Goal: Information Seeking & Learning: Check status

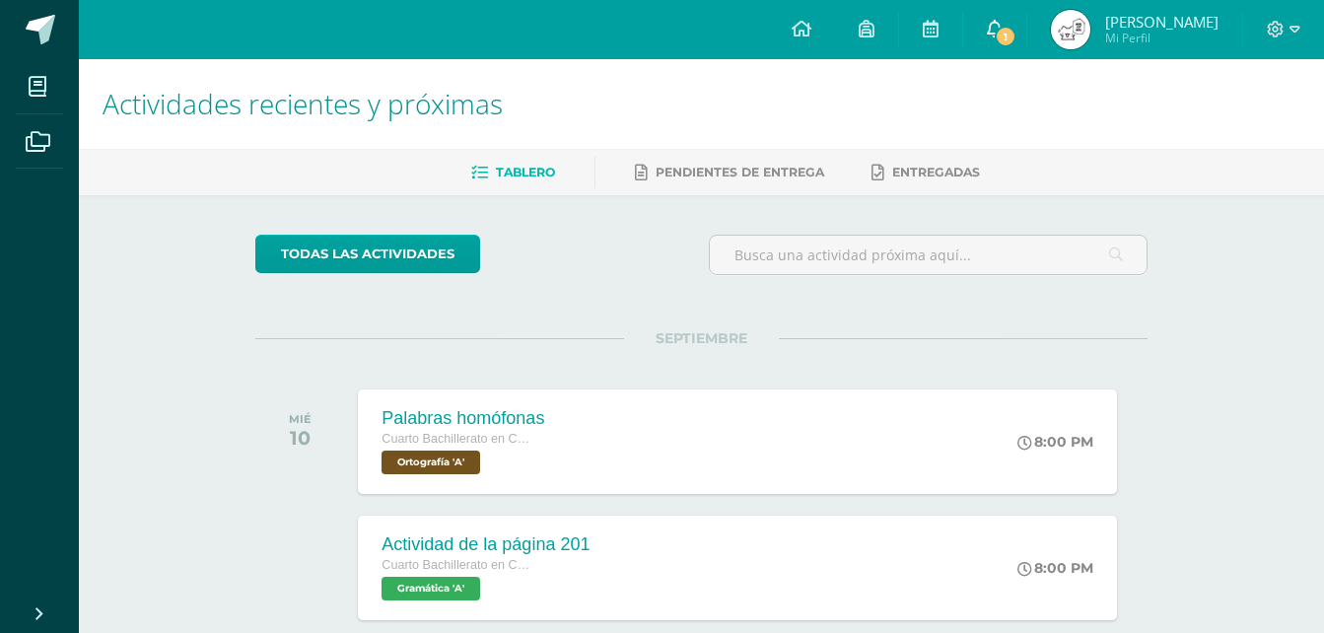
click at [1027, 43] on link "1" at bounding box center [994, 29] width 63 height 59
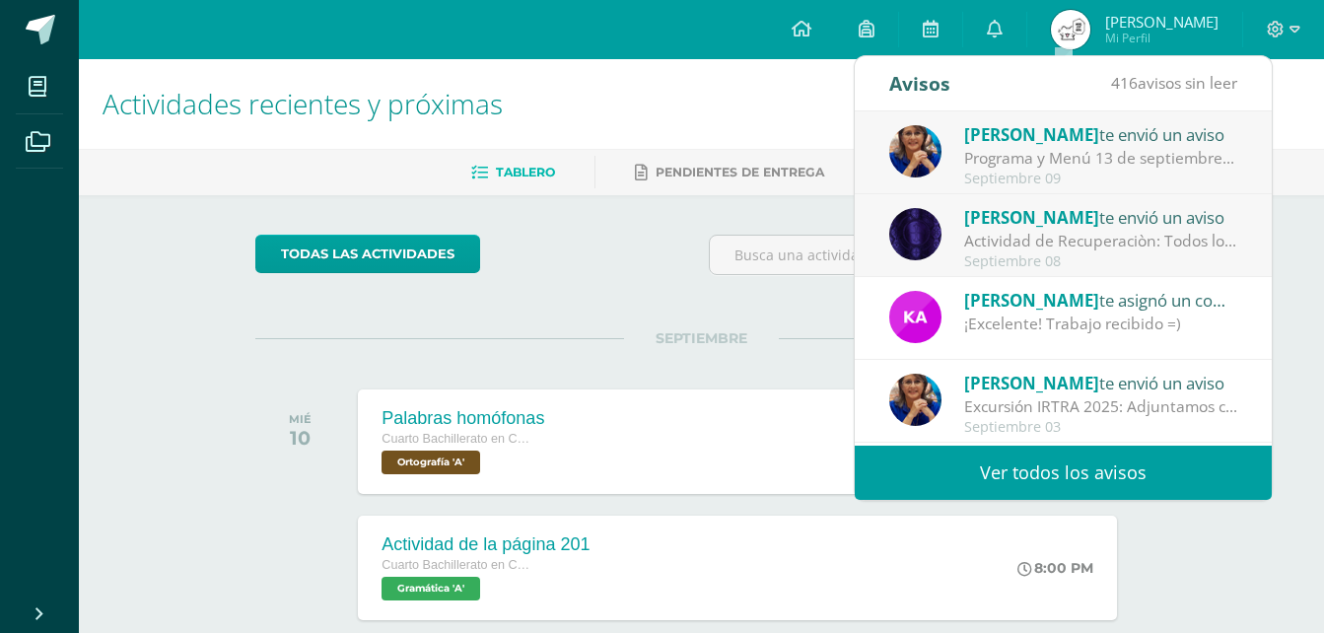
click at [1049, 137] on span "[PERSON_NAME]" at bounding box center [1031, 134] width 135 height 23
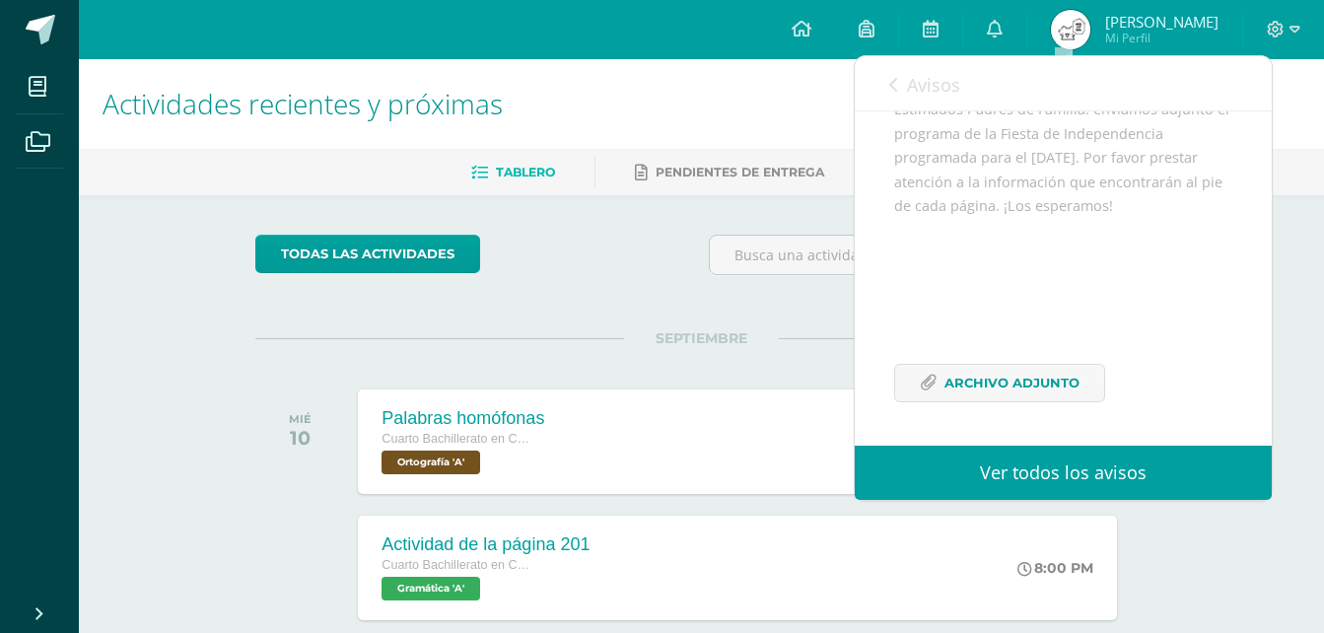
scroll to position [264, 0]
click at [994, 369] on span "Archivo Adjunto" at bounding box center [1012, 383] width 135 height 36
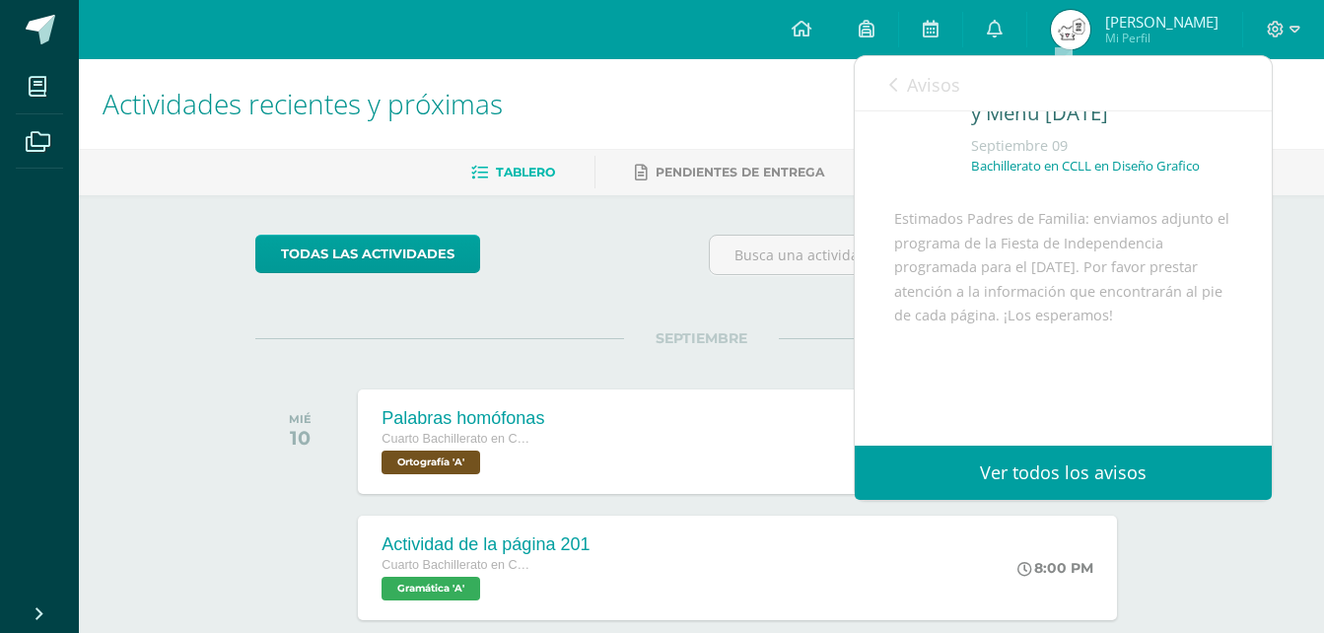
scroll to position [67, 0]
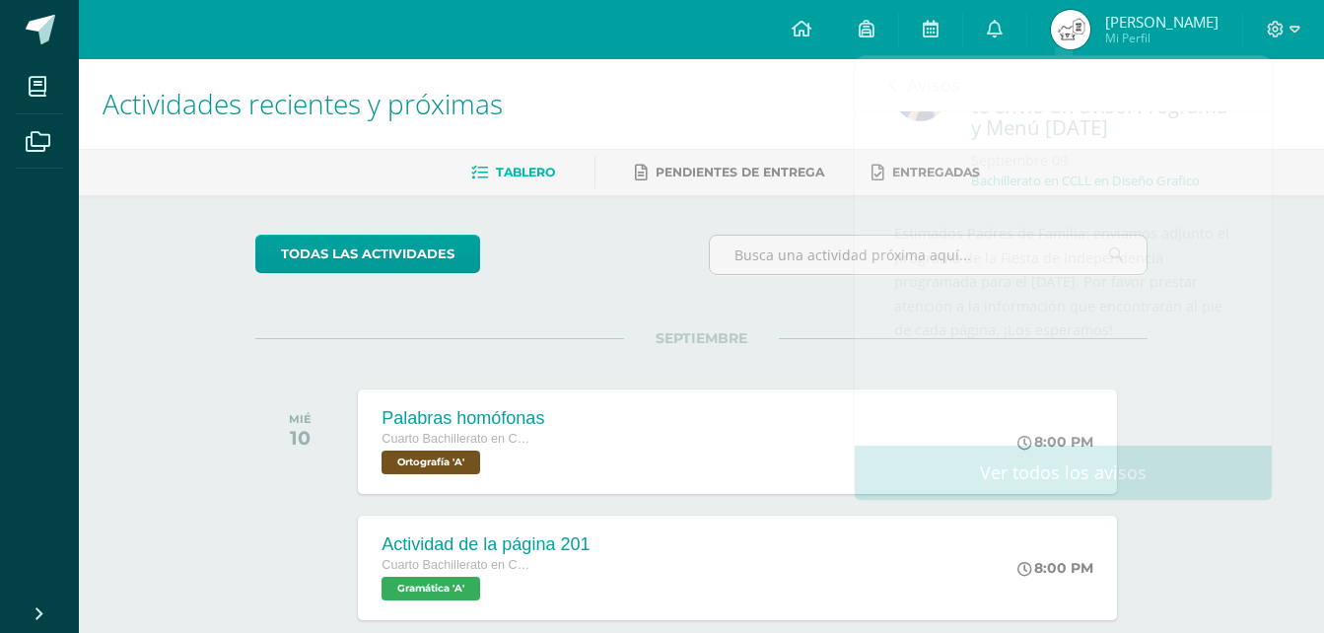
click at [1091, 19] on img at bounding box center [1070, 29] width 39 height 39
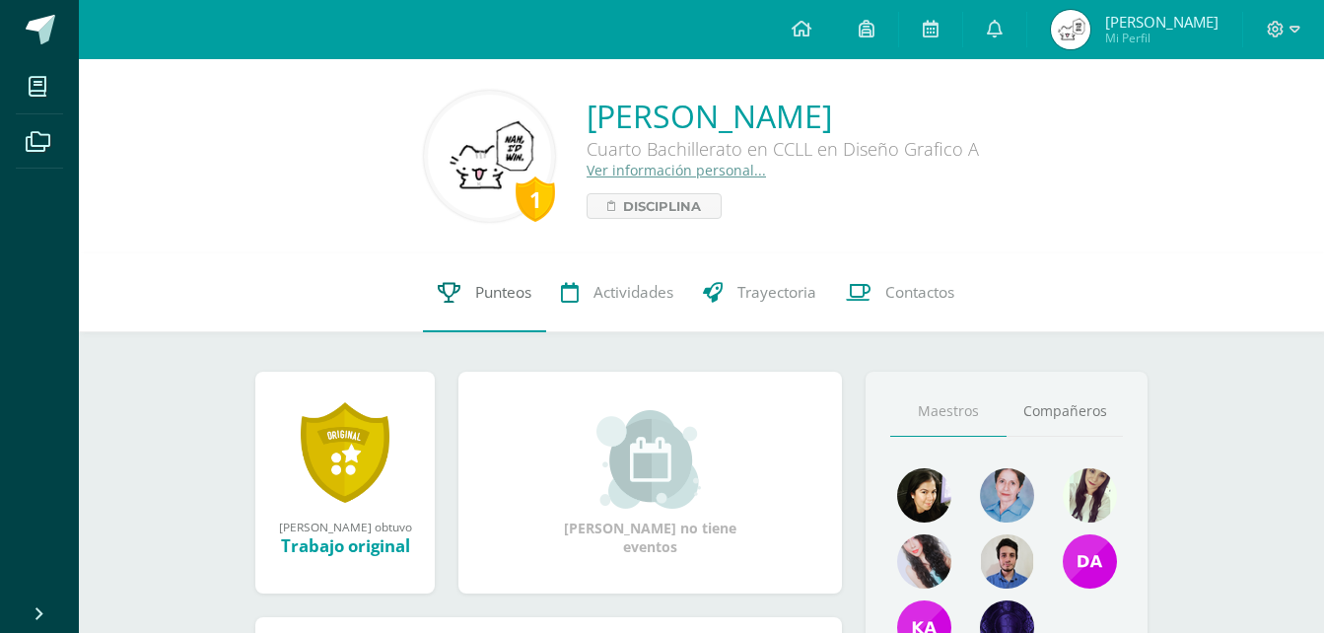
click at [497, 285] on span "Punteos" at bounding box center [503, 292] width 56 height 21
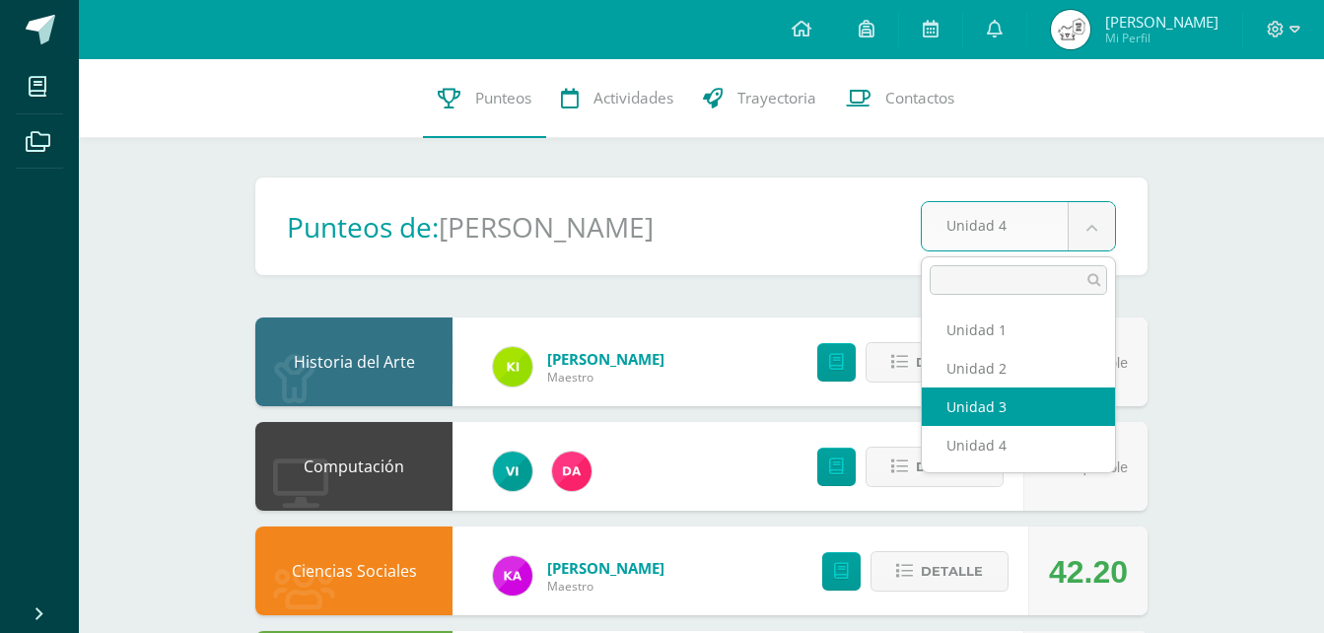
select select "Unidad 3"
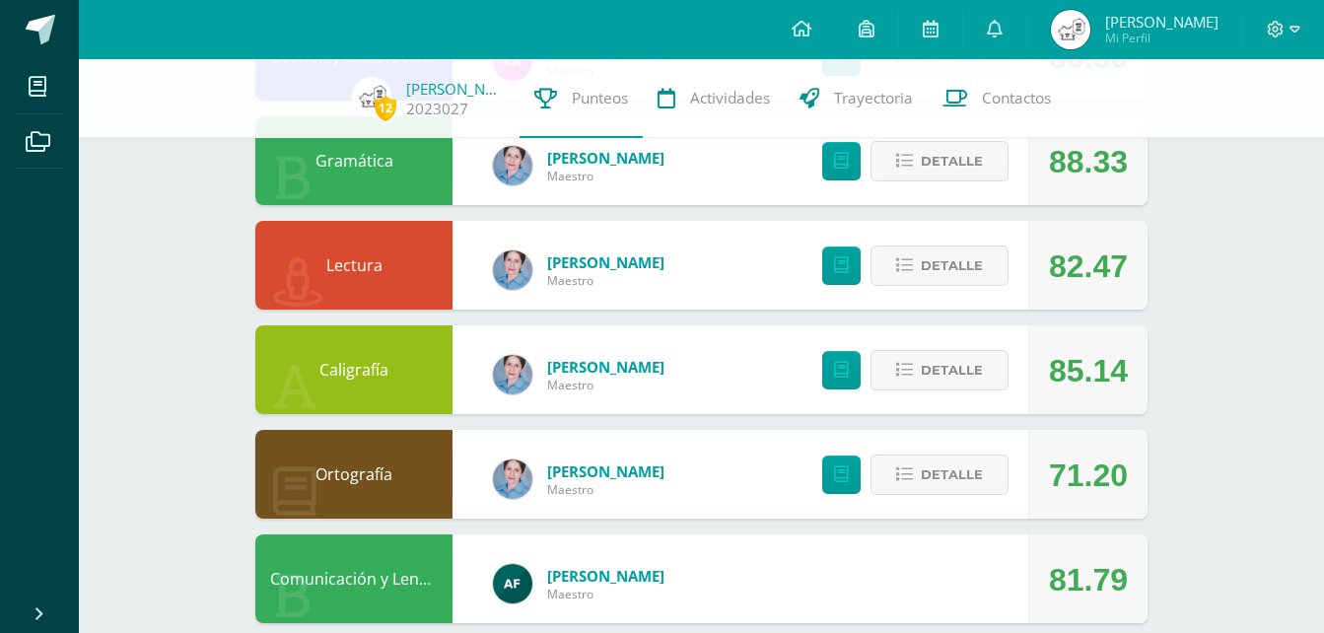
scroll to position [2000, 0]
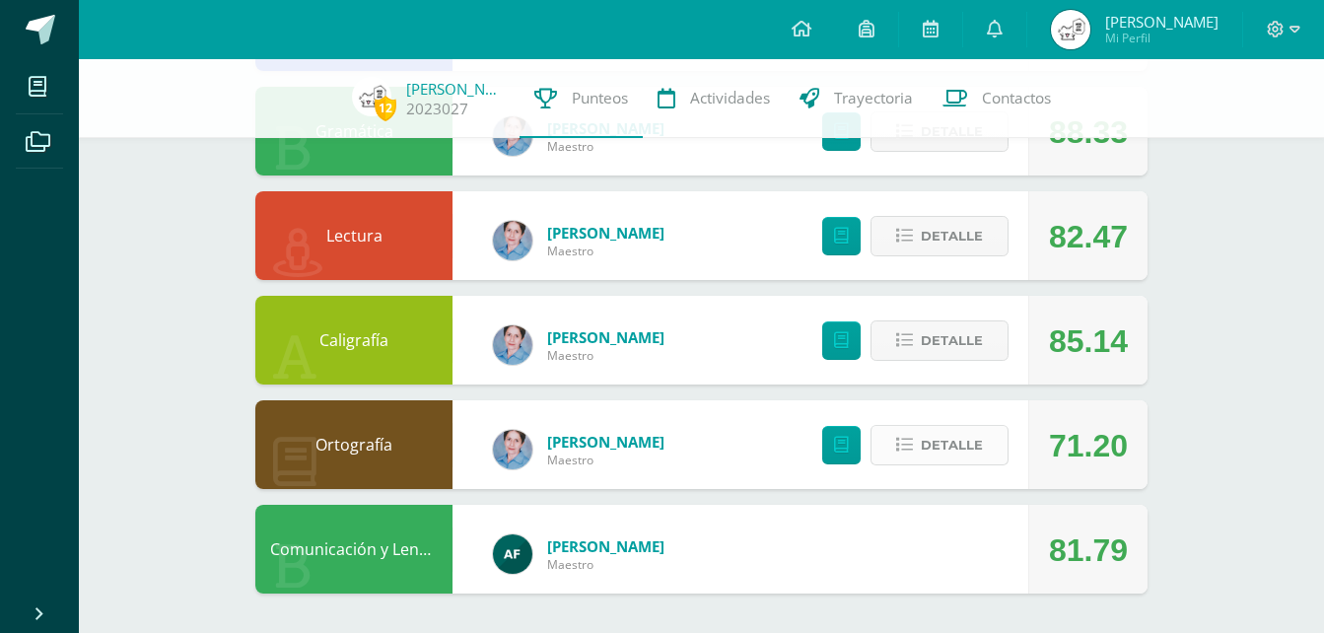
click at [942, 462] on span "Detalle" at bounding box center [952, 445] width 62 height 36
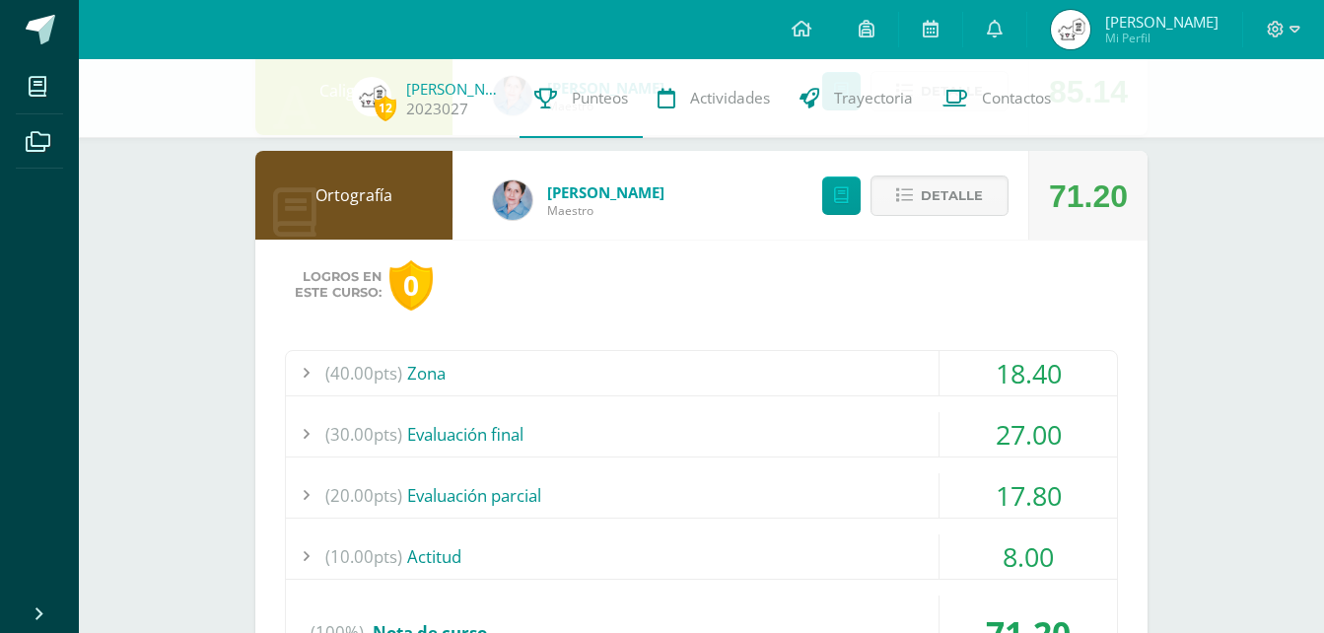
scroll to position [2296, 0]
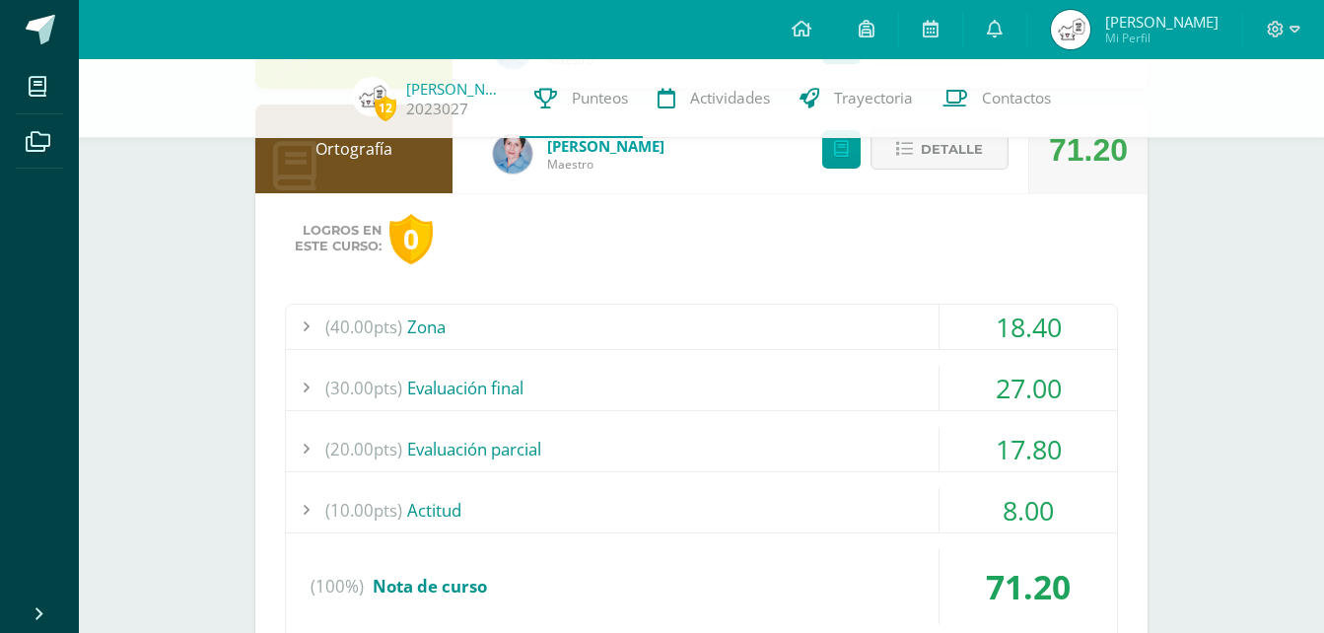
drag, startPoint x: 935, startPoint y: 321, endPoint x: 945, endPoint y: 327, distance: 11.5
click at [945, 327] on div "(40.00pts) Zona 18.40" at bounding box center [701, 327] width 831 height 45
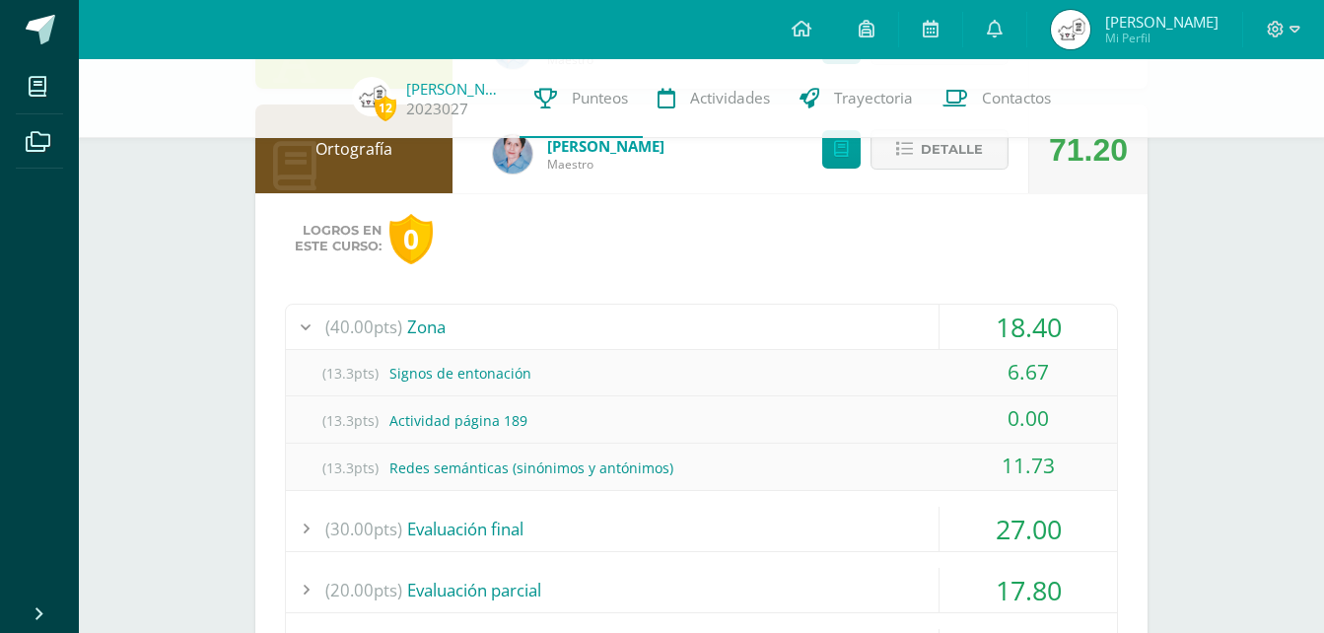
click at [393, 337] on span "(40.00pts)" at bounding box center [363, 327] width 77 height 44
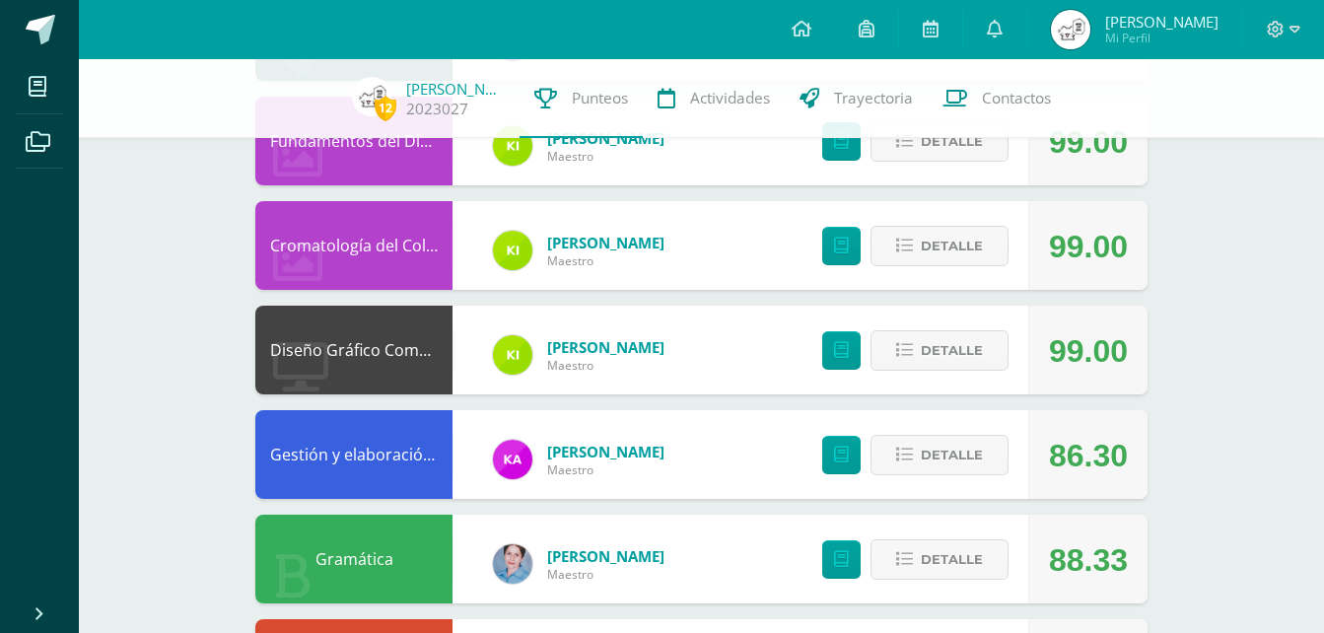
scroll to position [1507, 0]
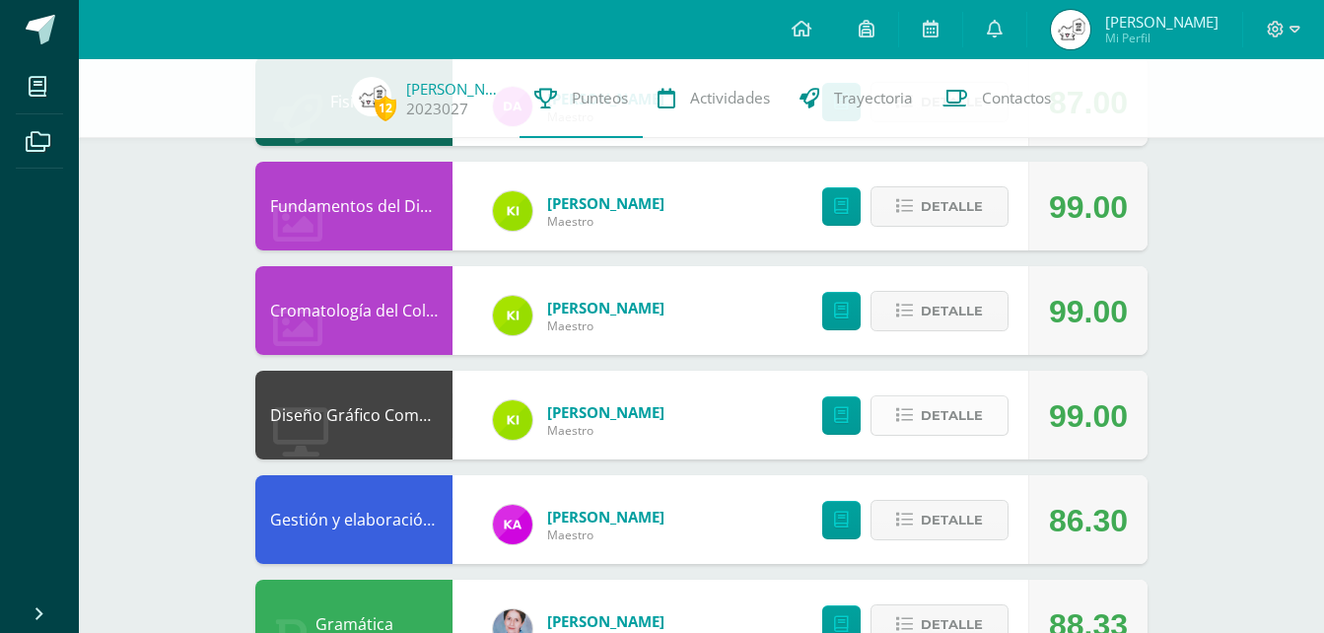
click at [904, 402] on button "Detalle" at bounding box center [940, 415] width 138 height 40
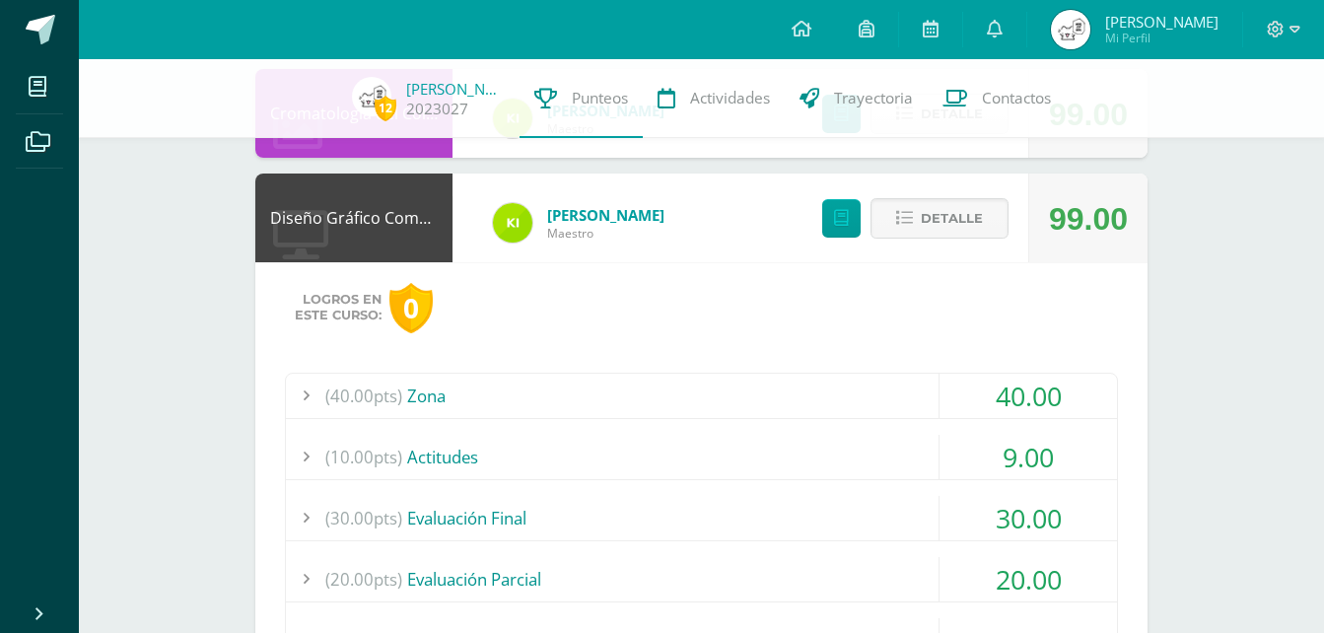
scroll to position [1605, 0]
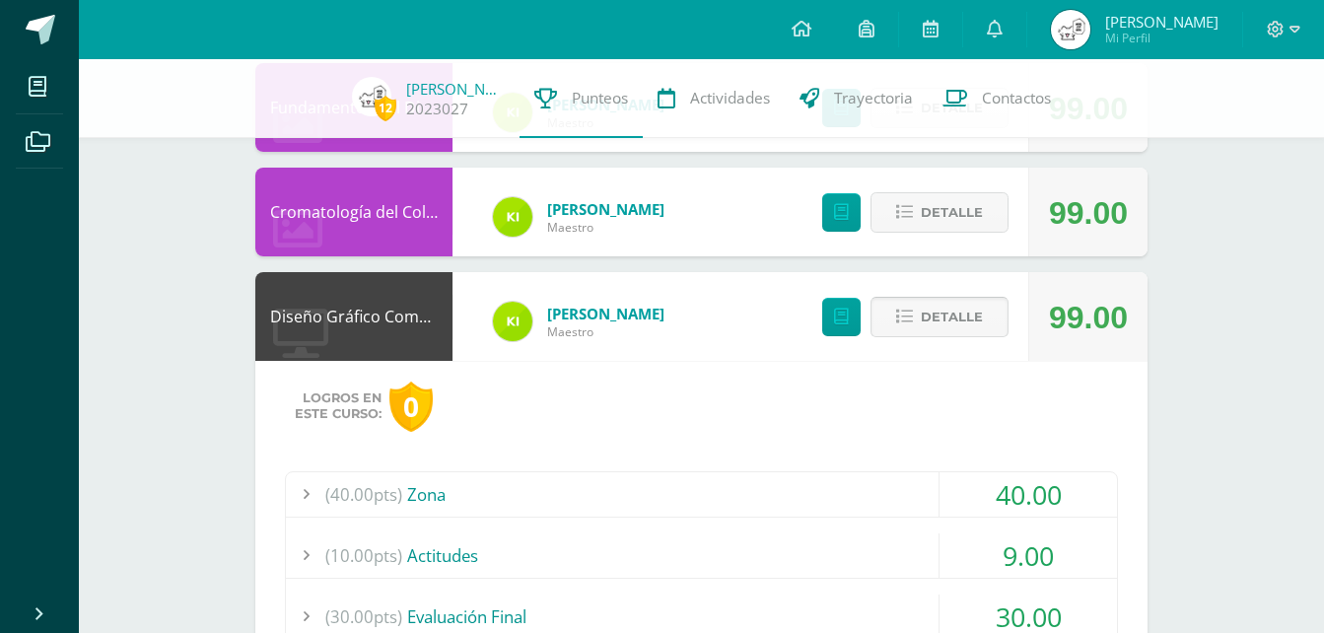
click at [899, 324] on icon at bounding box center [904, 317] width 17 height 17
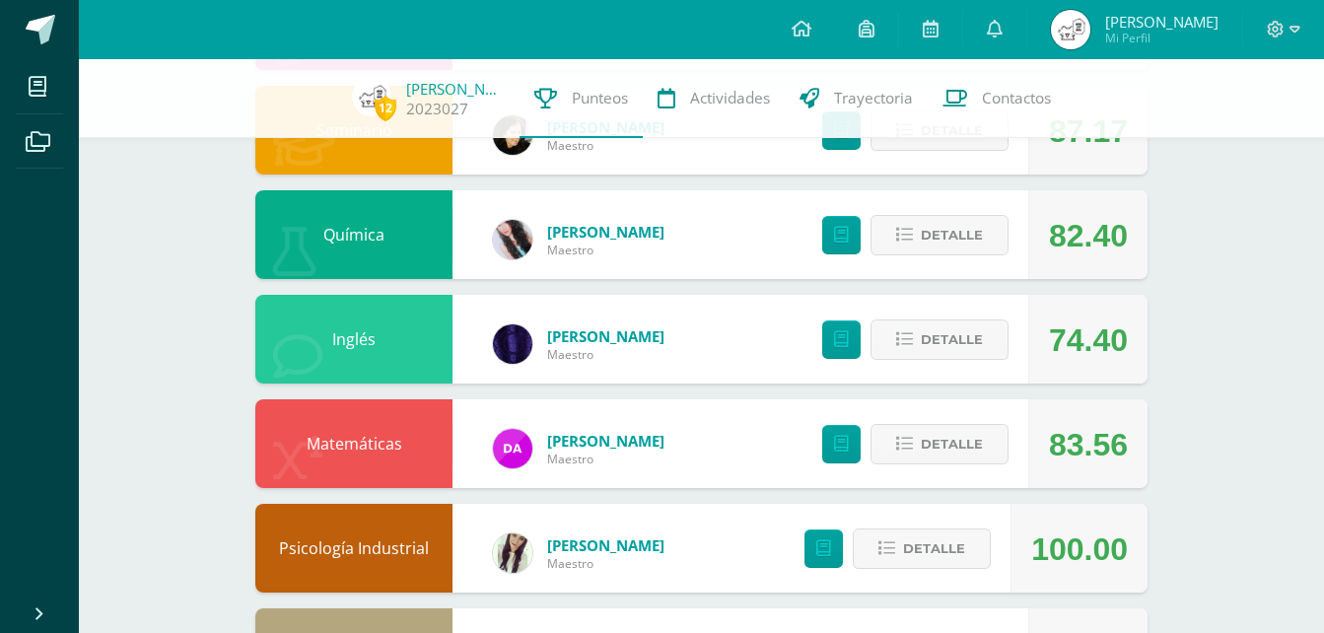
scroll to position [817, 0]
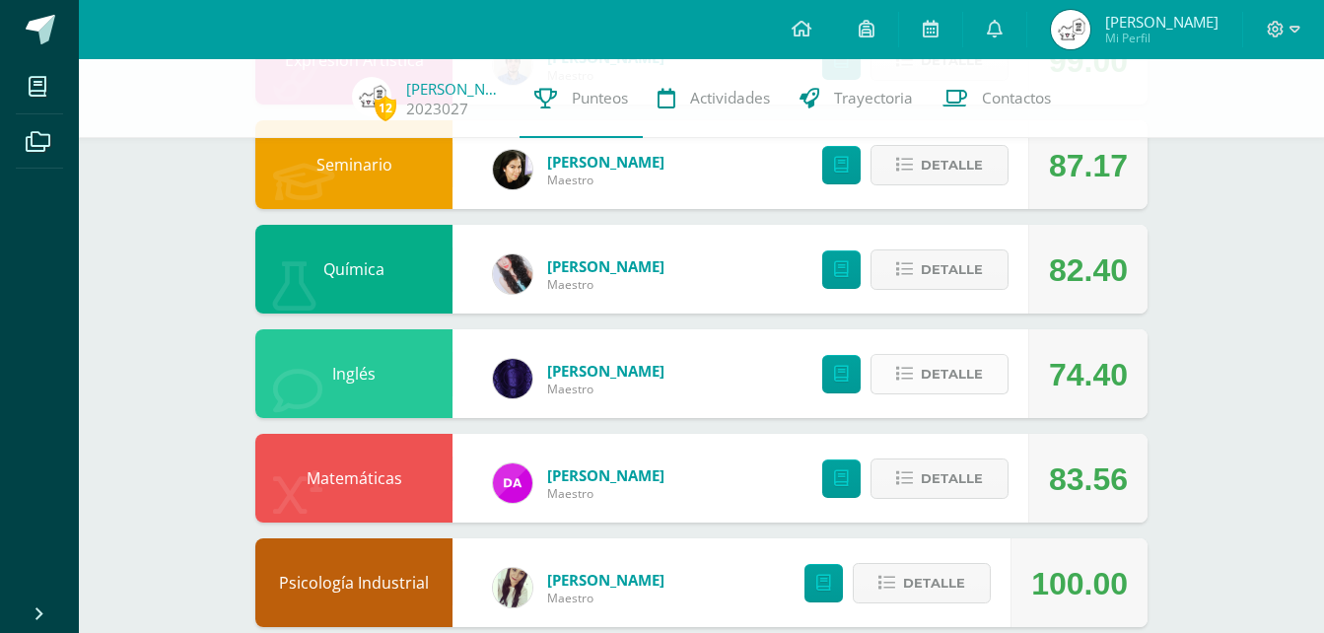
click at [937, 369] on span "Detalle" at bounding box center [952, 374] width 62 height 36
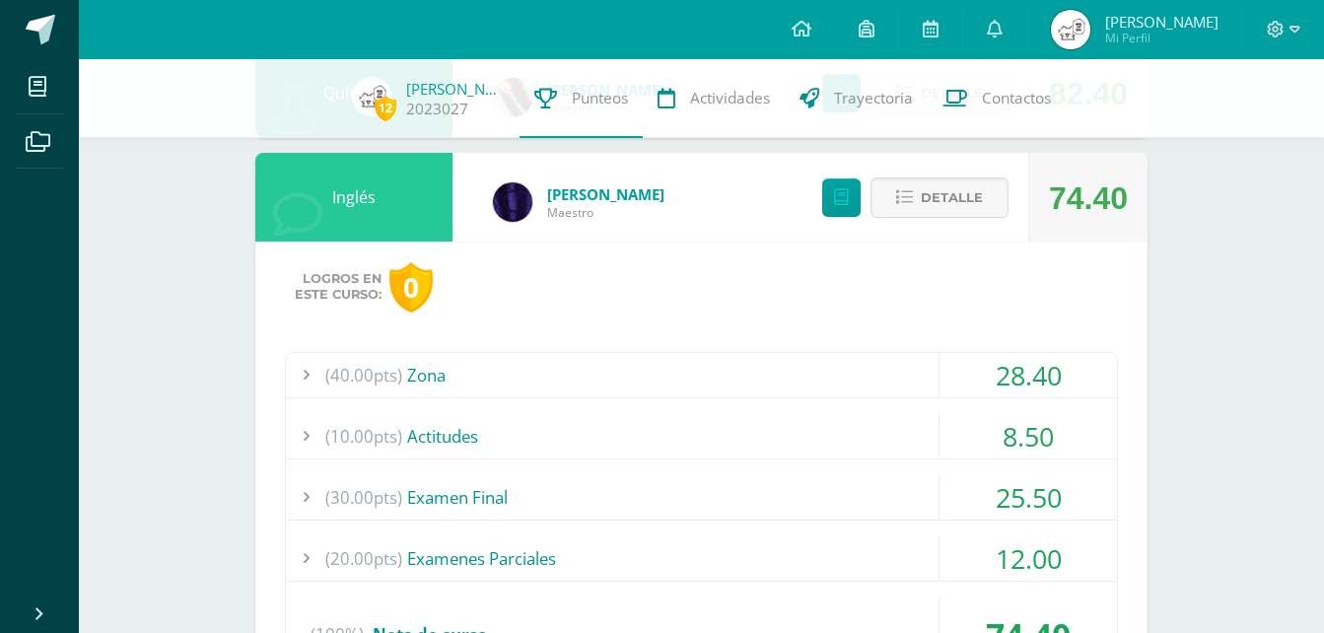
scroll to position [1014, 0]
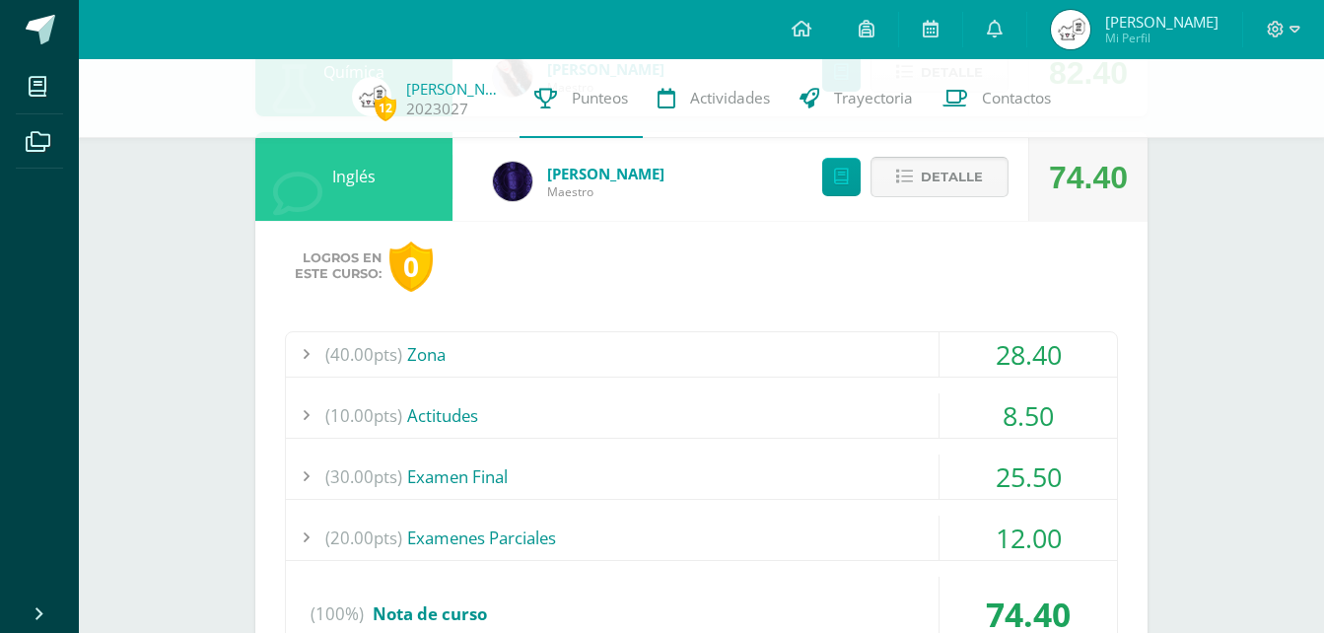
click at [936, 195] on span "Detalle" at bounding box center [952, 177] width 62 height 36
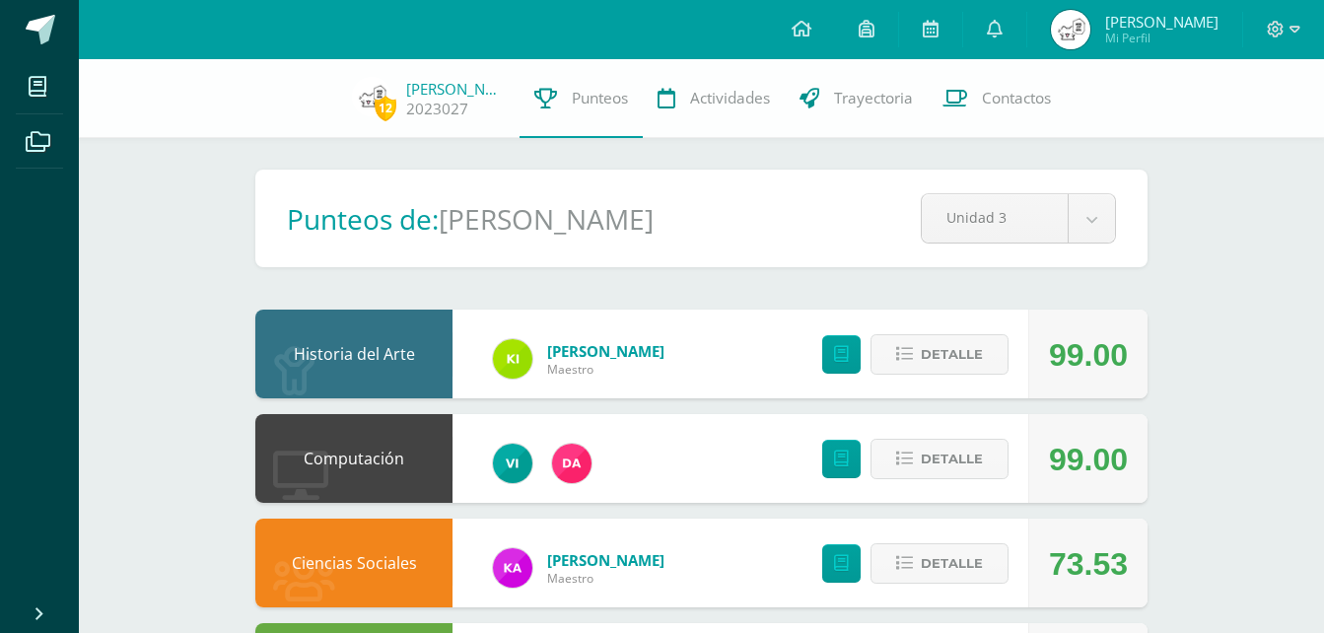
scroll to position [197, 0]
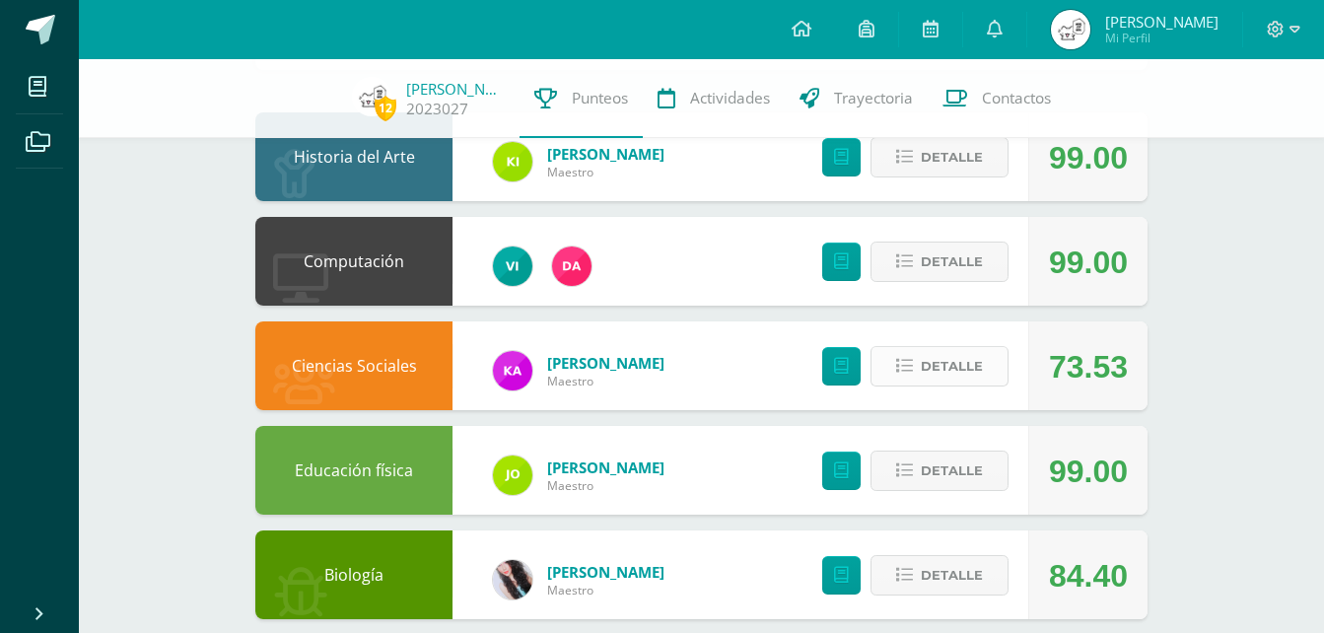
click at [983, 362] on button "Detalle" at bounding box center [940, 366] width 138 height 40
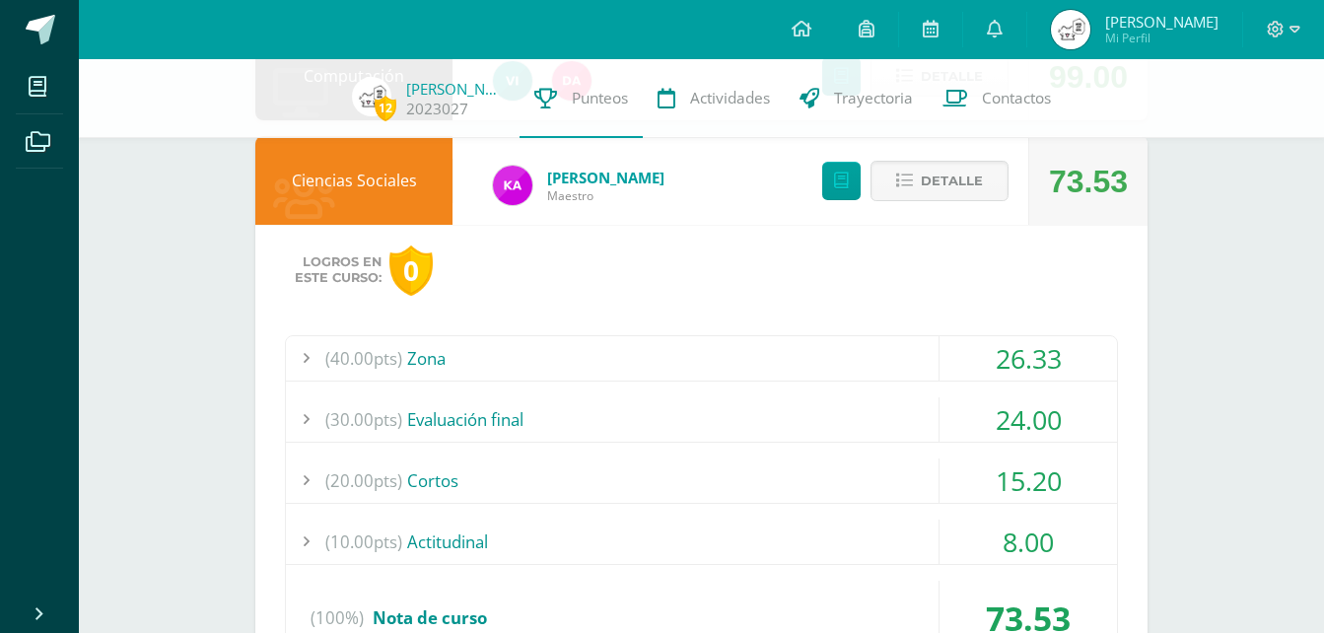
scroll to position [493, 0]
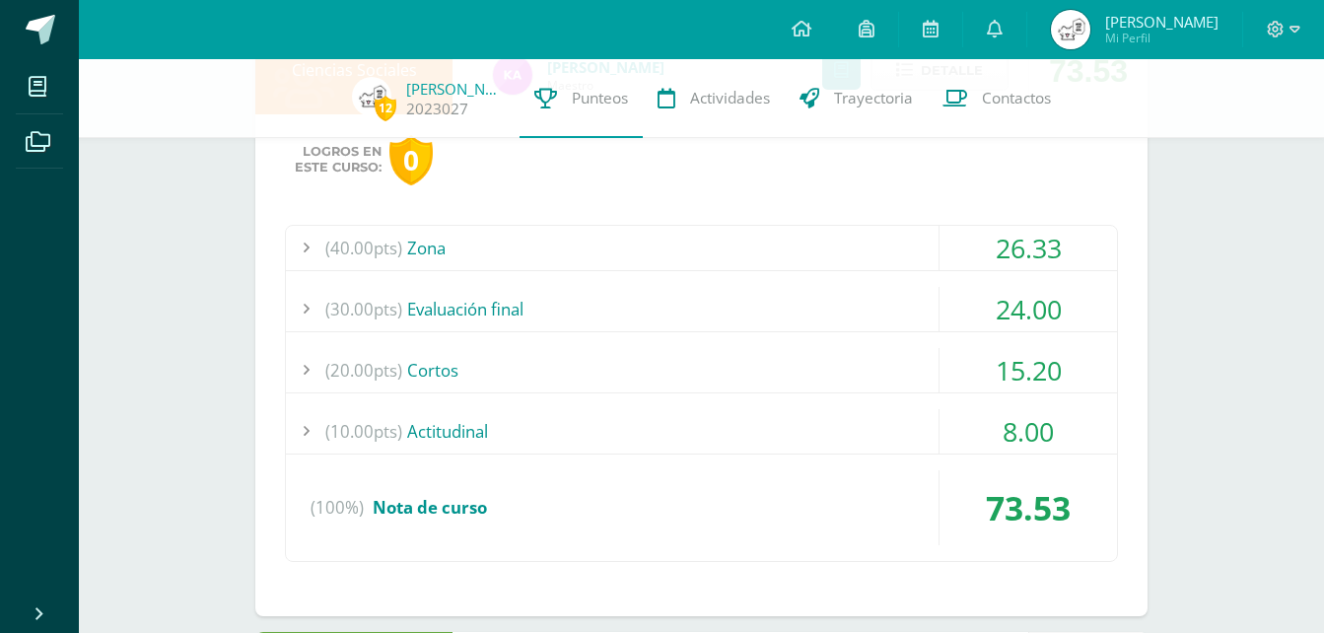
click at [708, 251] on div "(40.00pts) Zona" at bounding box center [701, 248] width 831 height 44
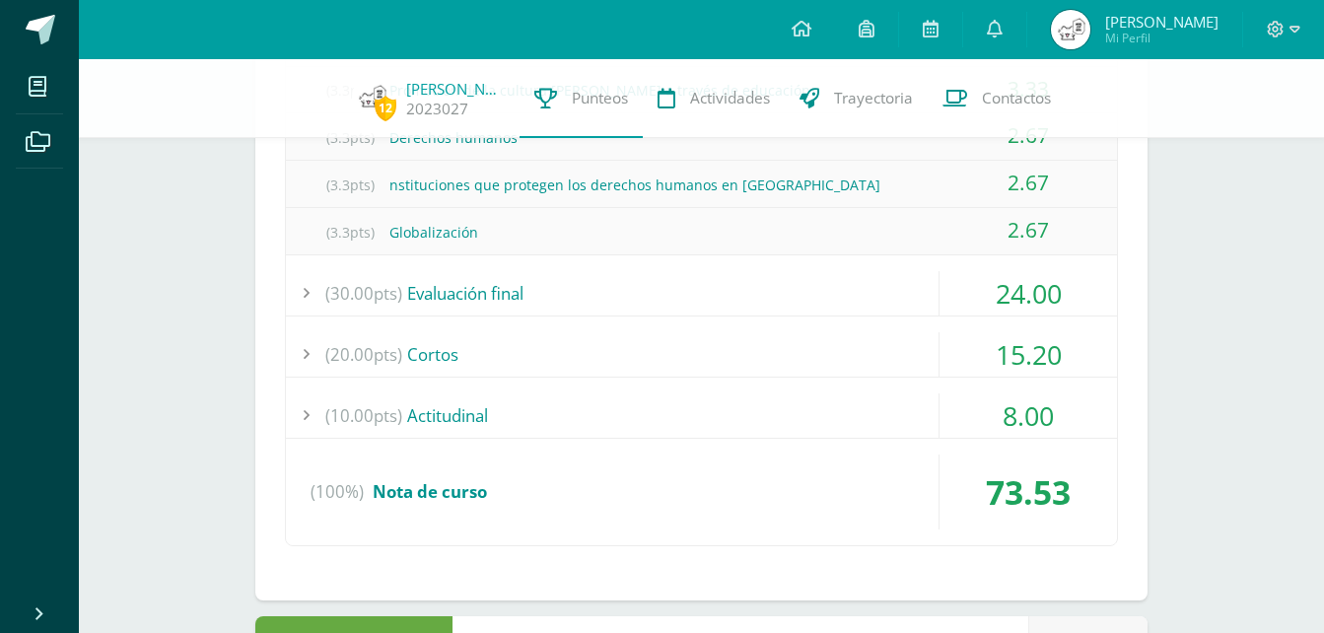
scroll to position [1085, 0]
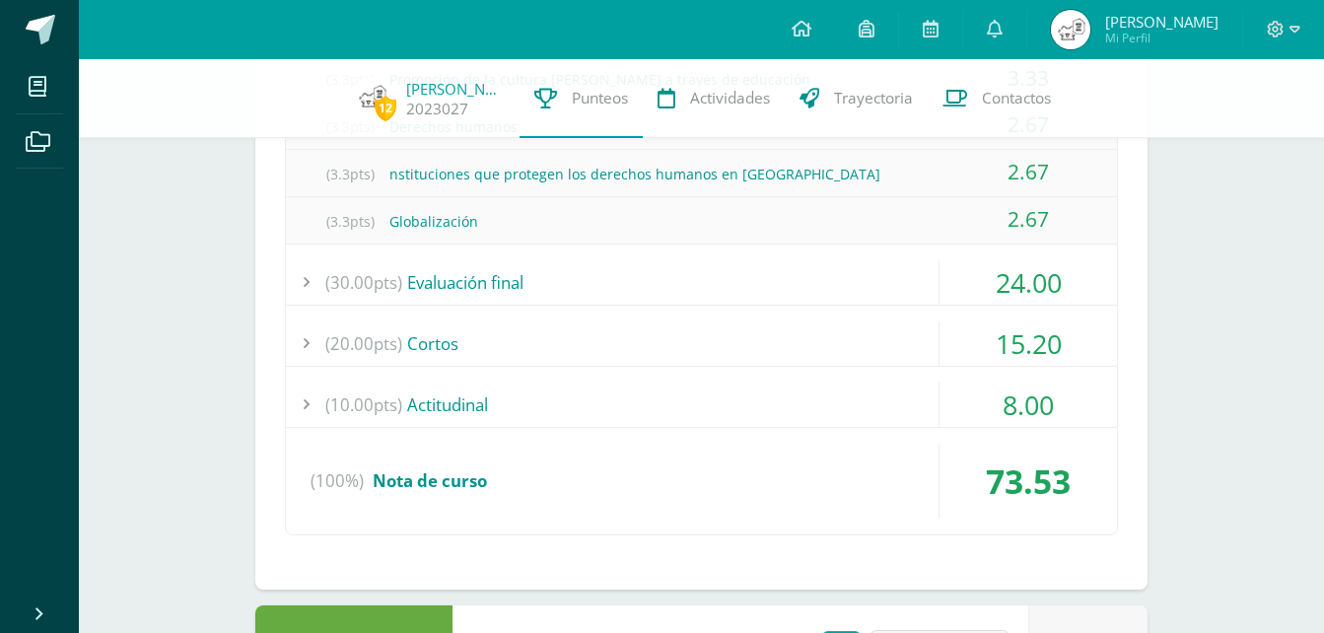
click at [505, 340] on div "(20.00pts) Cortos" at bounding box center [701, 343] width 831 height 44
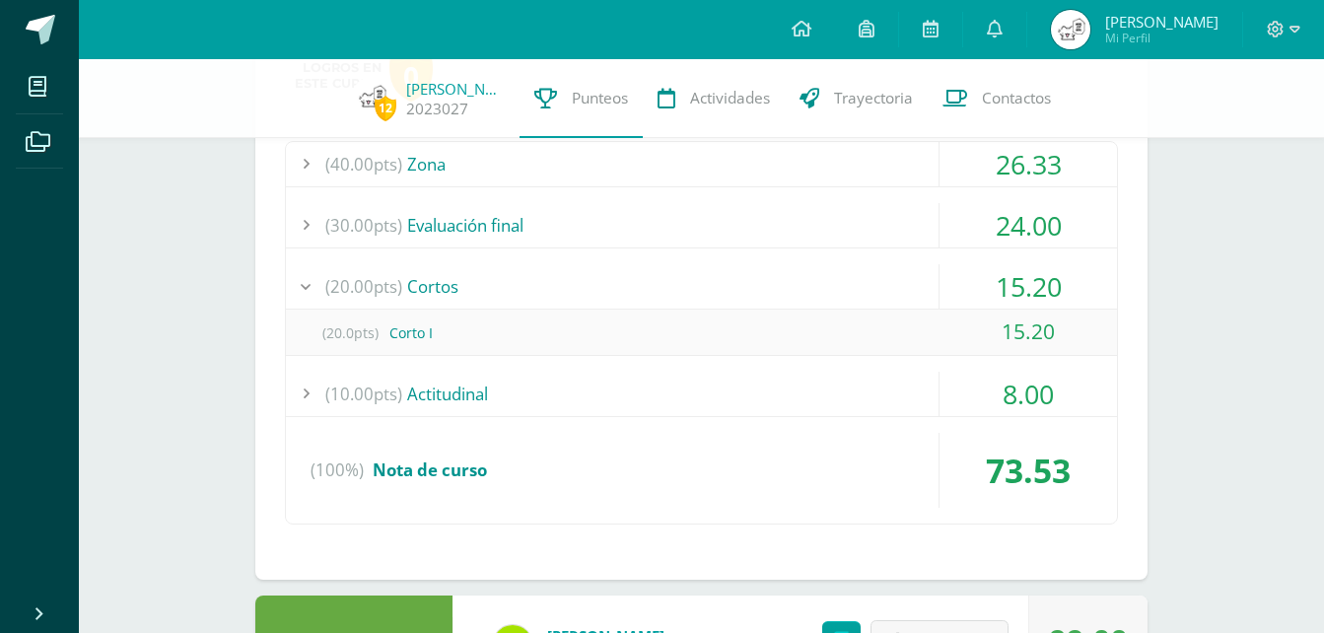
scroll to position [489, 0]
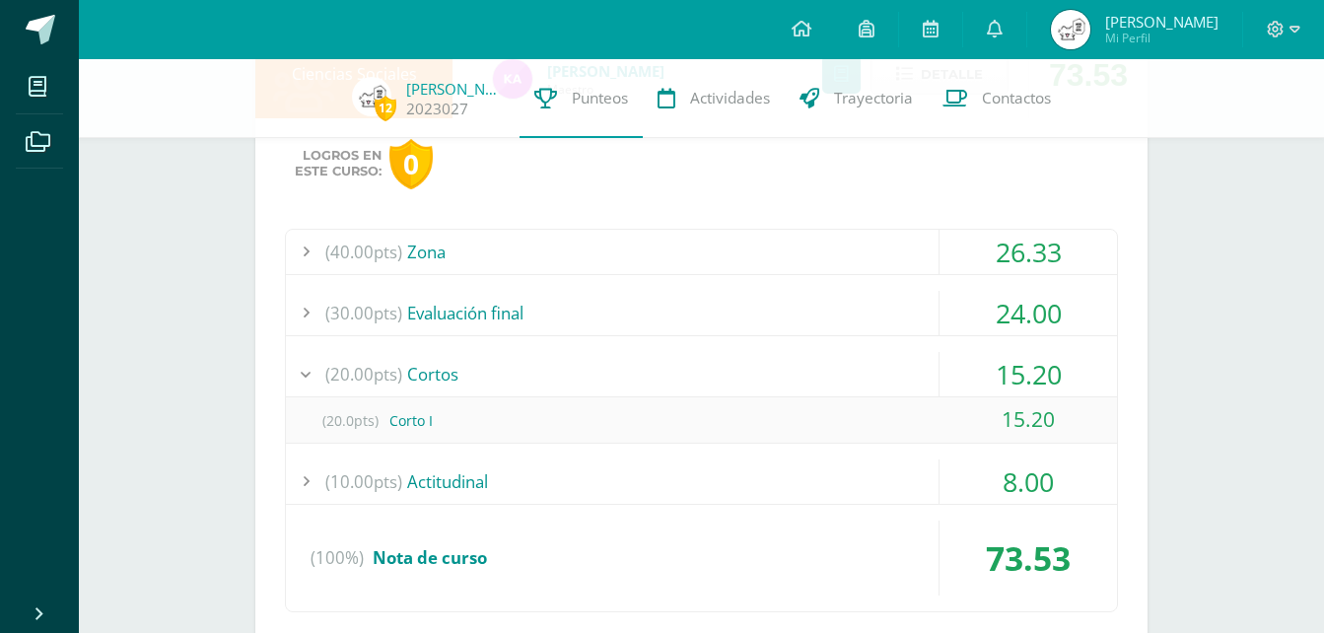
click at [460, 323] on div "(30.00pts) Evaluación final" at bounding box center [701, 313] width 831 height 44
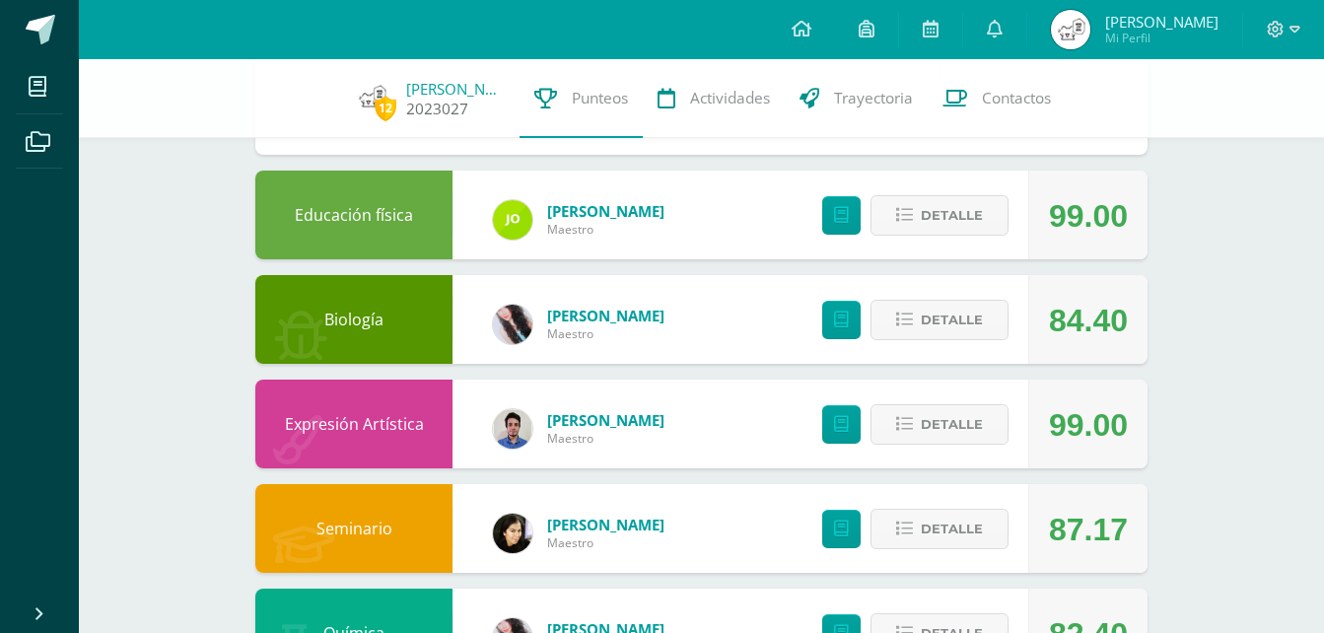
scroll to position [986, 0]
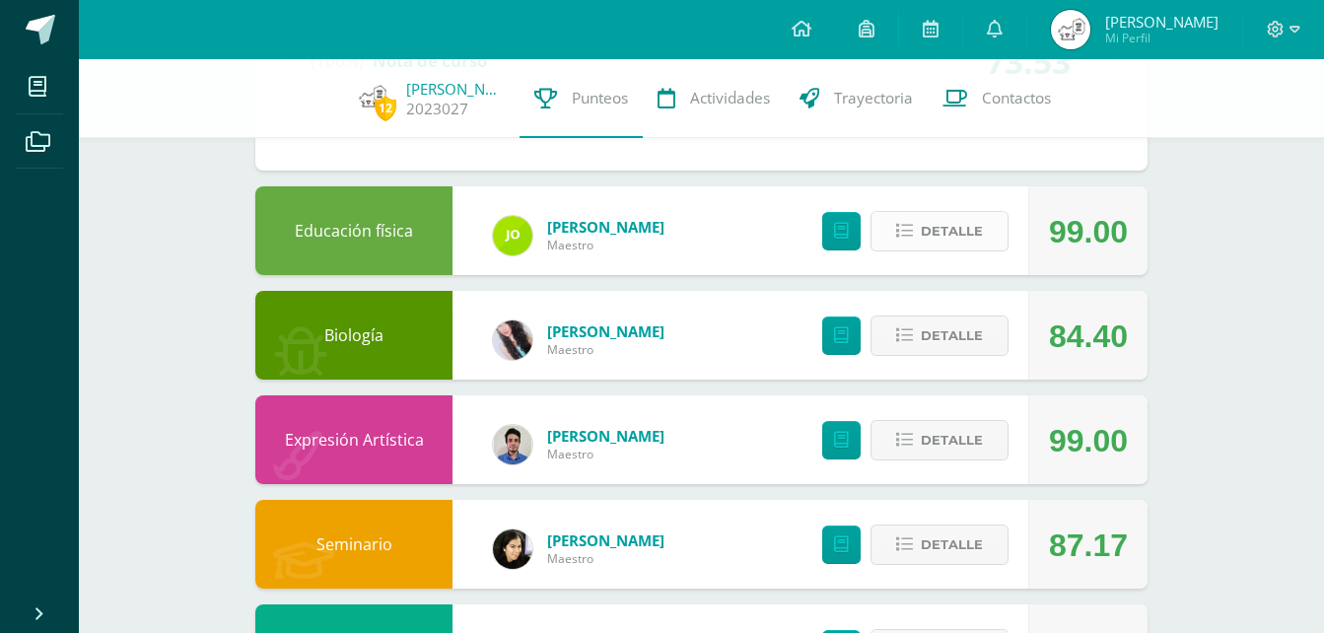
click at [926, 230] on span "Detalle" at bounding box center [952, 231] width 62 height 36
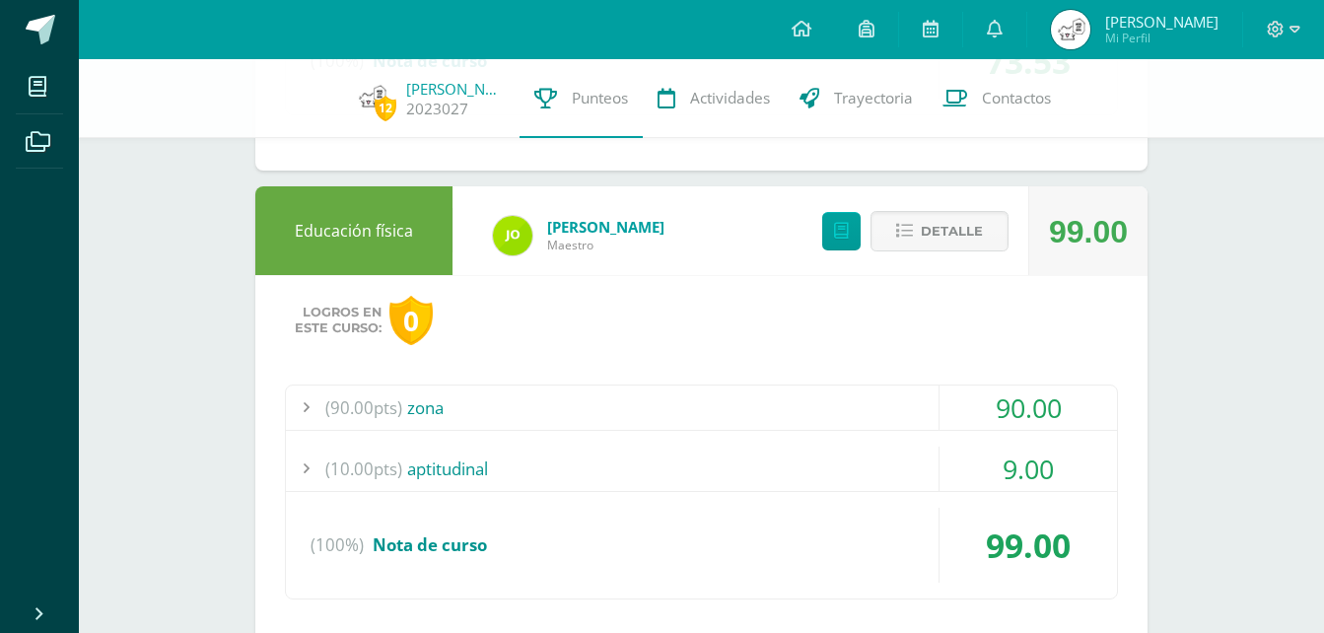
scroll to position [1085, 0]
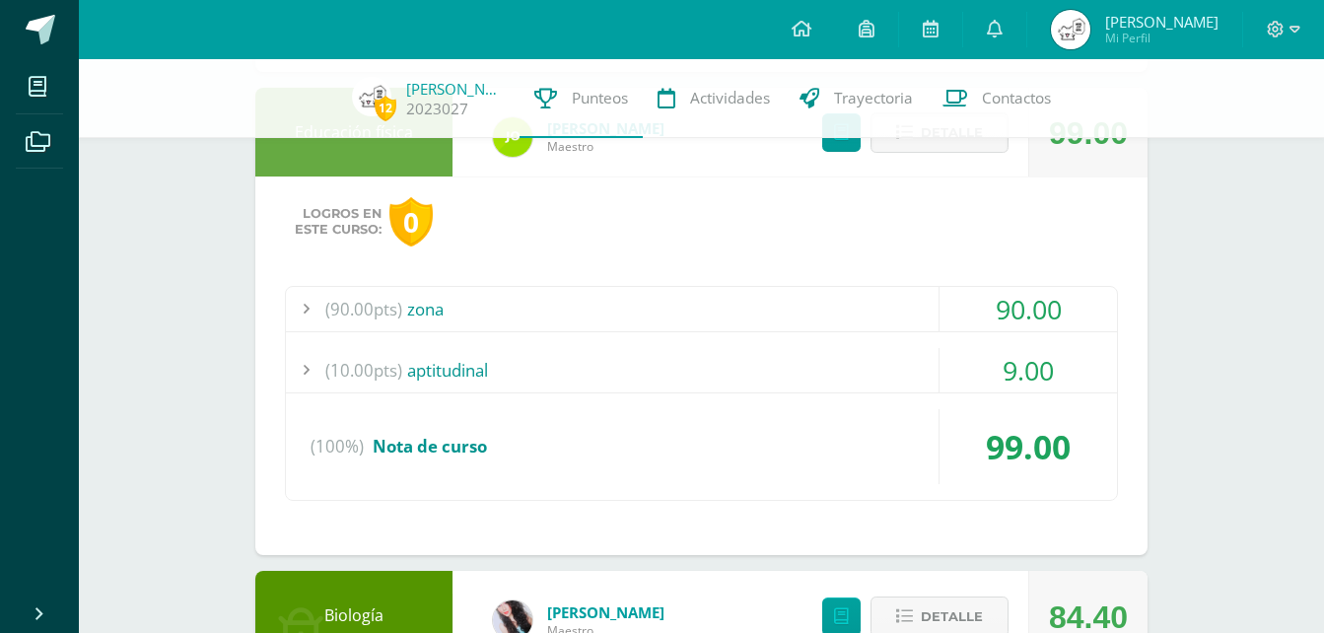
click at [798, 361] on div "(10.00pts) aptitudinal" at bounding box center [701, 370] width 831 height 44
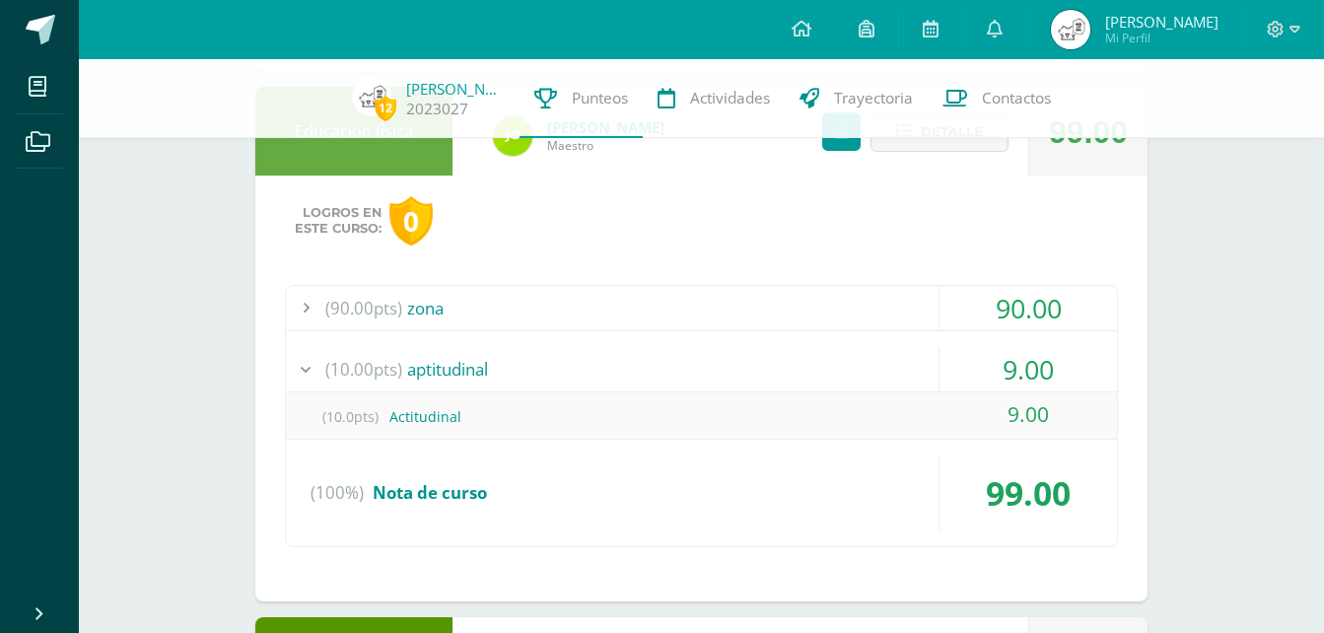
click at [802, 362] on div "(10.00pts) aptitudinal" at bounding box center [701, 369] width 831 height 44
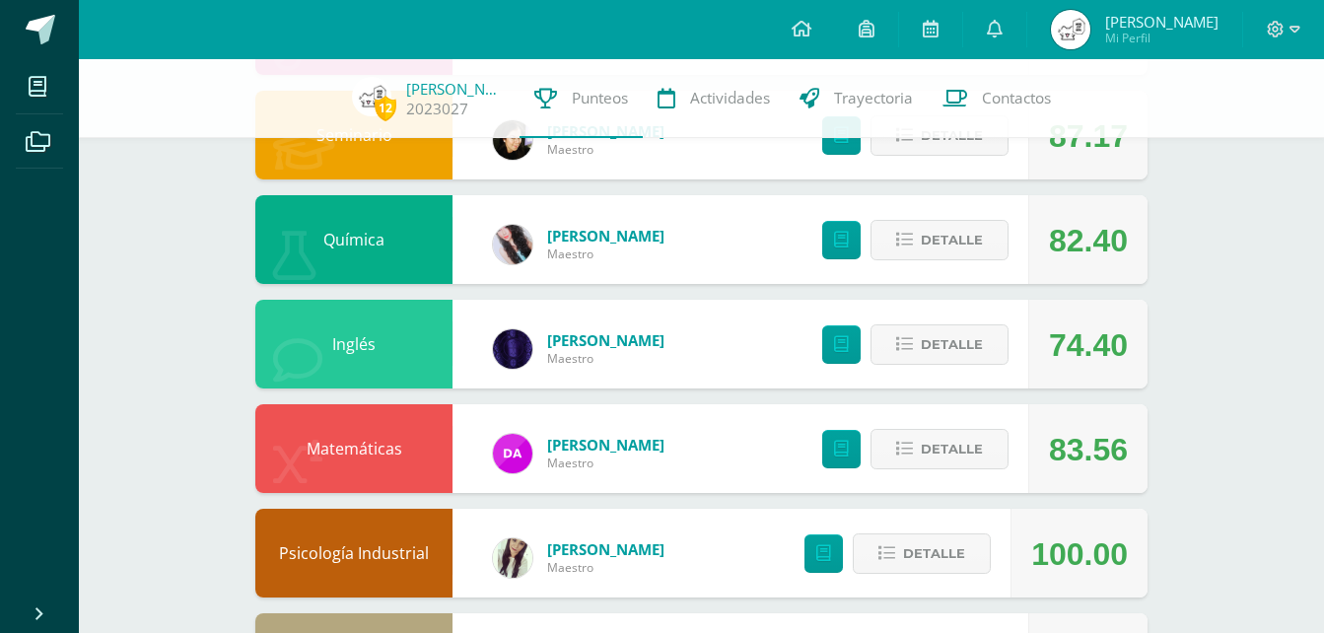
scroll to position [1729, 0]
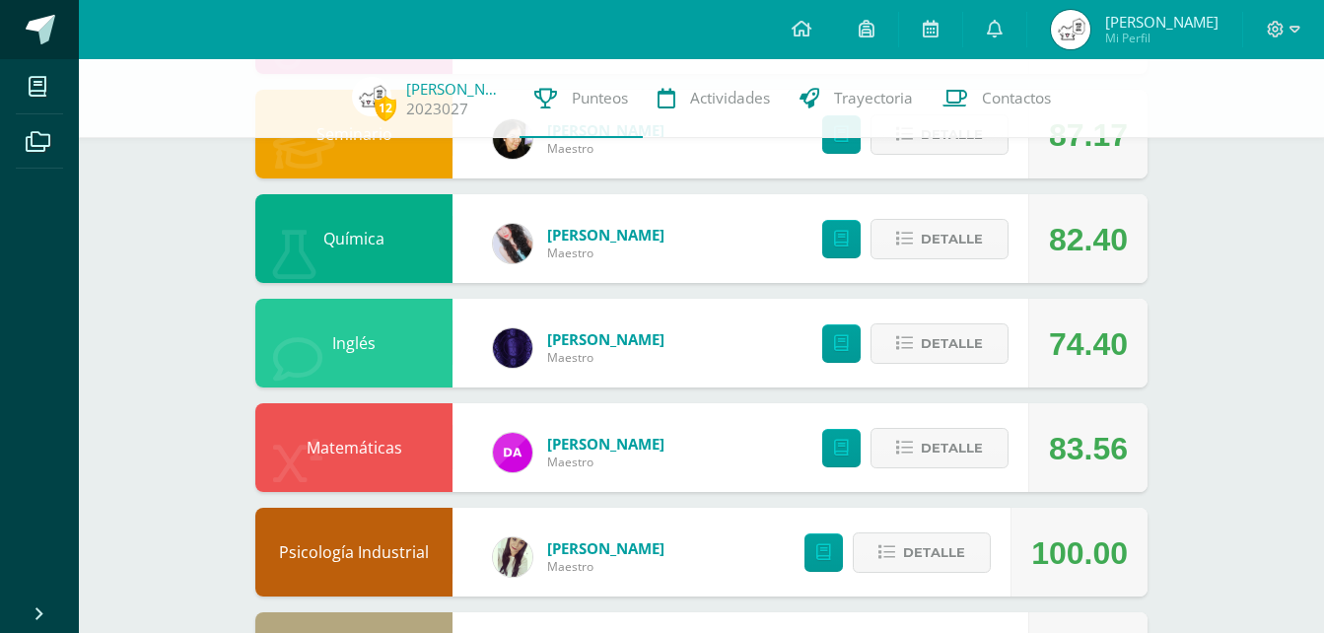
click at [40, 23] on span at bounding box center [41, 30] width 30 height 30
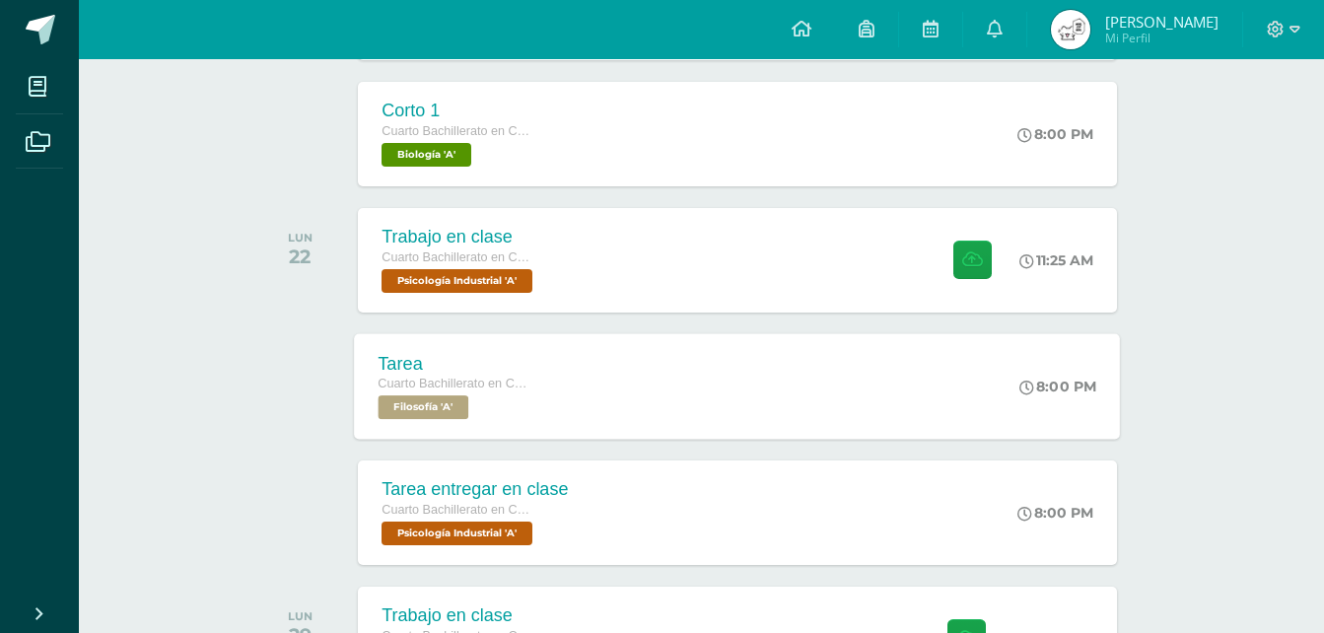
scroll to position [1208, 0]
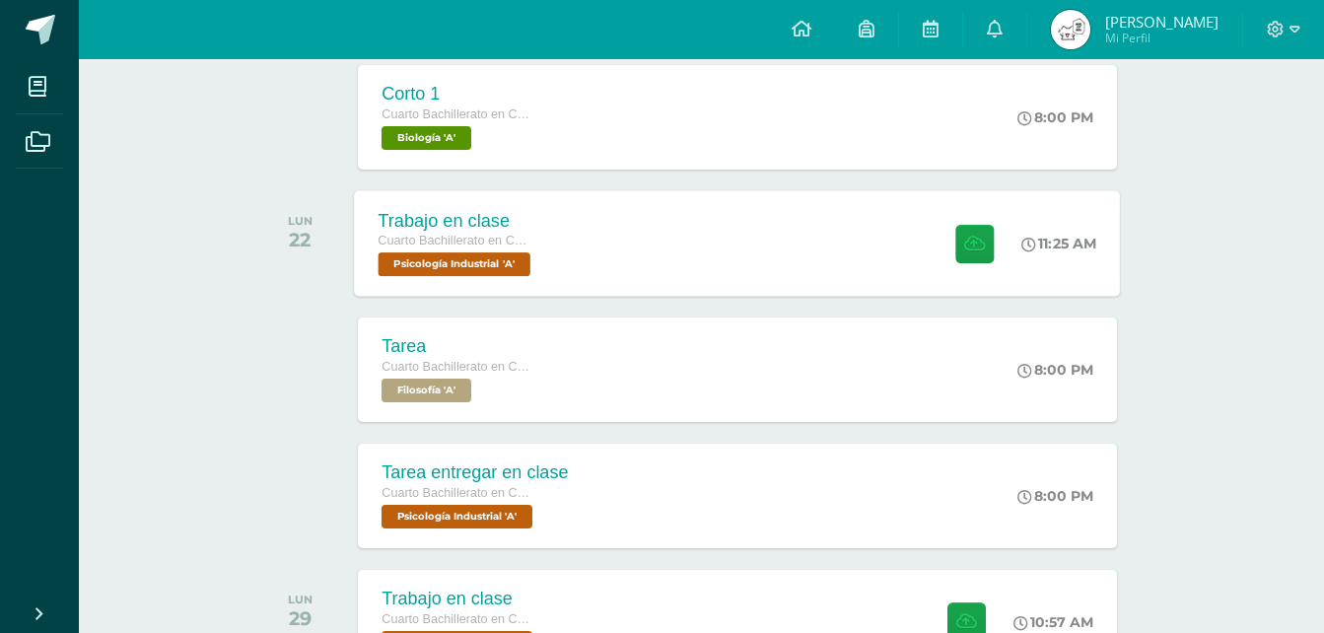
click at [821, 238] on div "Trabajo en clase Cuarto Bachillerato en CCLL en Diseño Grafico Psicología Indus…" at bounding box center [738, 243] width 766 height 106
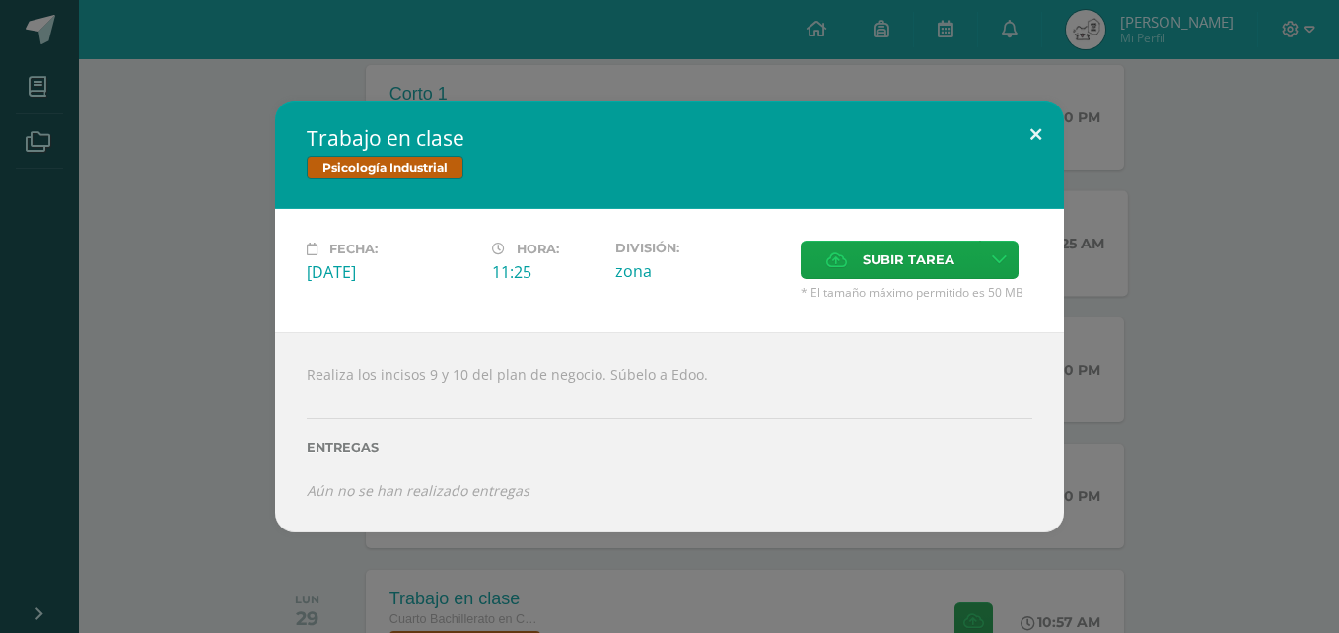
click at [1042, 145] on button at bounding box center [1036, 134] width 56 height 67
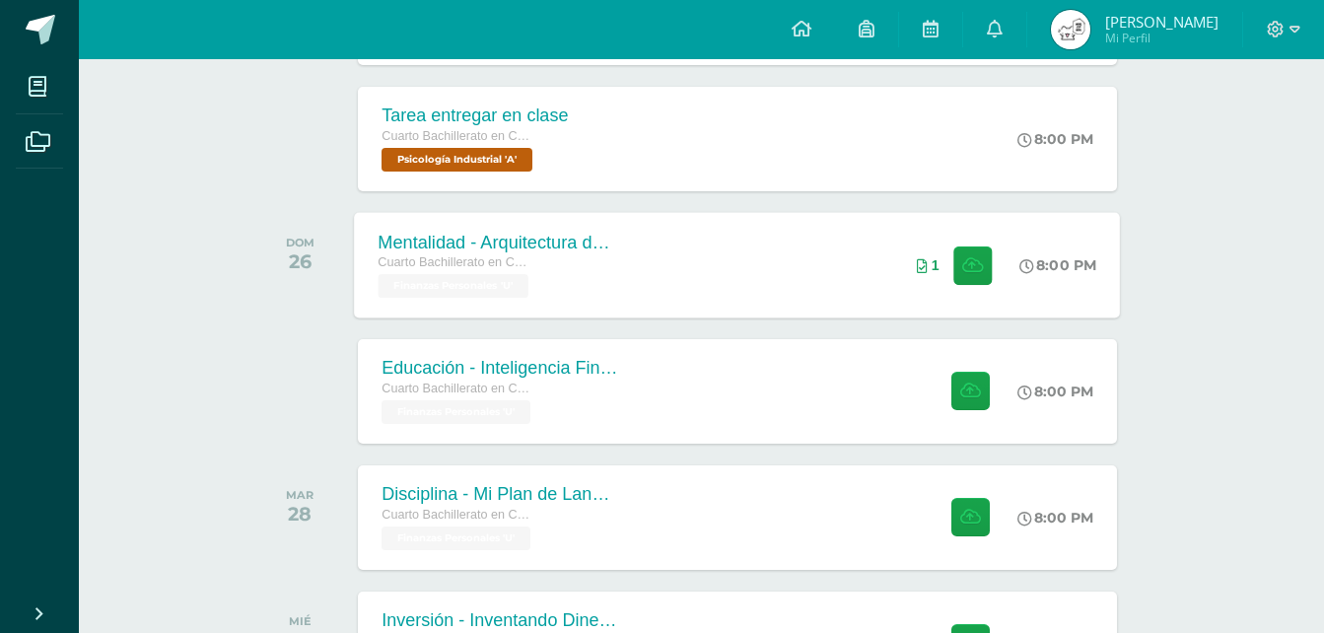
scroll to position [2408, 0]
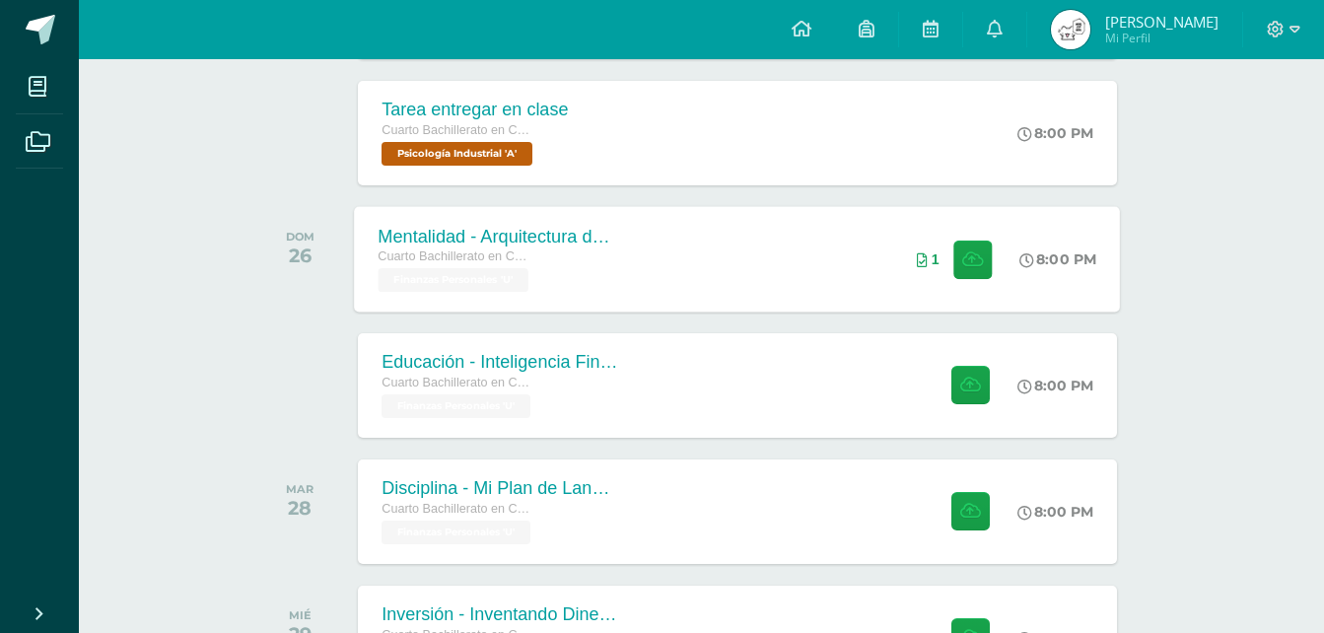
click at [771, 278] on div "Mentalidad - Arquitectura de Mi Destino Cuarto Bachillerato en CCLL en Diseño G…" at bounding box center [738, 259] width 766 height 106
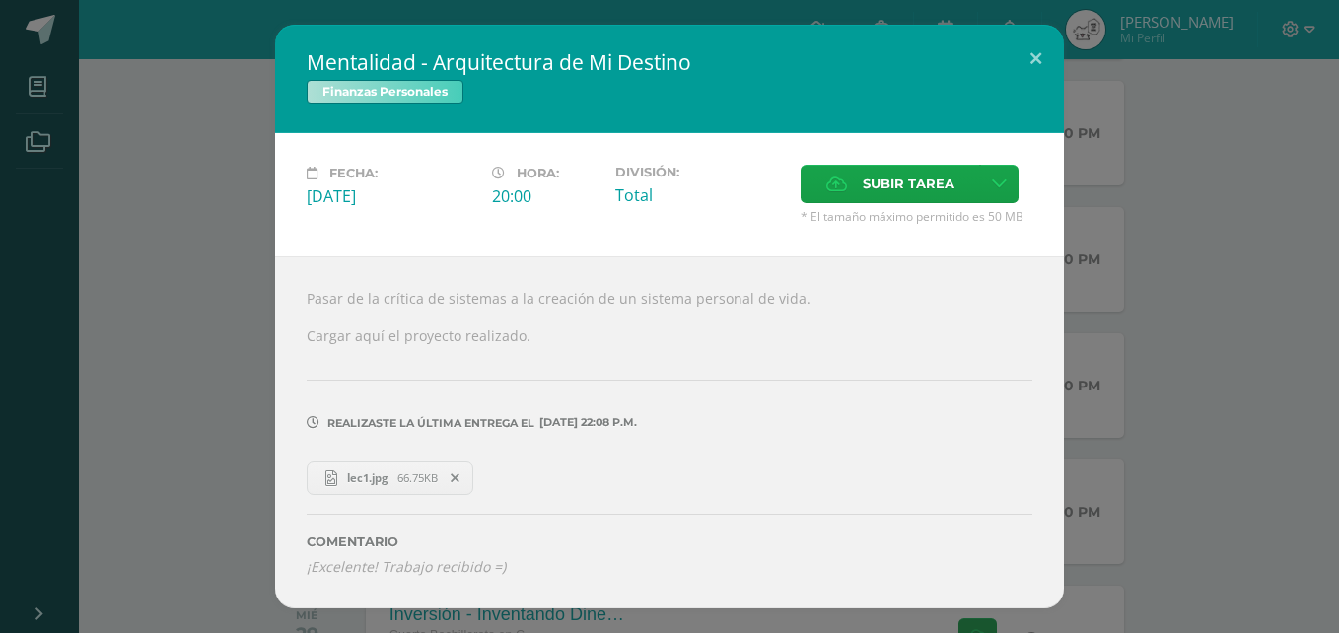
click at [409, 487] on link "lec1.jpg 66.75KB" at bounding box center [390, 479] width 167 height 34
click at [1044, 44] on button at bounding box center [1036, 58] width 56 height 67
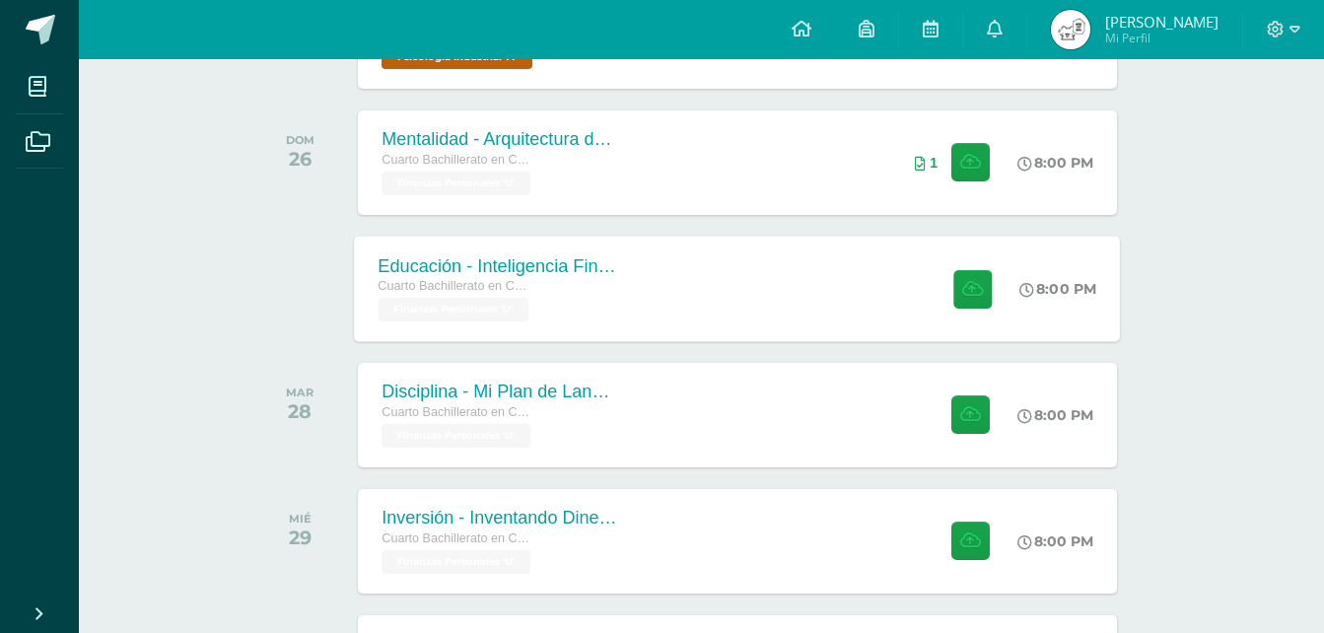
scroll to position [2605, 0]
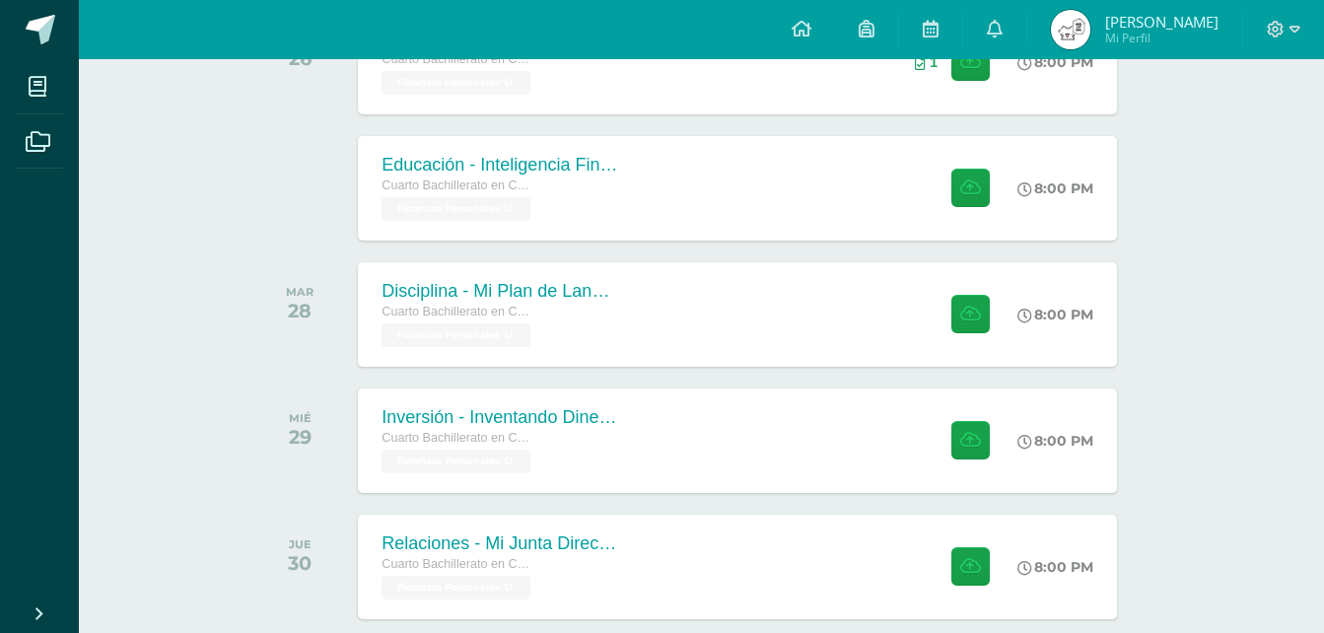
click at [1091, 31] on img at bounding box center [1070, 29] width 39 height 39
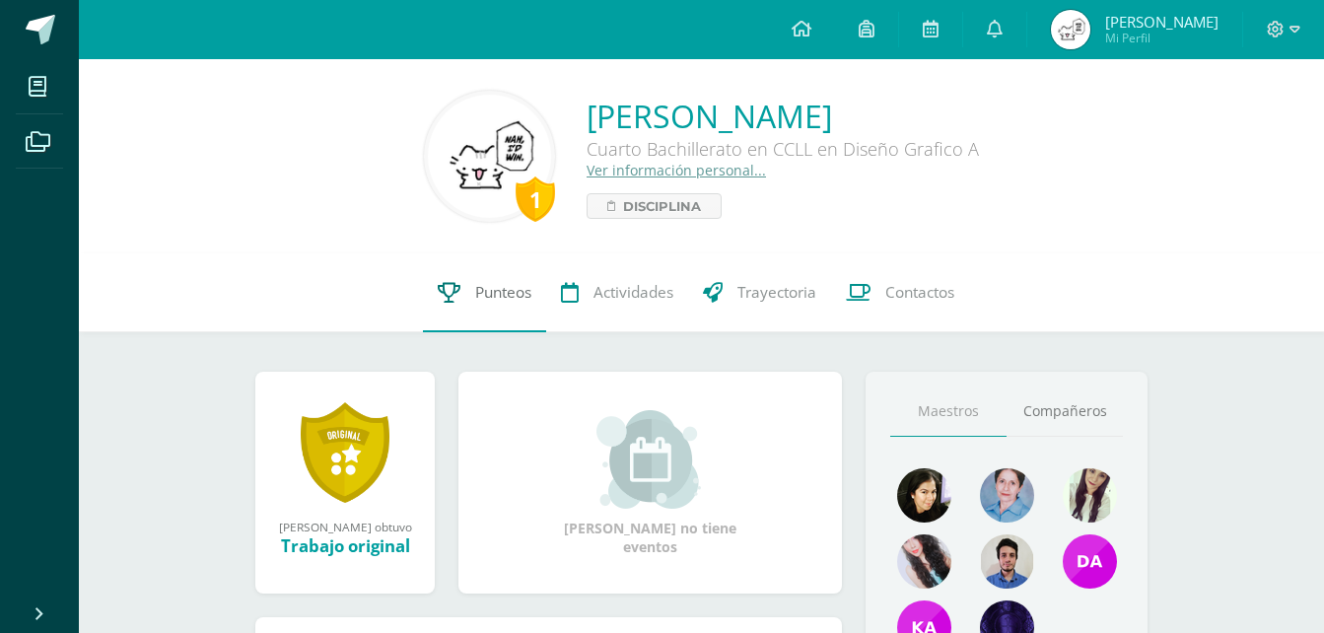
click at [536, 322] on link "Punteos" at bounding box center [484, 292] width 123 height 79
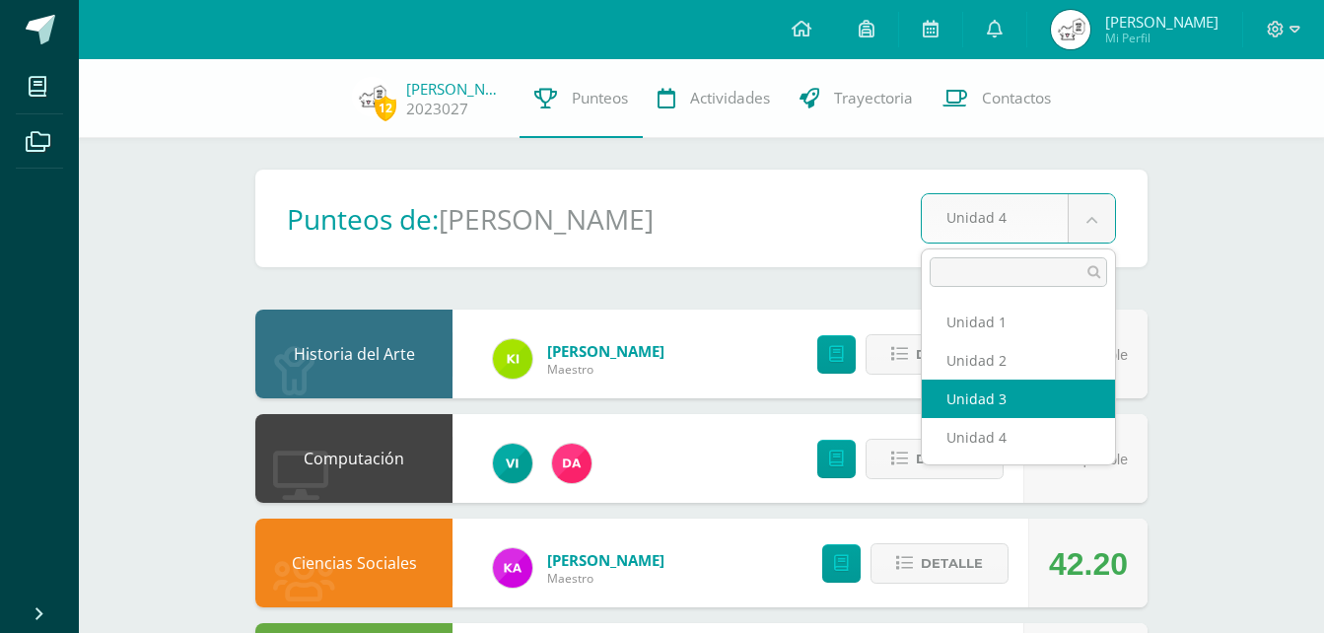
select select "Unidad 3"
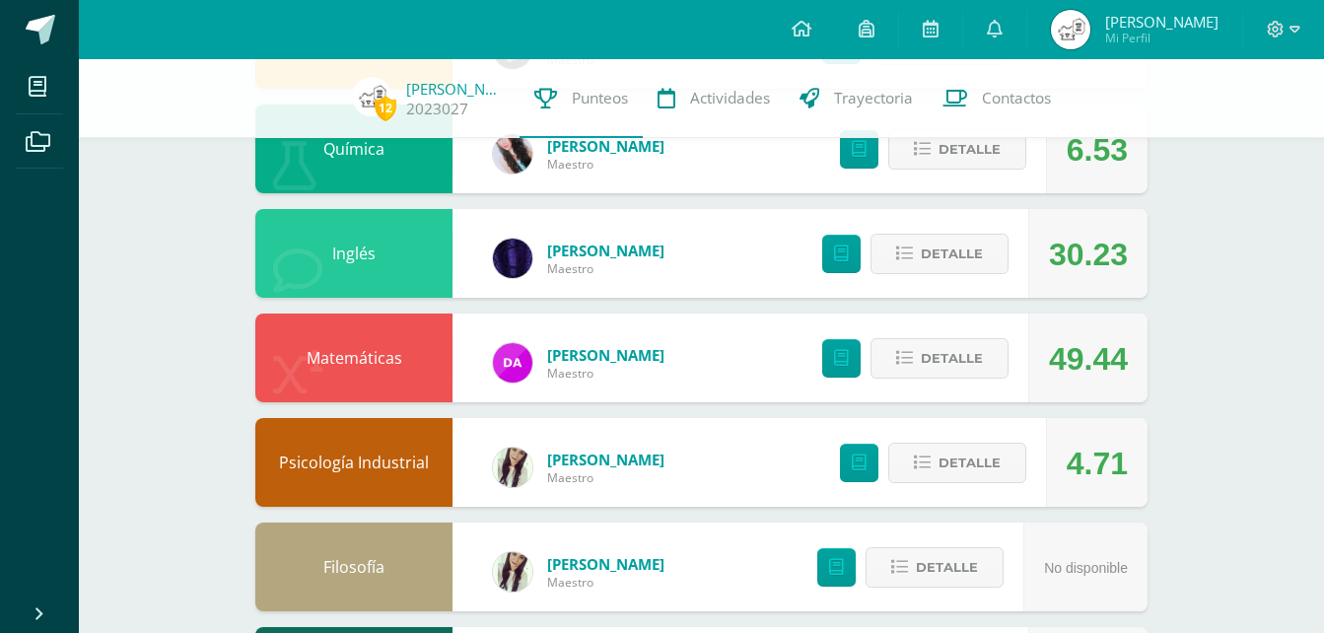
scroll to position [1085, 0]
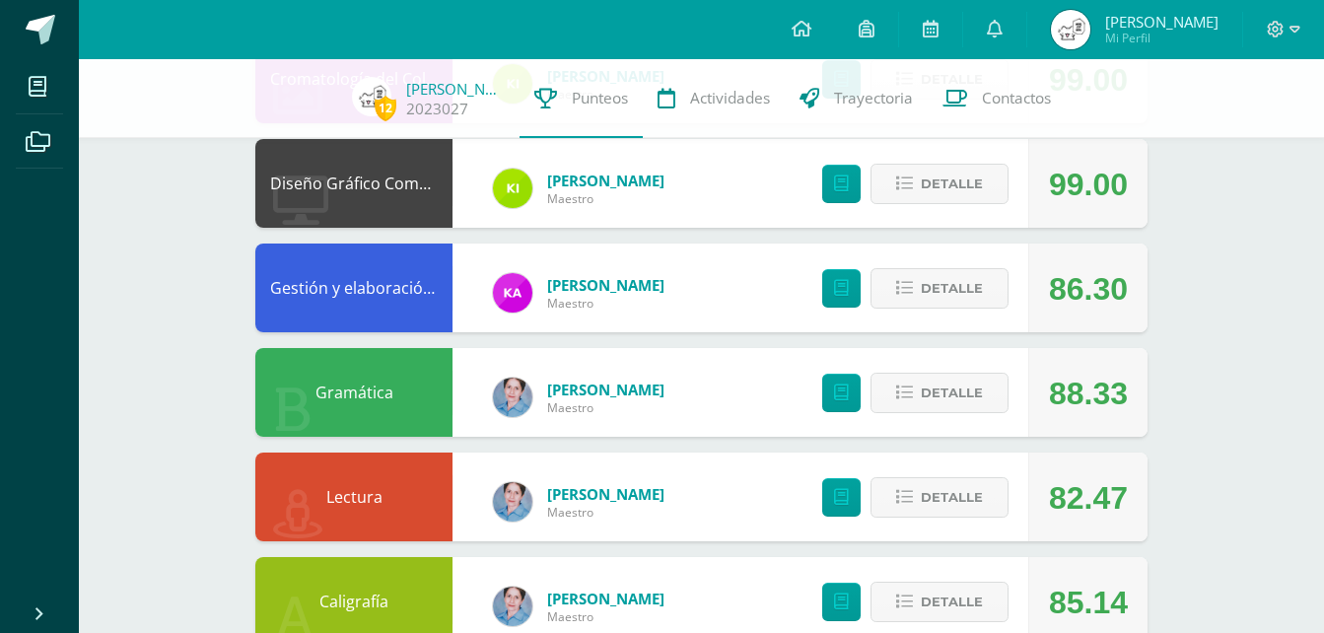
scroll to position [1704, 0]
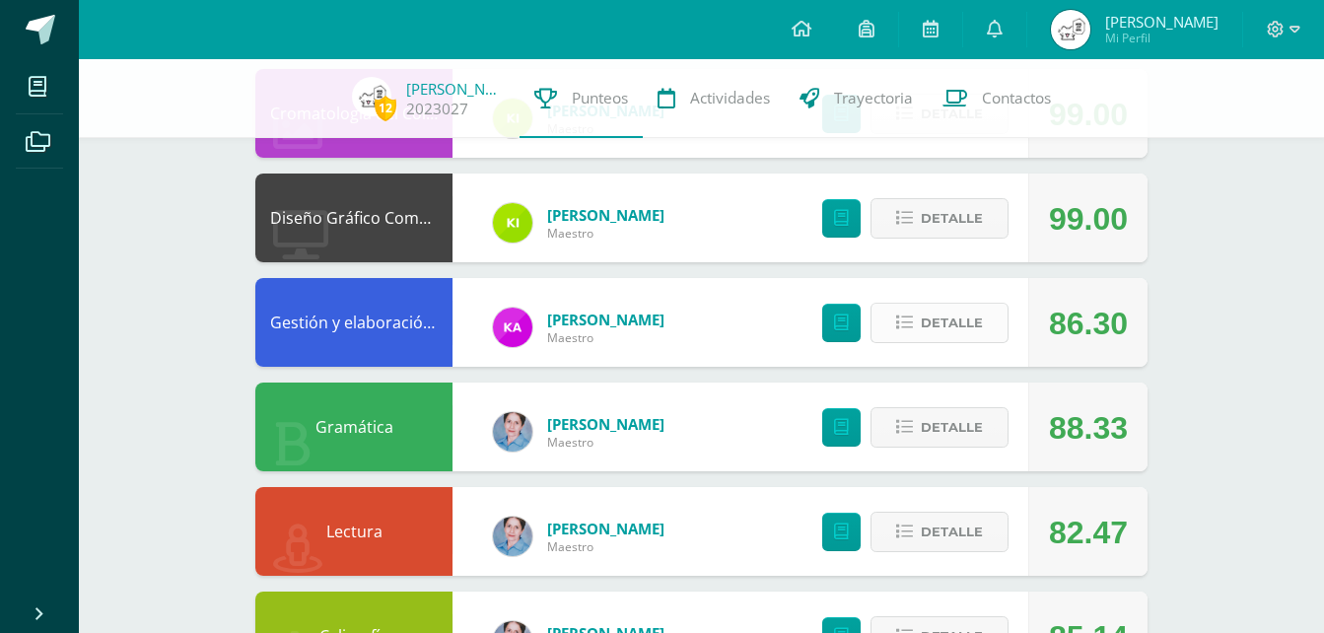
click at [940, 306] on span "Detalle" at bounding box center [952, 323] width 62 height 36
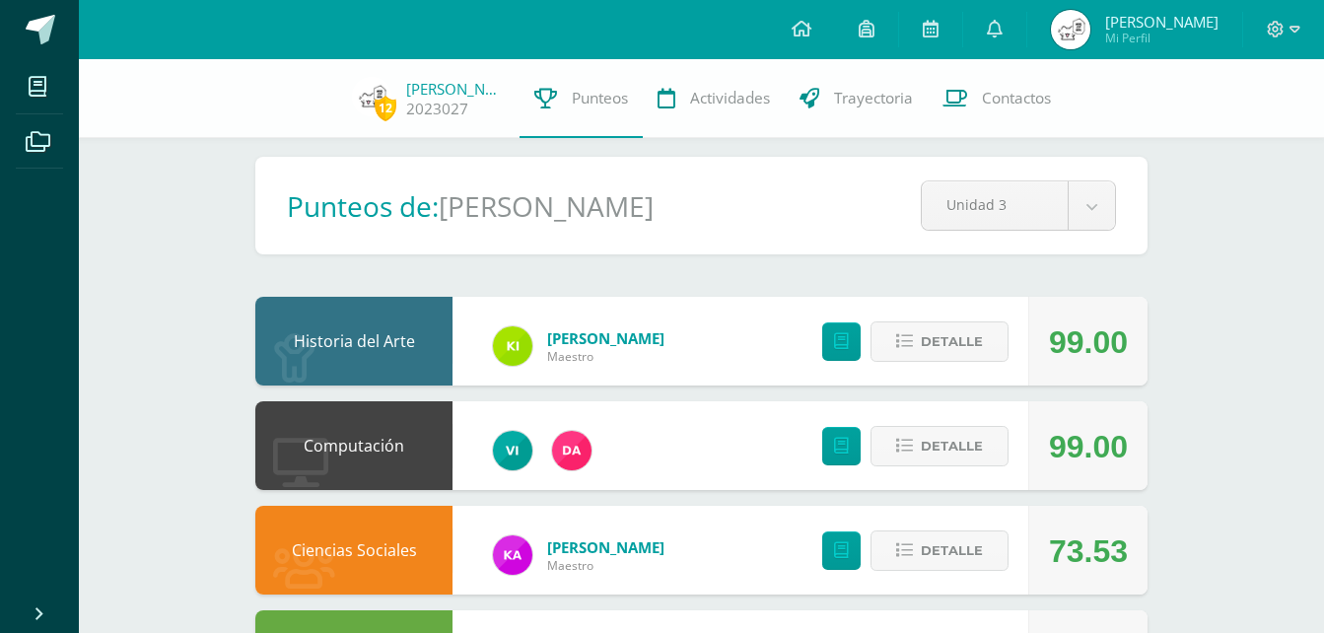
scroll to position [0, 0]
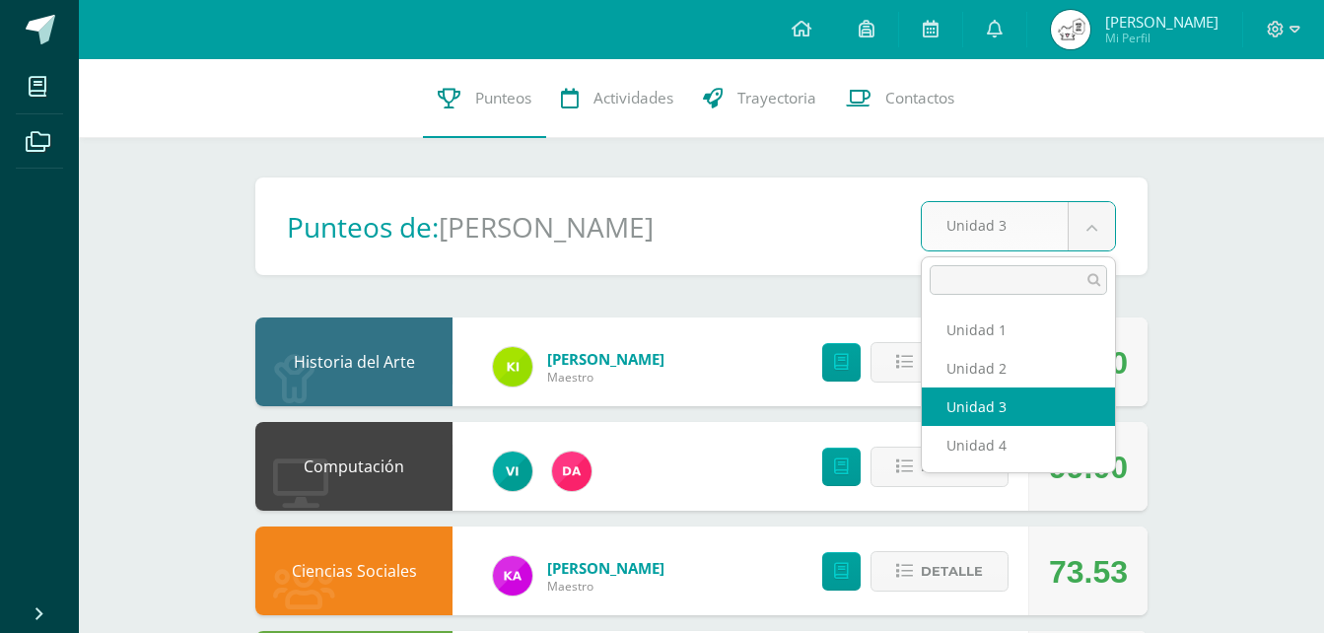
drag, startPoint x: 1078, startPoint y: 249, endPoint x: 962, endPoint y: 316, distance: 133.5
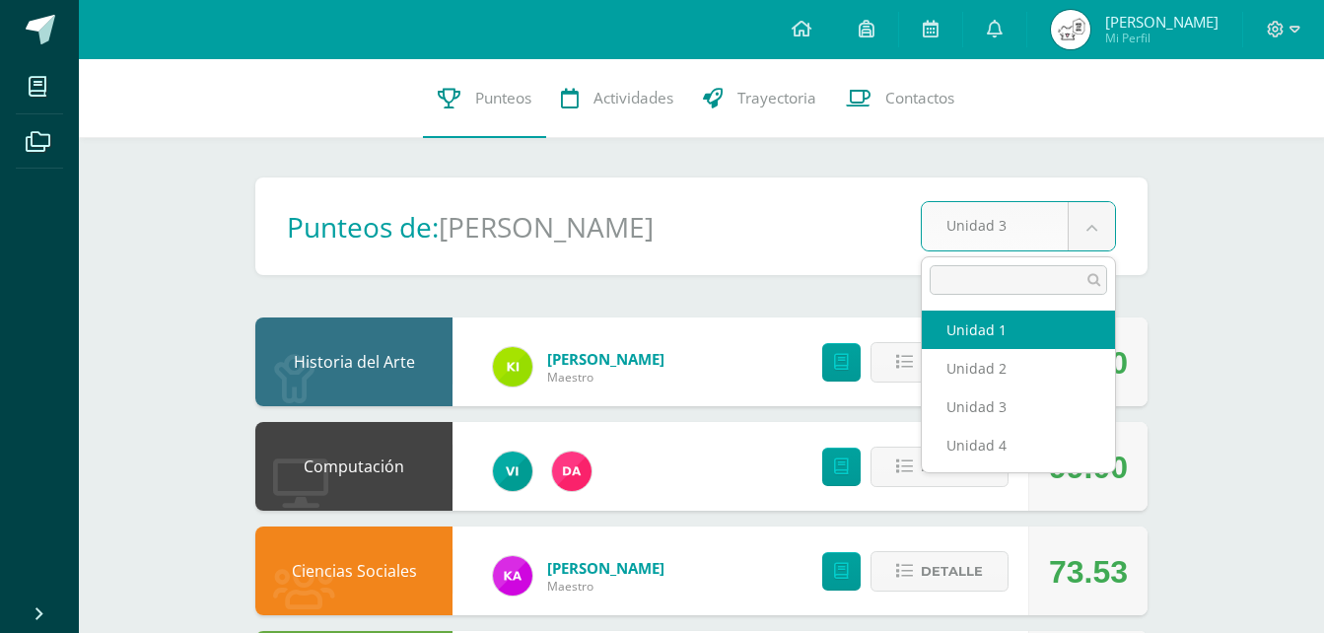
select select "Unidad 1"
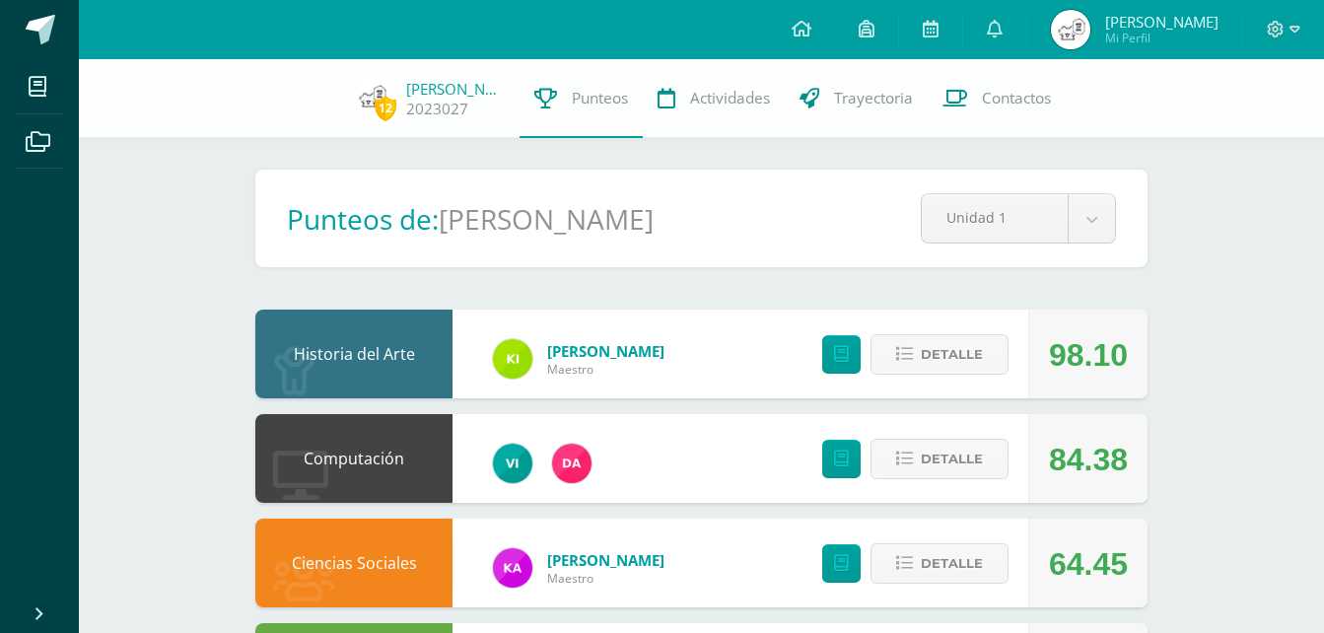
click at [1101, 245] on div "Pendiente Punteos de: [PERSON_NAME] Unidad 1 Unidad 1 Unidad 2 Unidad 3 Unidad 4" at bounding box center [701, 219] width 892 height 98
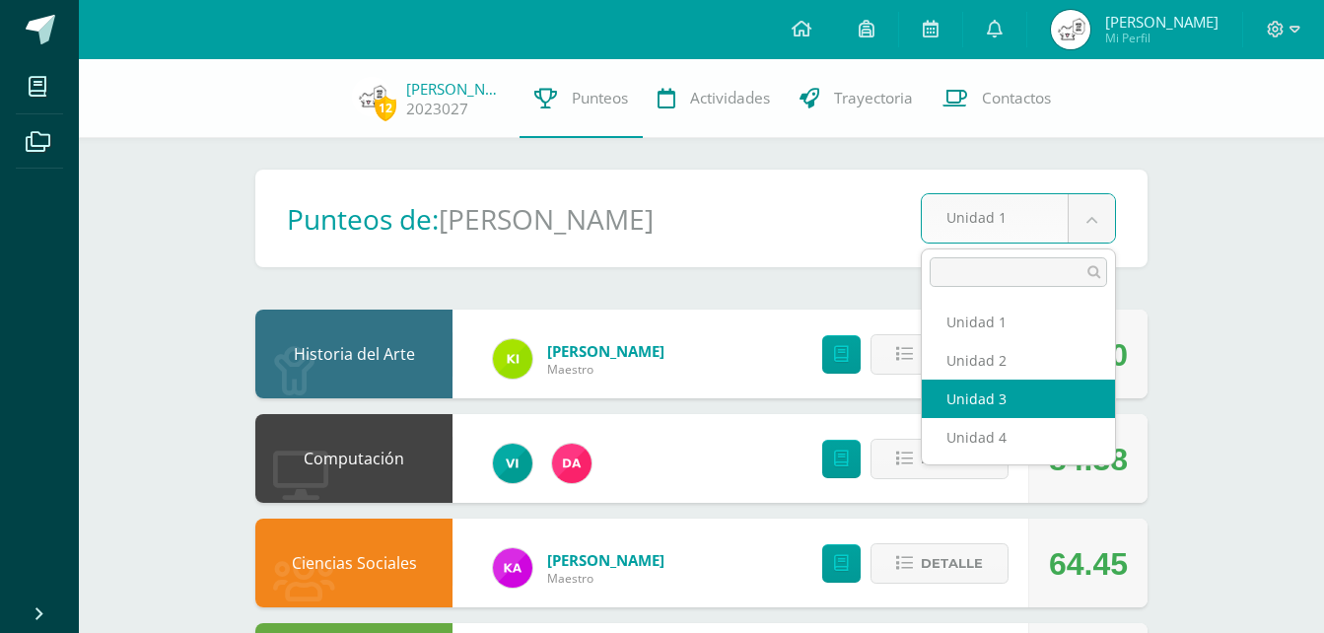
select select "Unidad 3"
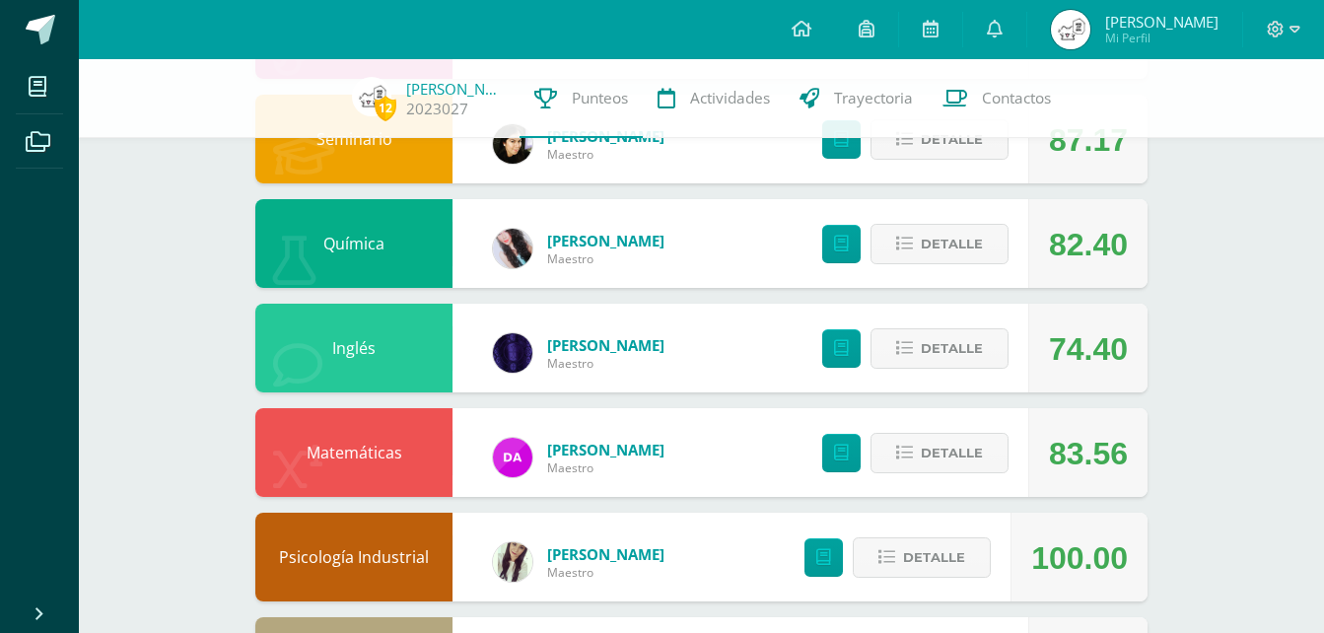
scroll to position [888, 0]
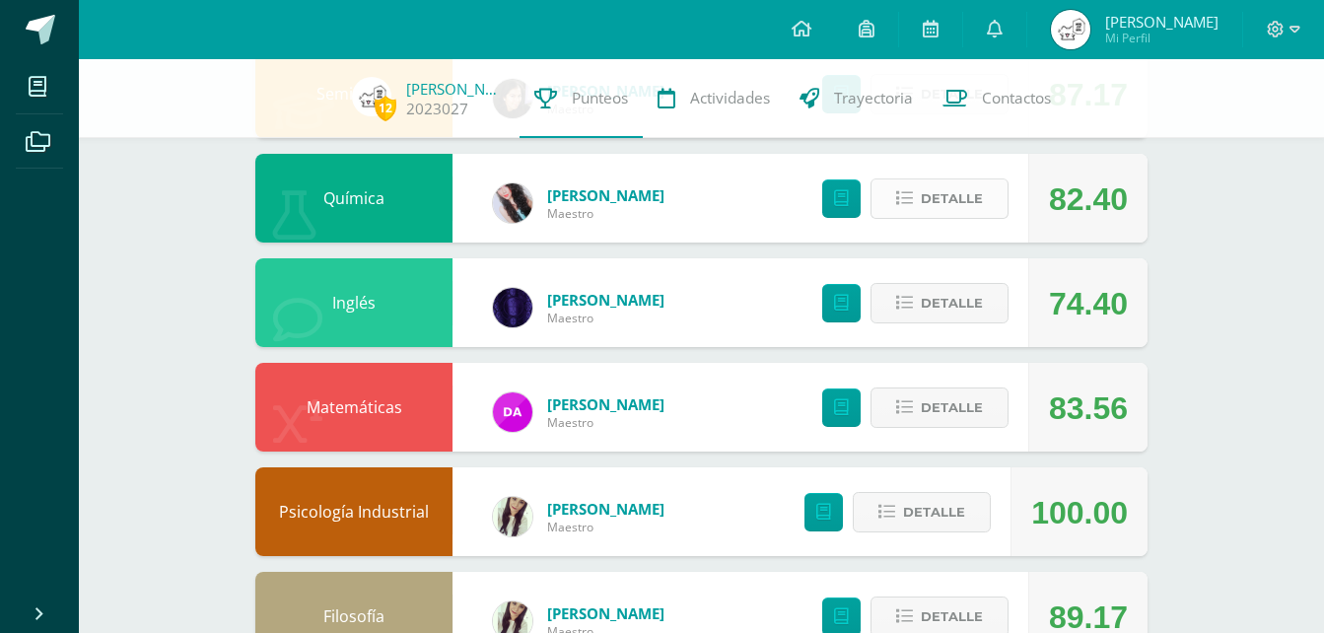
click at [915, 206] on button "Detalle" at bounding box center [940, 198] width 138 height 40
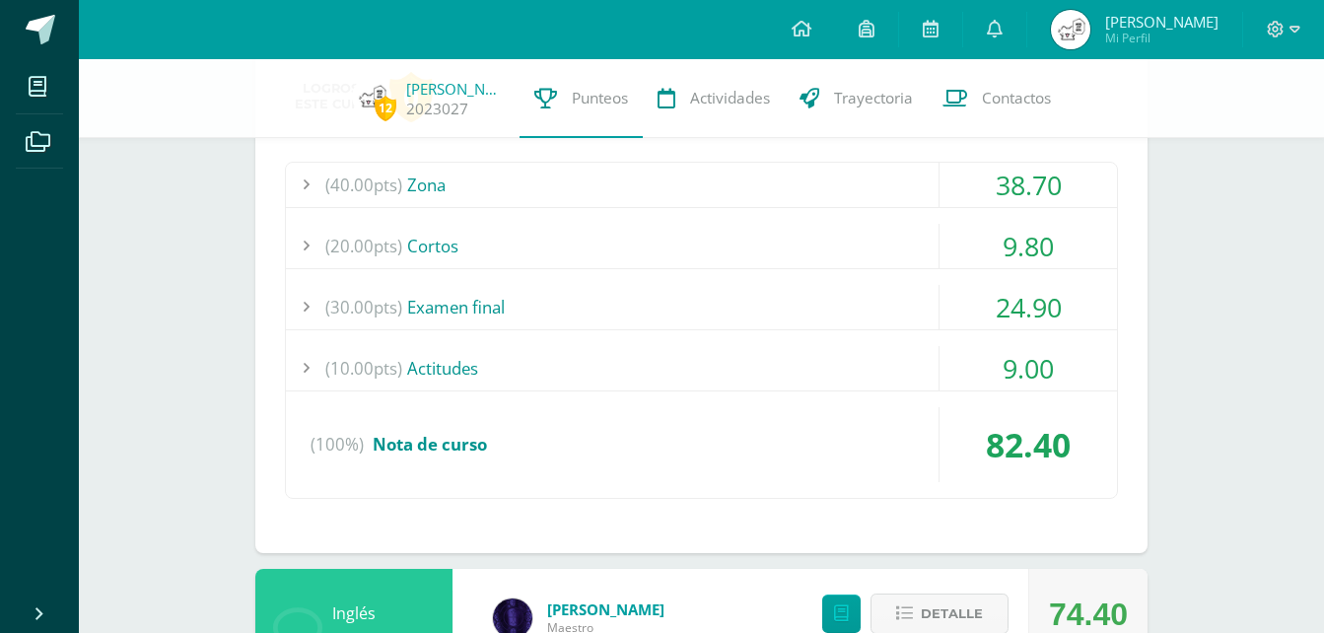
scroll to position [1085, 0]
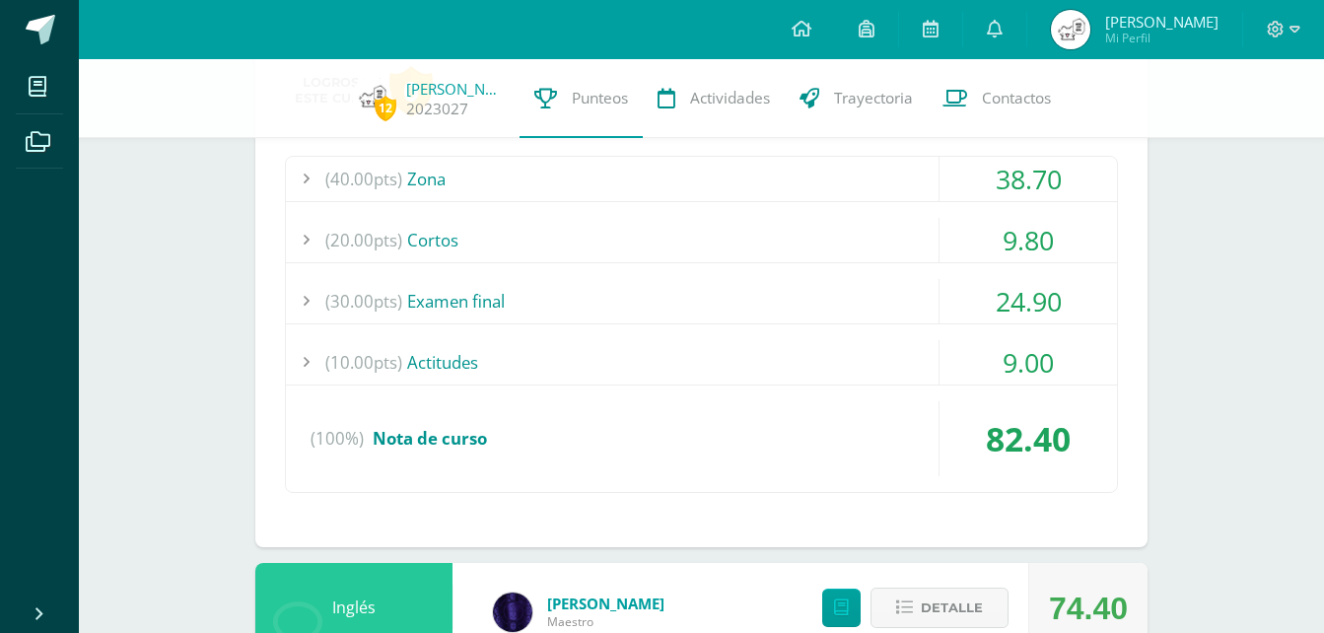
click at [551, 246] on div "(20.00pts) [GEOGRAPHIC_DATA]" at bounding box center [701, 240] width 831 height 44
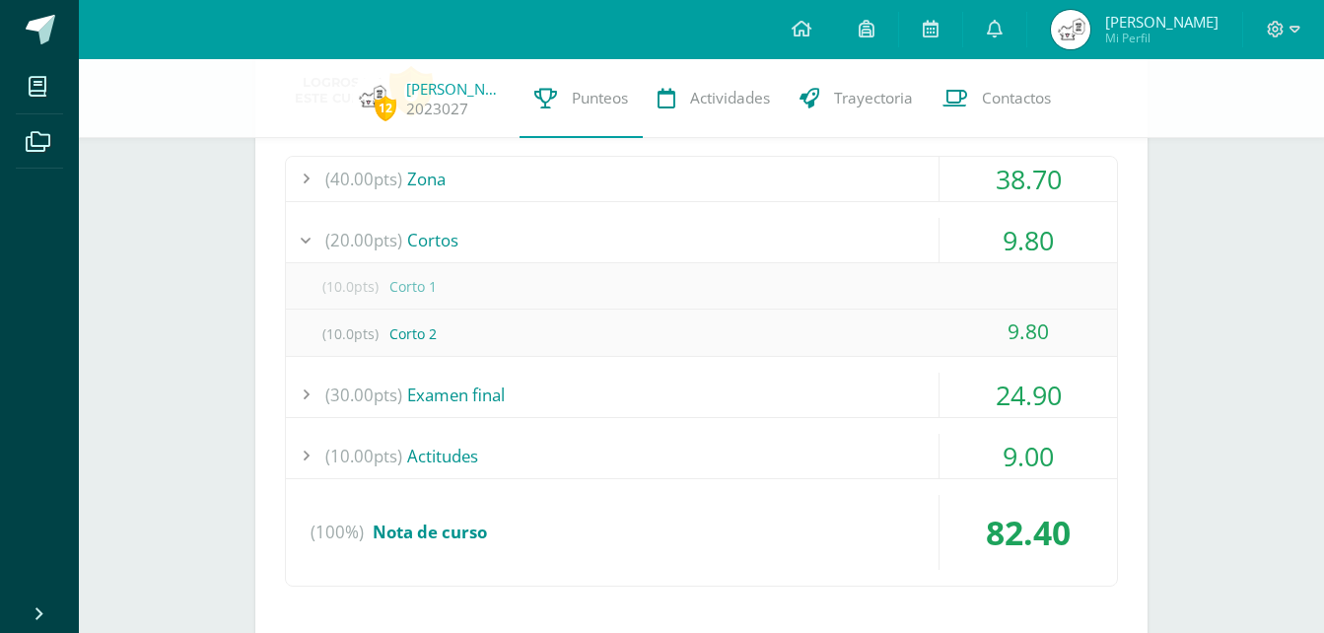
click at [551, 246] on div "(20.00pts) [GEOGRAPHIC_DATA]" at bounding box center [701, 240] width 831 height 44
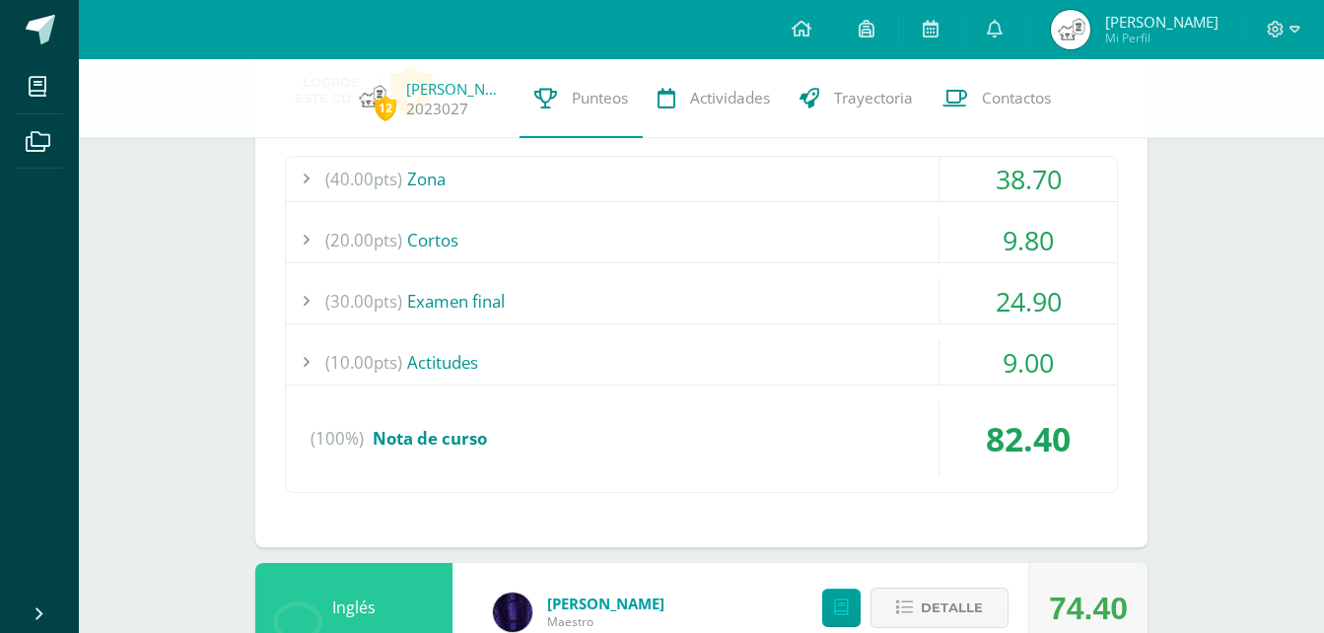
click at [551, 246] on div "(20.00pts) [GEOGRAPHIC_DATA]" at bounding box center [701, 240] width 831 height 44
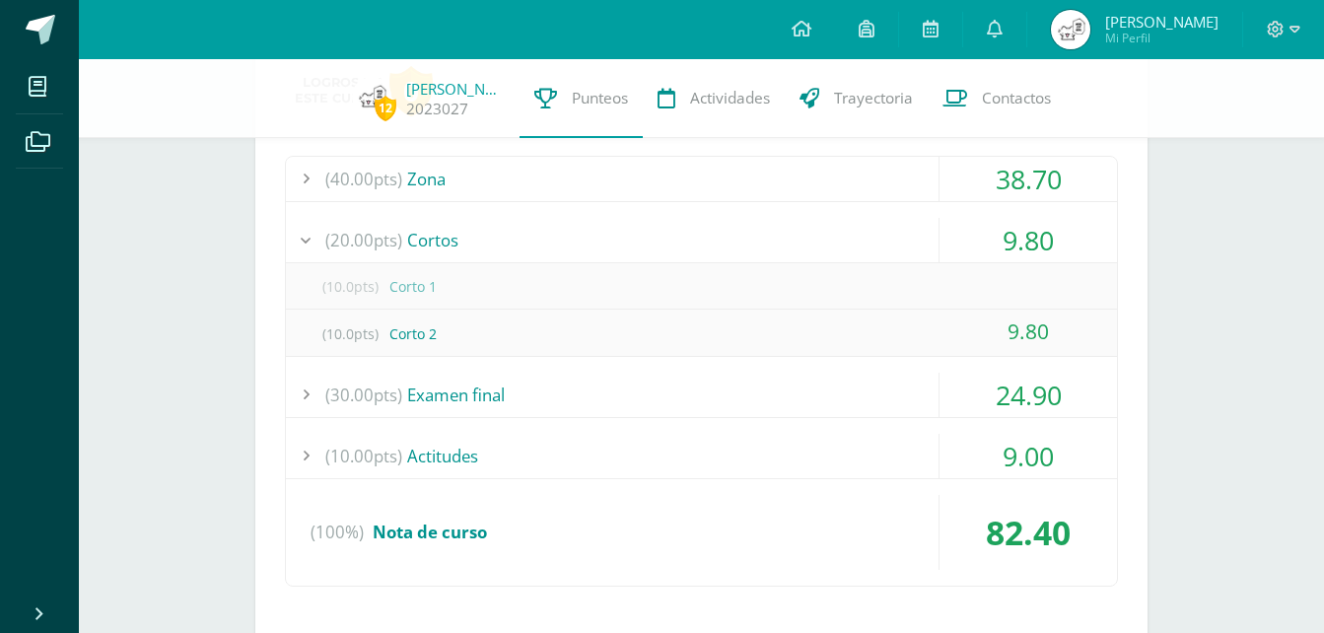
click at [538, 241] on div "(20.00pts) [GEOGRAPHIC_DATA]" at bounding box center [701, 240] width 831 height 44
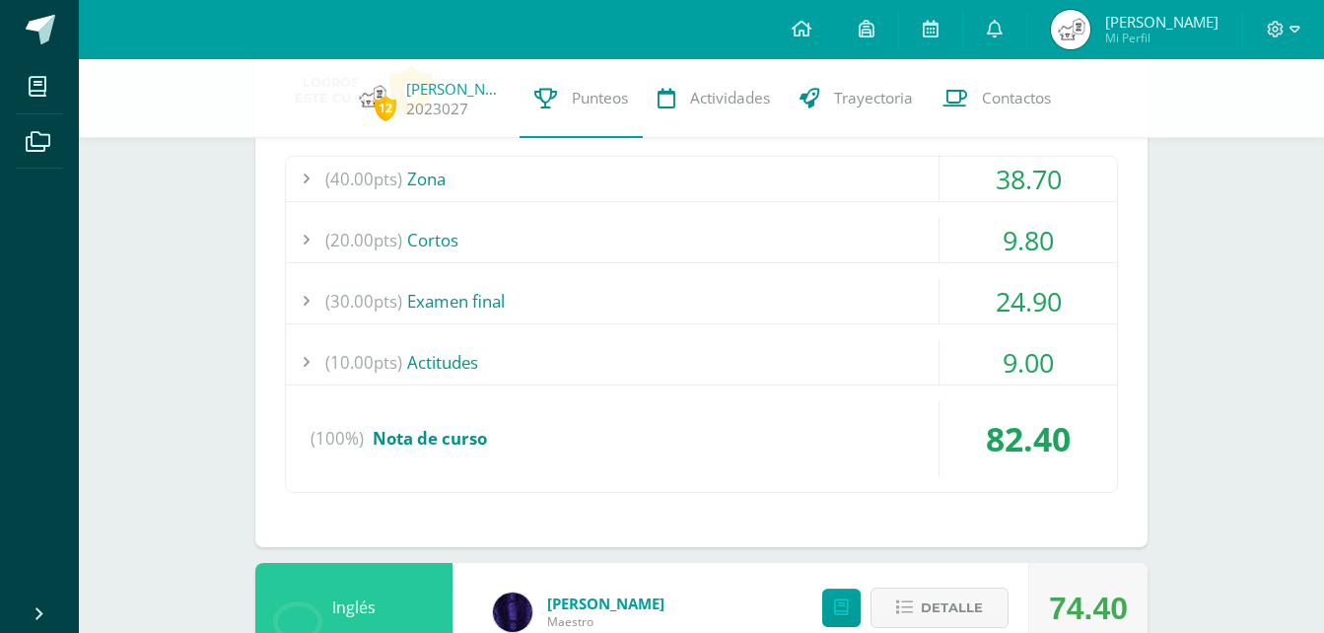
click at [538, 241] on div "(20.00pts) [GEOGRAPHIC_DATA]" at bounding box center [701, 240] width 831 height 44
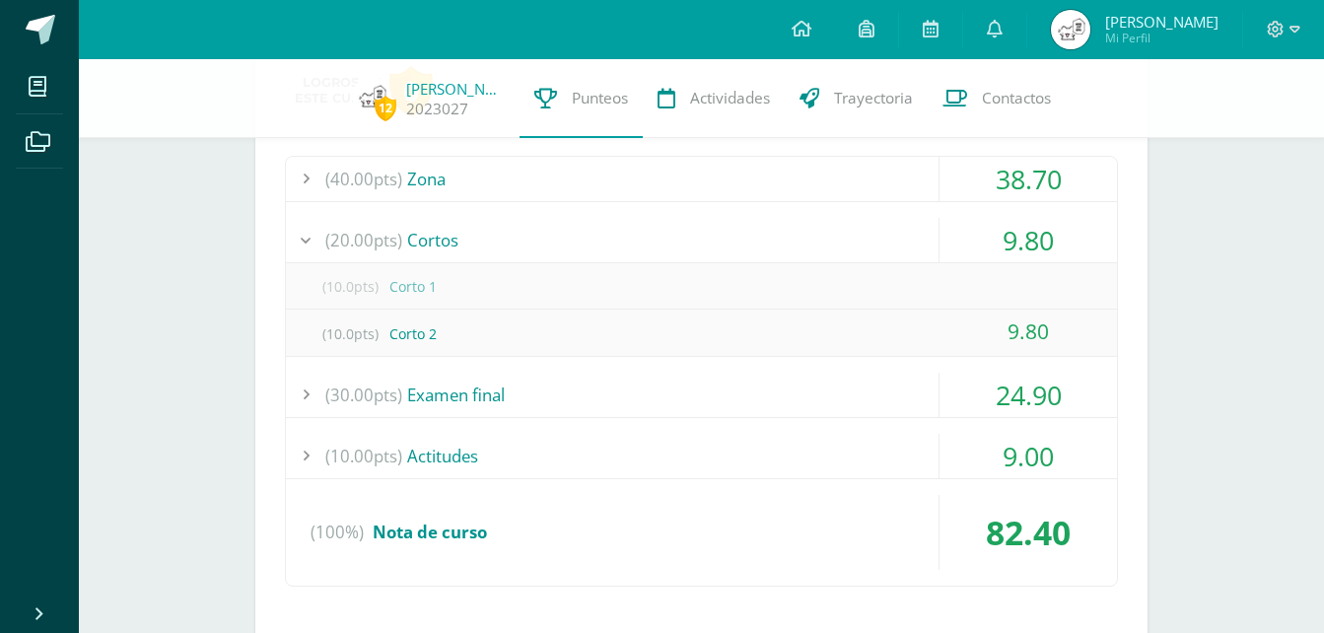
click at [526, 222] on div "(20.00pts) [GEOGRAPHIC_DATA]" at bounding box center [701, 240] width 831 height 44
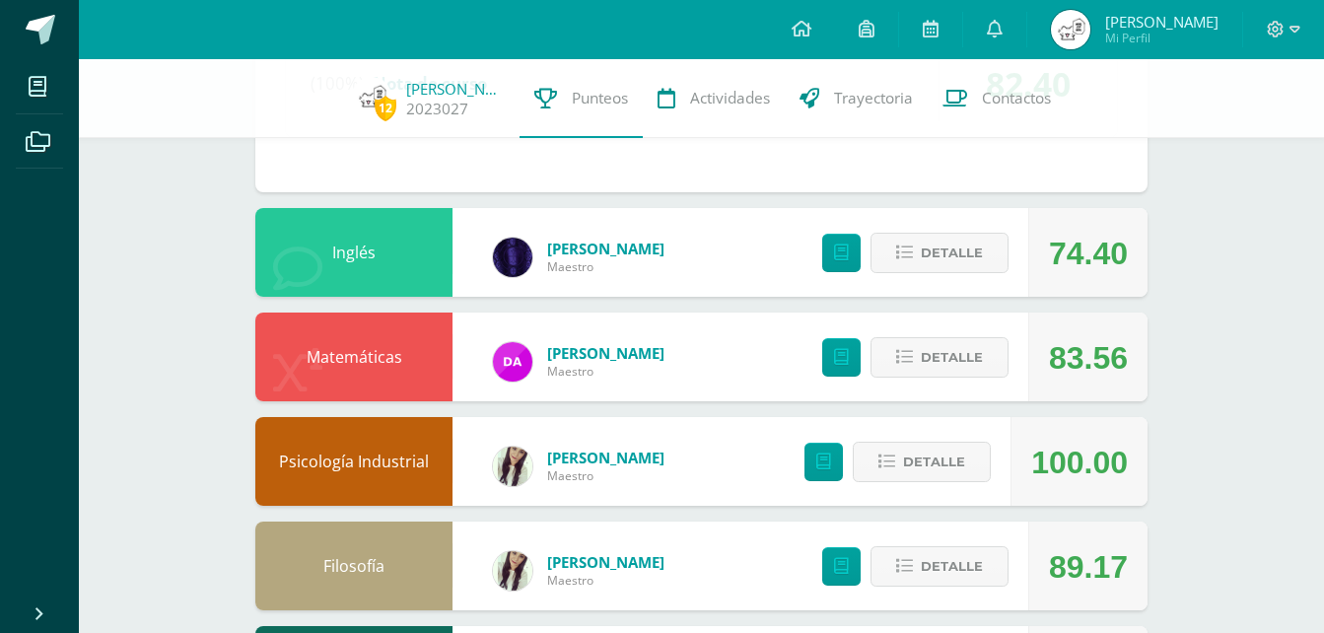
scroll to position [1479, 0]
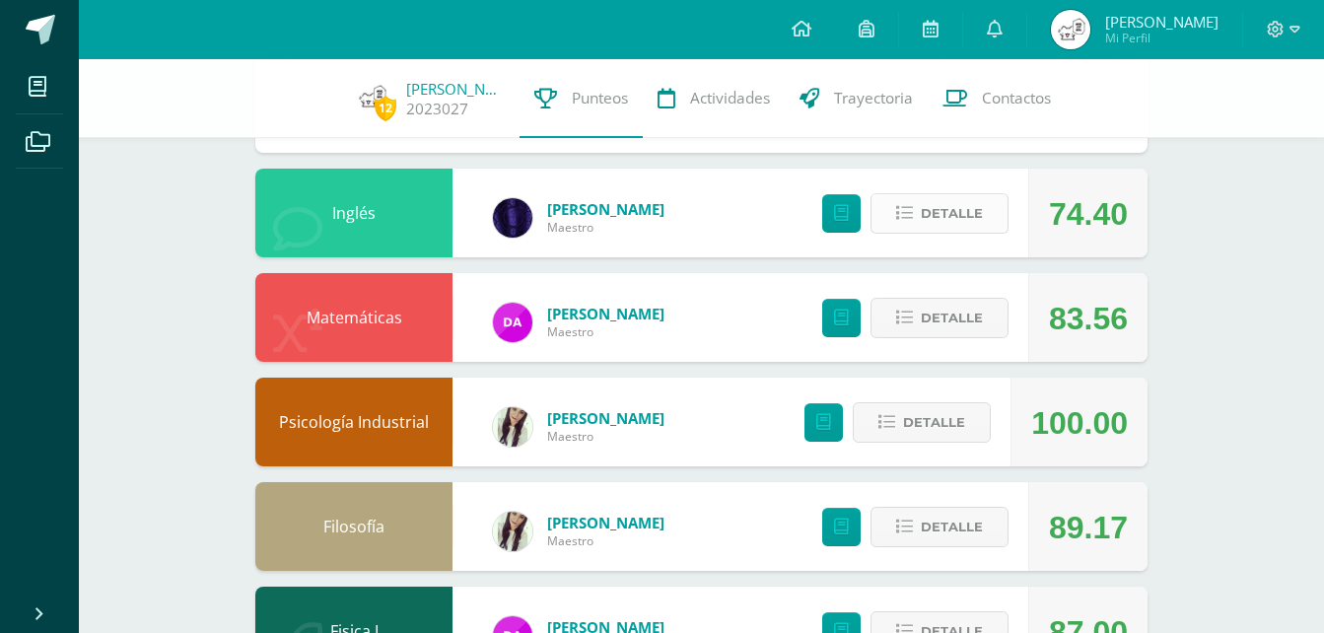
click at [994, 214] on button "Detalle" at bounding box center [940, 213] width 138 height 40
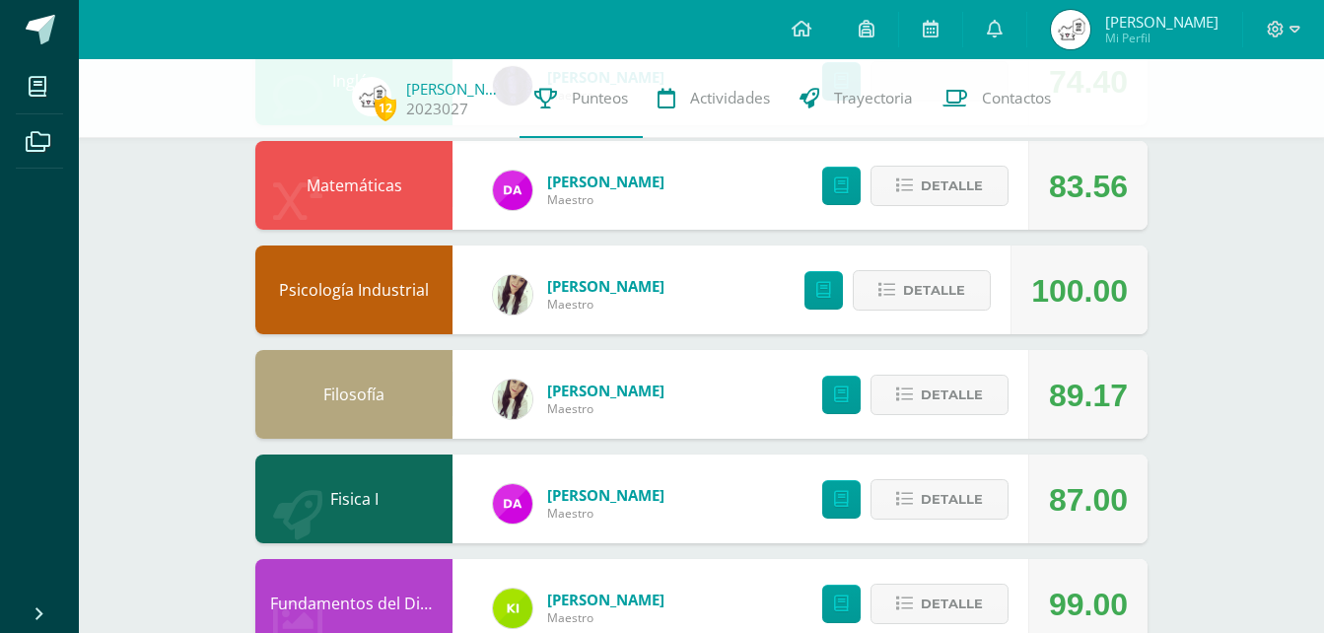
scroll to position [1676, 0]
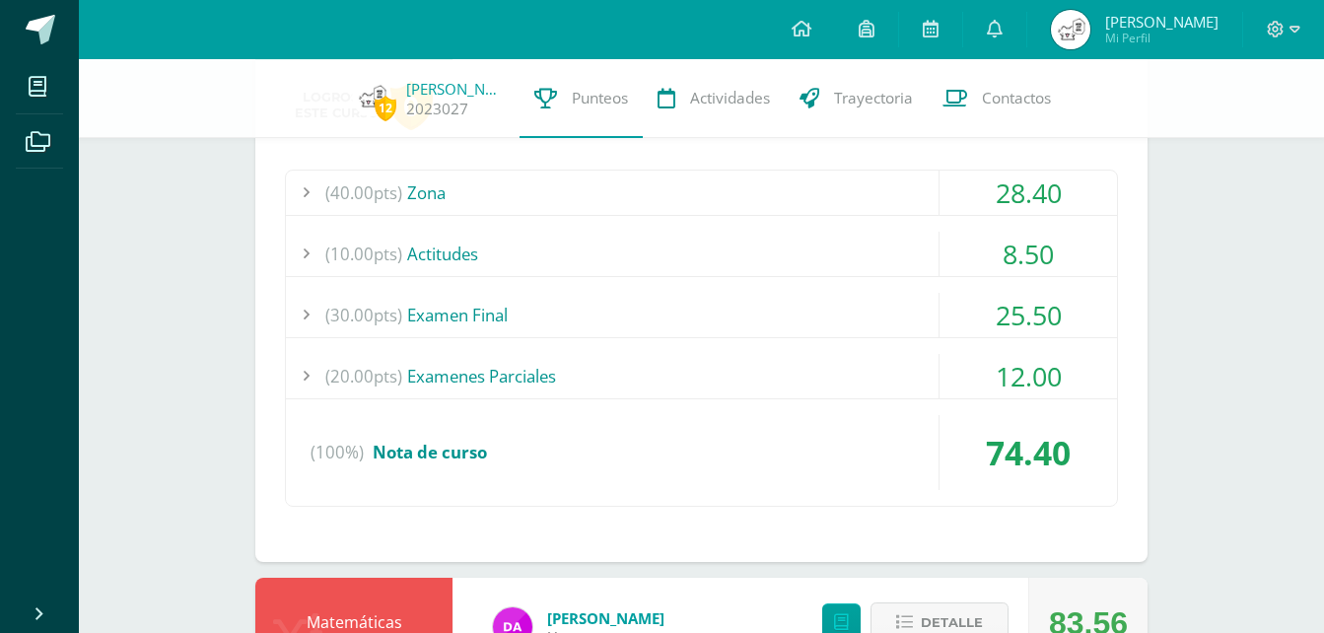
click at [734, 186] on div "(40.00pts) Zona" at bounding box center [701, 193] width 831 height 44
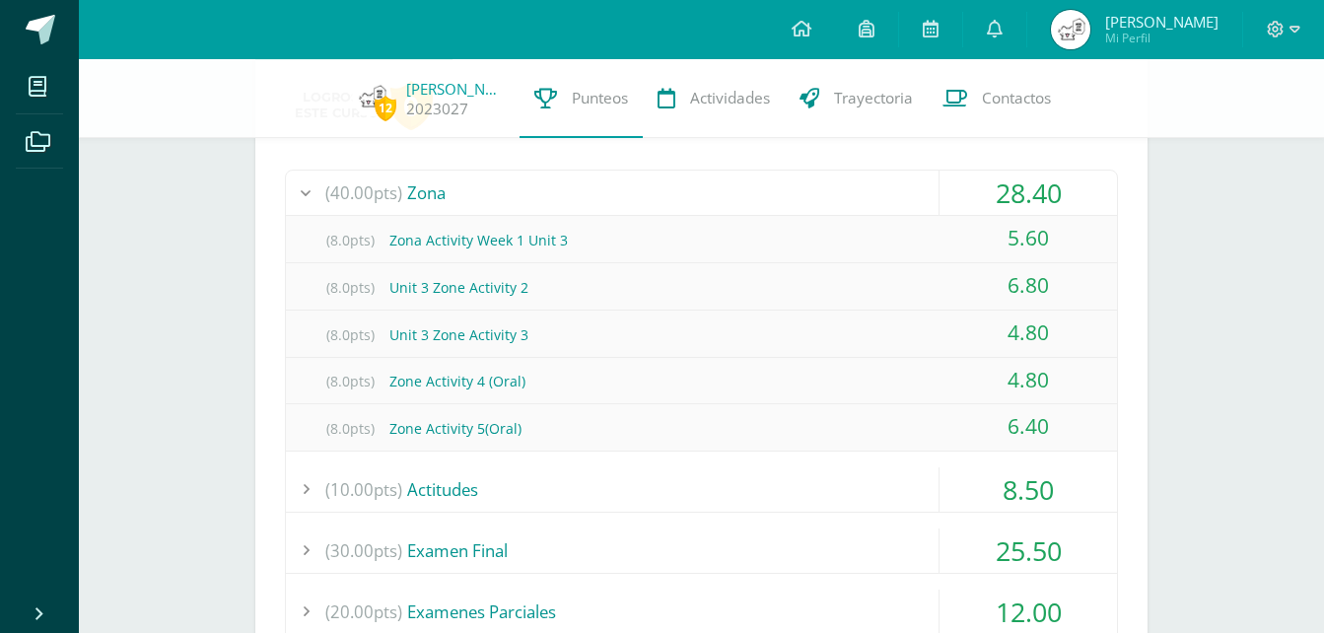
click at [735, 187] on div "(40.00pts) Zona" at bounding box center [701, 193] width 831 height 44
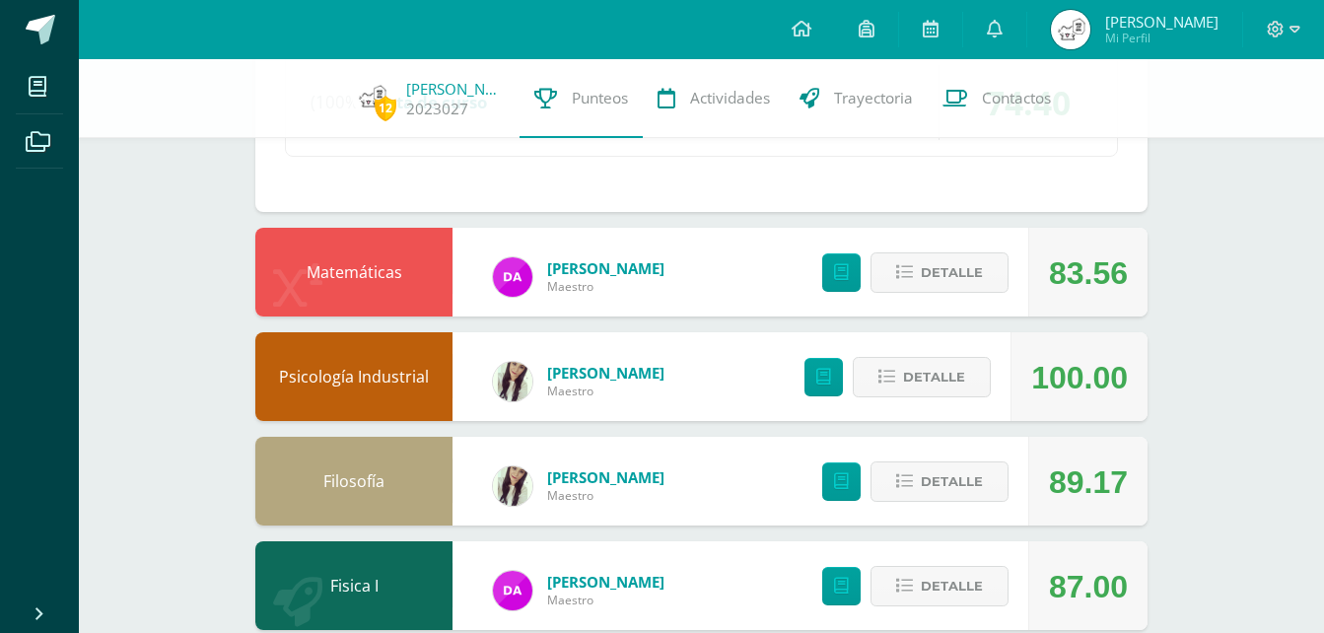
scroll to position [2071, 0]
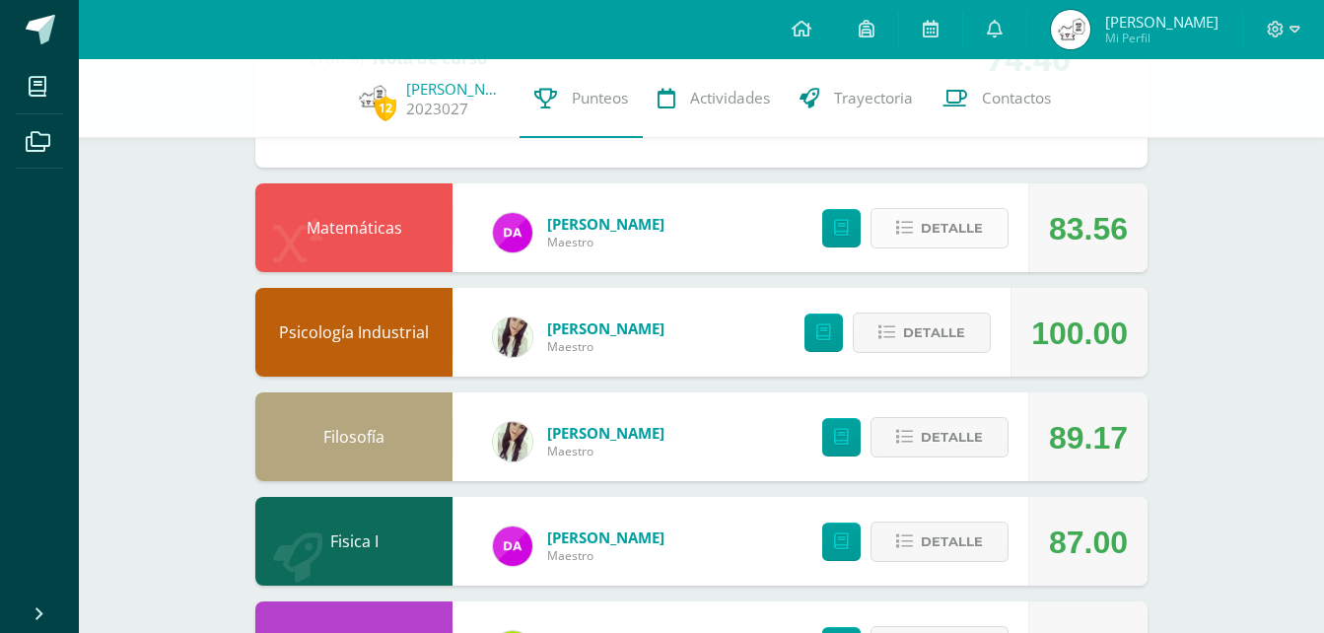
click at [930, 234] on span "Detalle" at bounding box center [952, 228] width 62 height 36
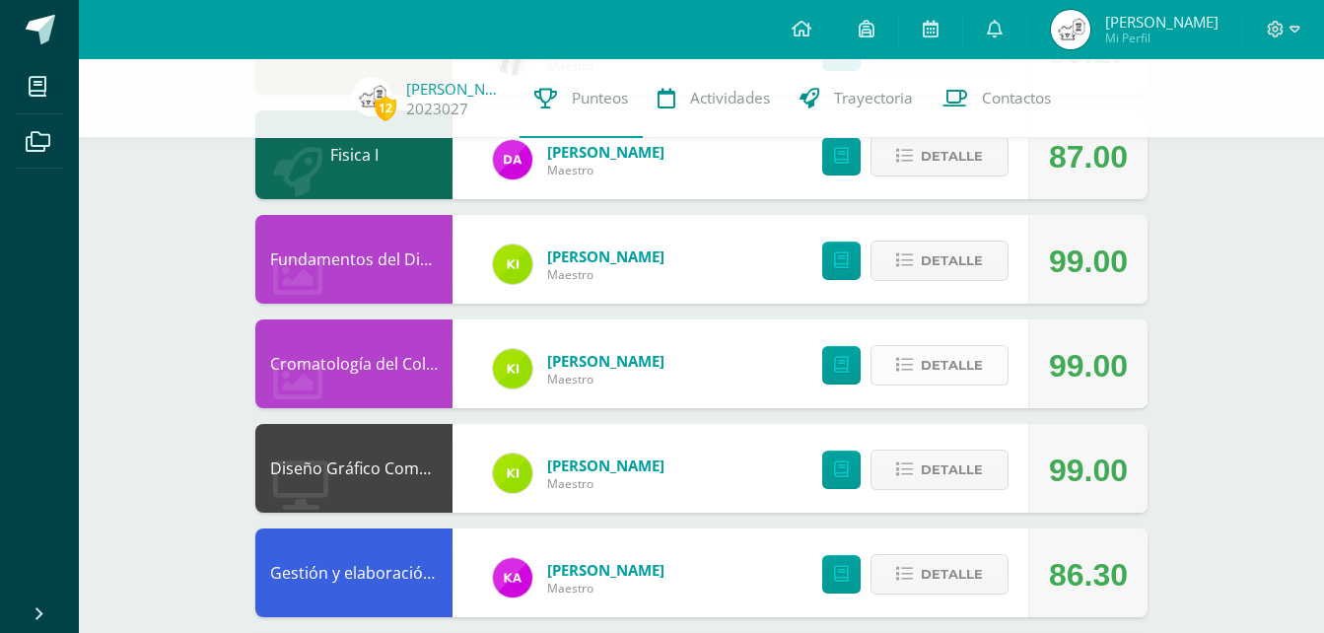
scroll to position [3505, 0]
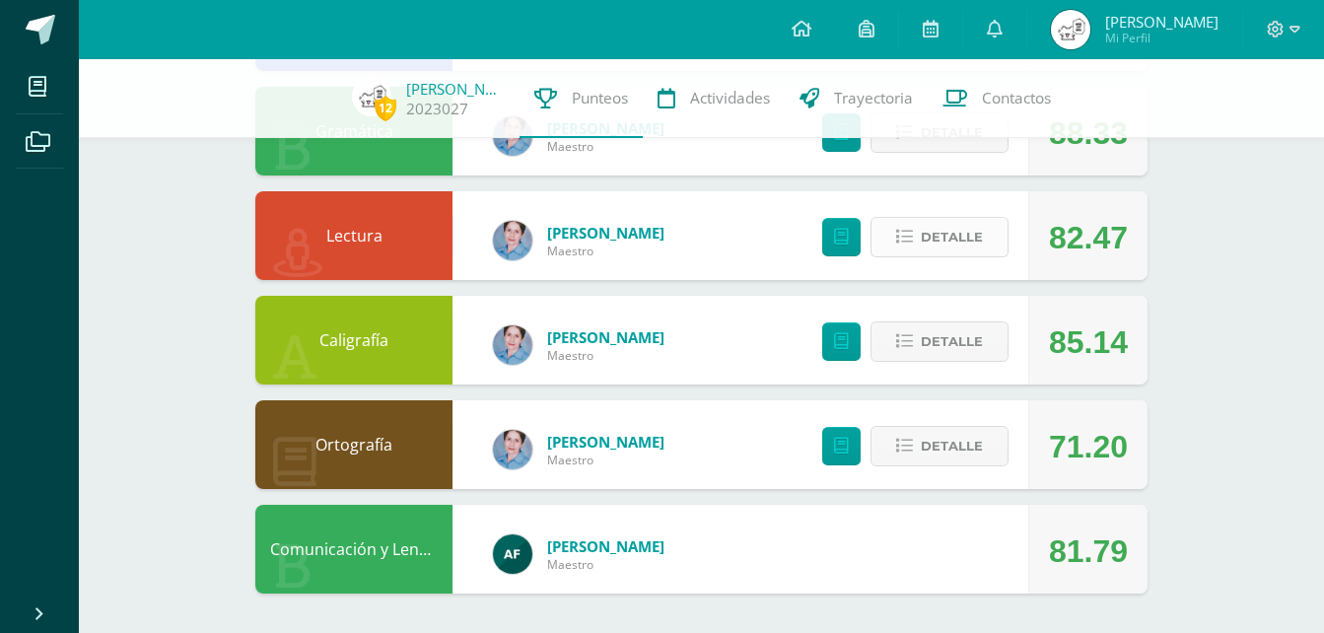
click at [972, 234] on span "Detalle" at bounding box center [952, 237] width 62 height 36
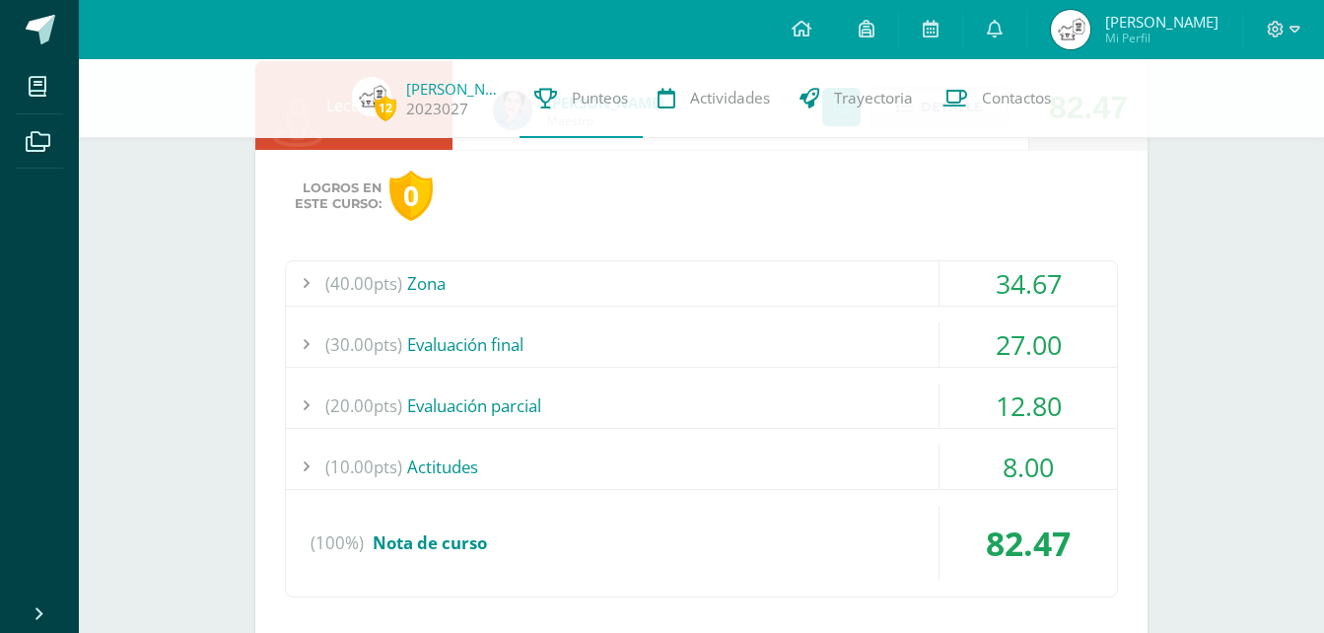
scroll to position [3702, 0]
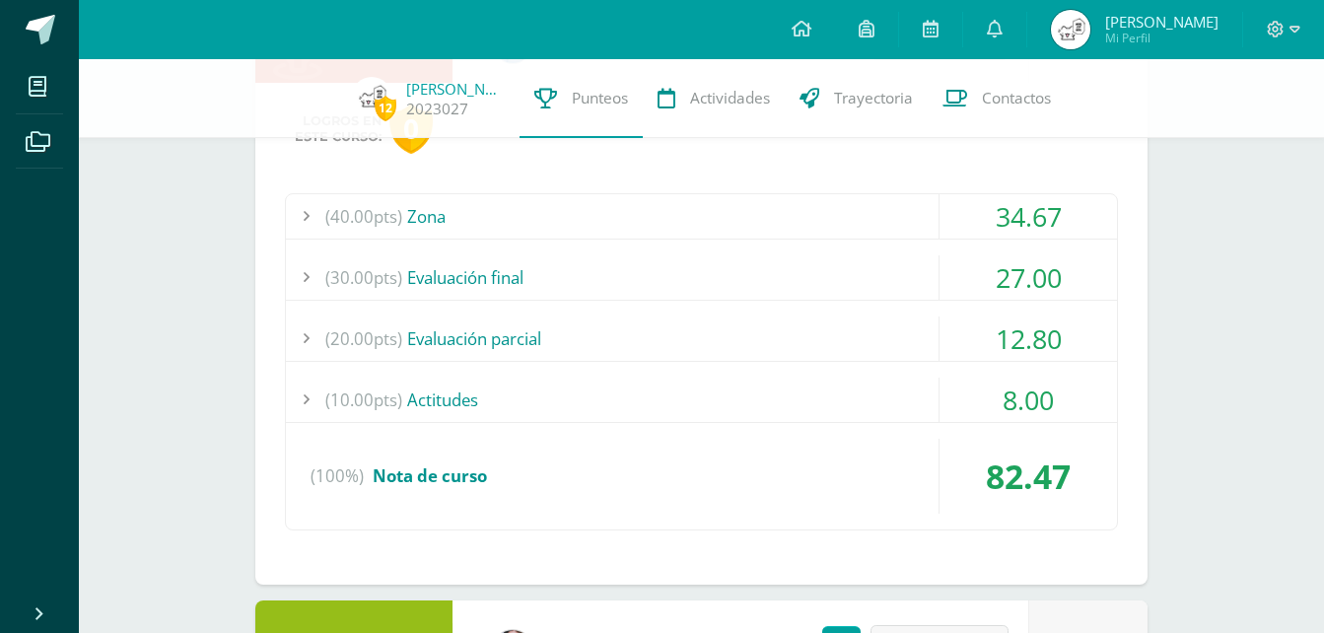
click at [759, 332] on div "(20.00pts) Evaluación parcial" at bounding box center [701, 339] width 831 height 44
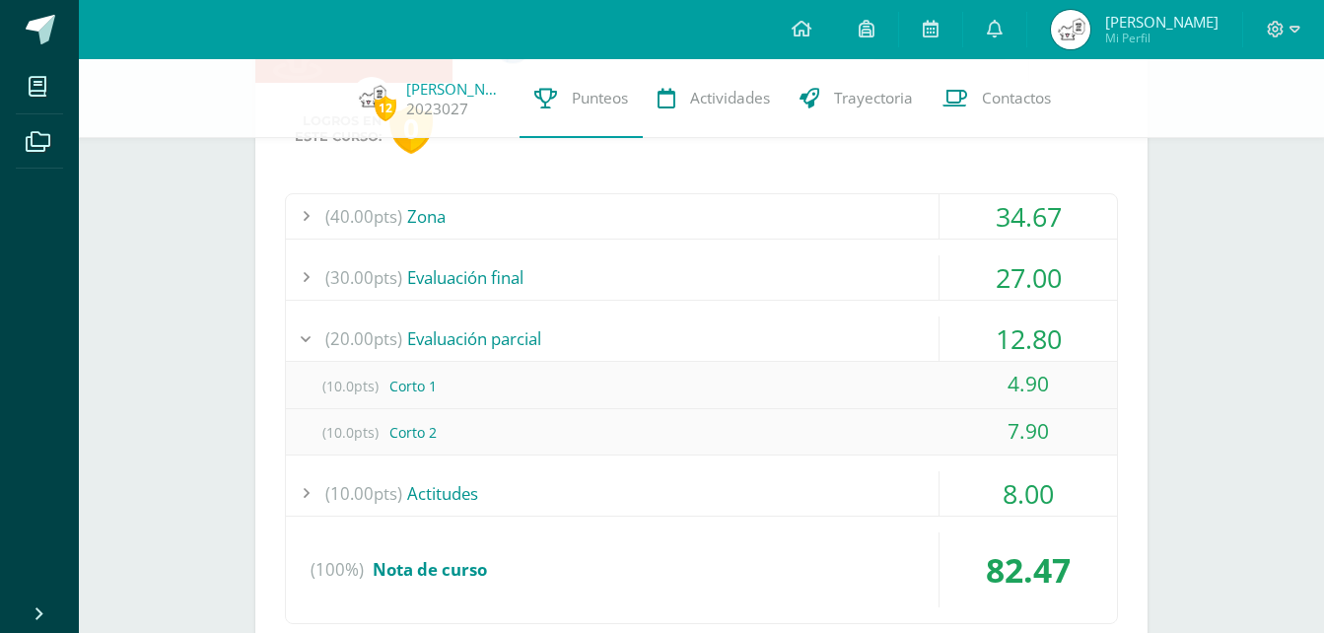
click at [758, 332] on div "(20.00pts) Evaluación parcial" at bounding box center [701, 339] width 831 height 44
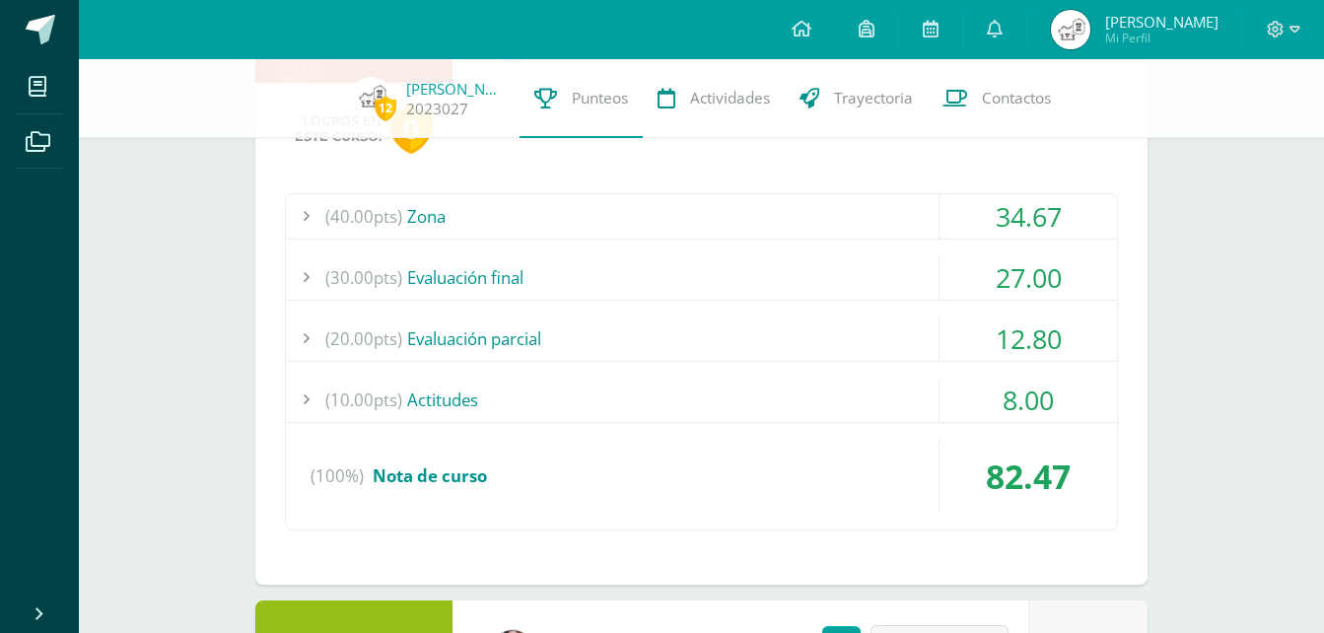
click at [784, 273] on div "(30.00pts) Evaluación final" at bounding box center [701, 277] width 831 height 44
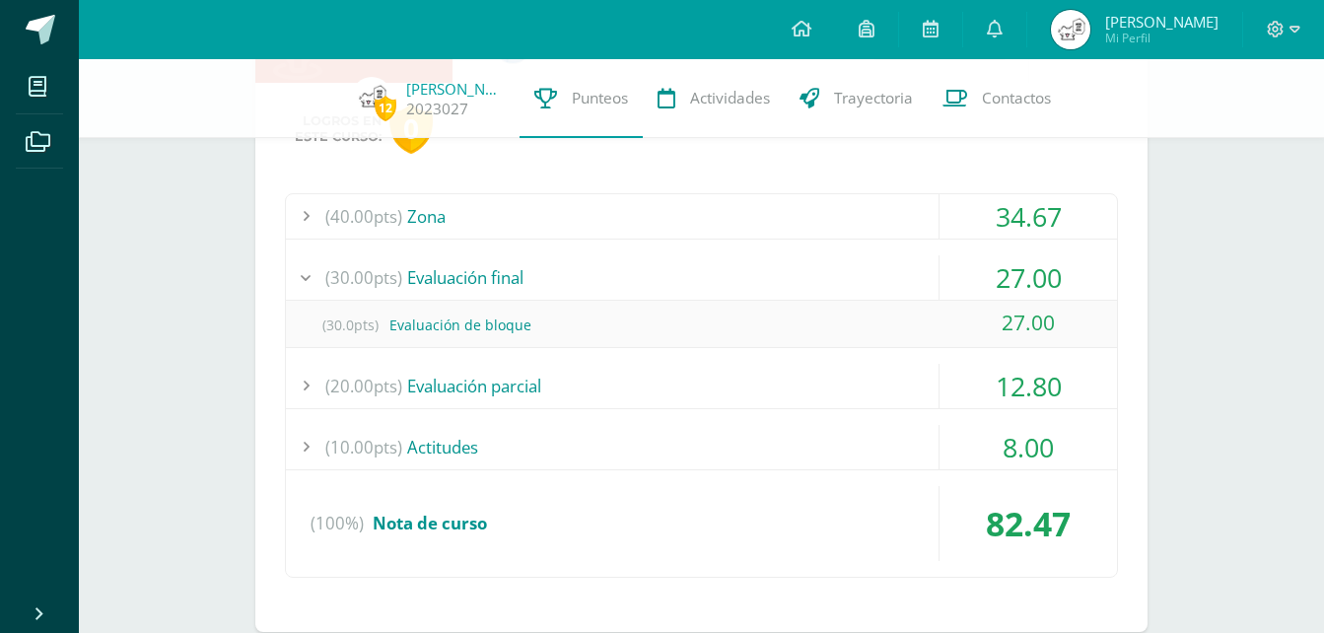
click at [784, 273] on div "(30.00pts) Evaluación final" at bounding box center [701, 277] width 831 height 44
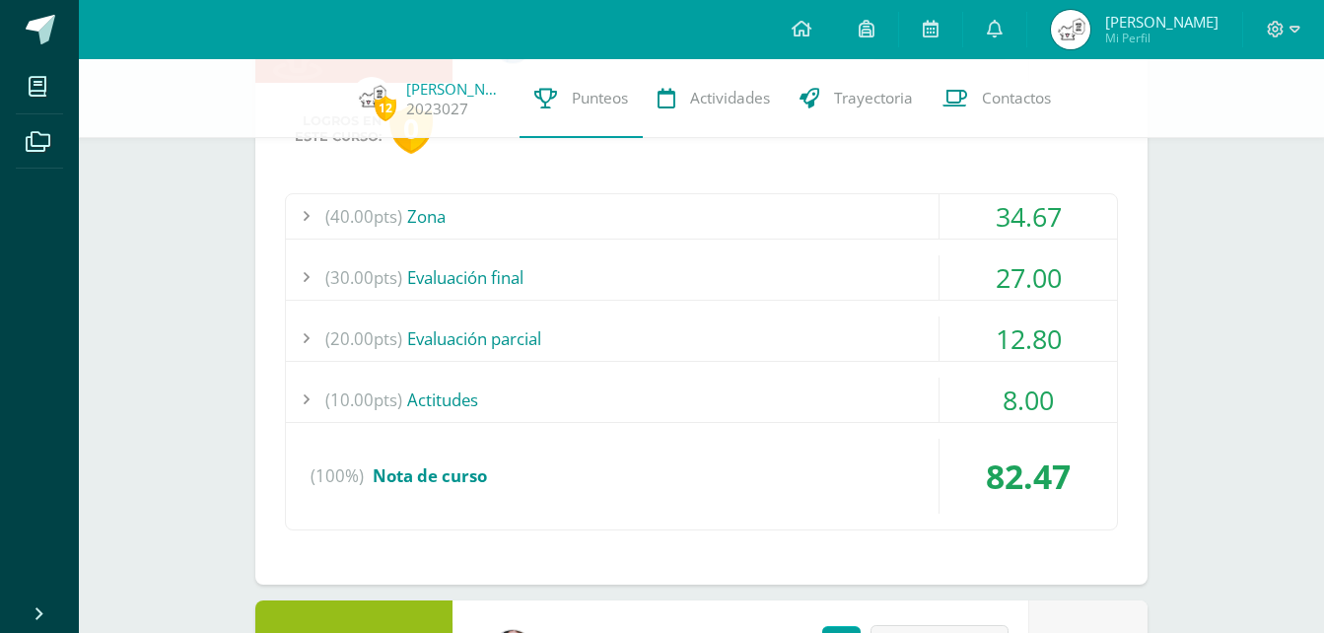
click at [786, 225] on div "(40.00pts) Zona" at bounding box center [701, 216] width 831 height 44
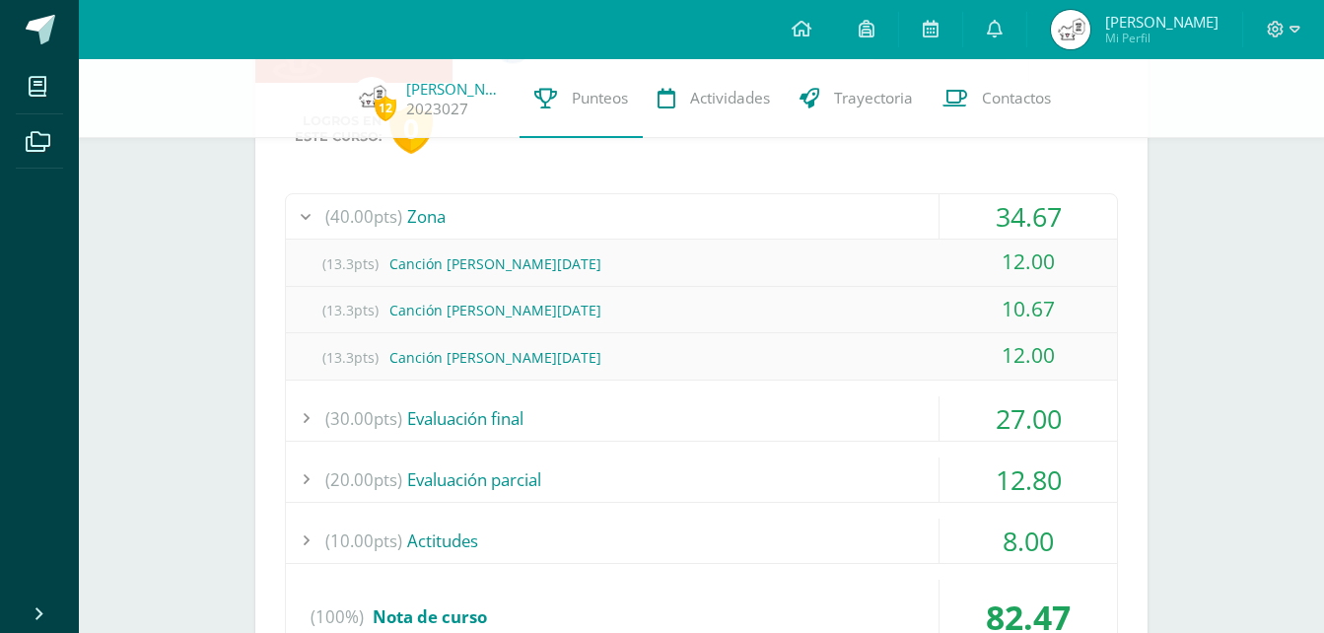
click at [786, 225] on div "(40.00pts) Zona" at bounding box center [701, 216] width 831 height 44
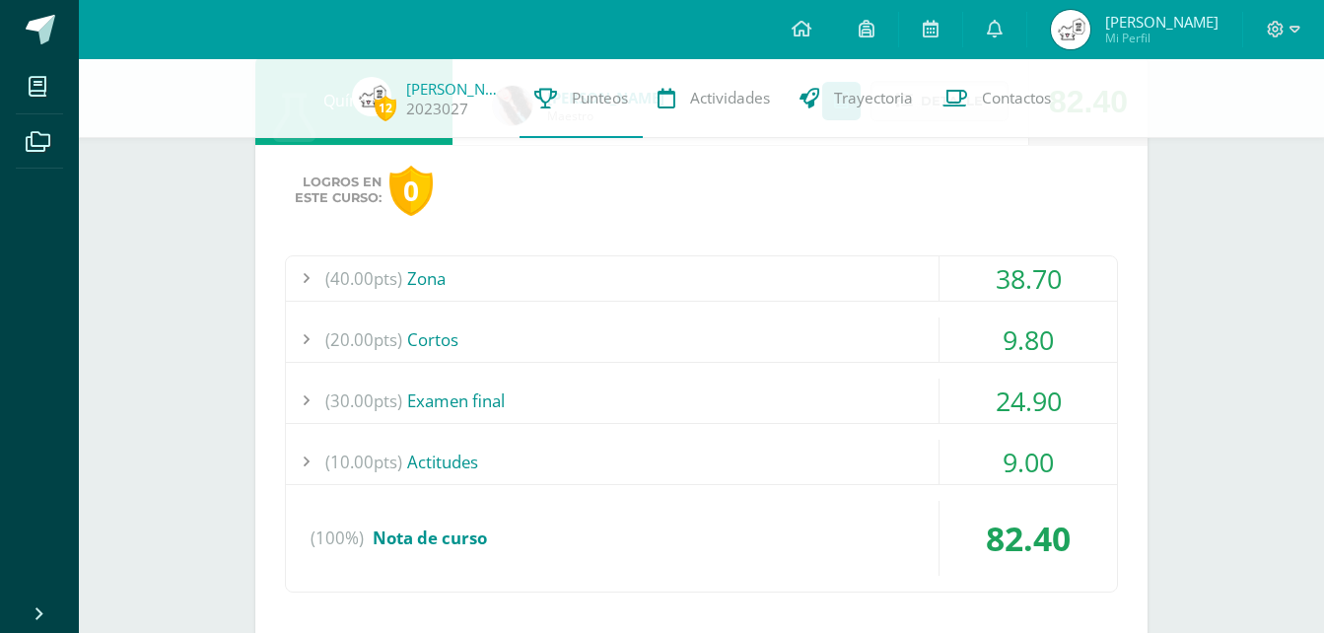
scroll to position [986, 0]
click at [1063, 400] on div "24.90" at bounding box center [1029, 400] width 178 height 44
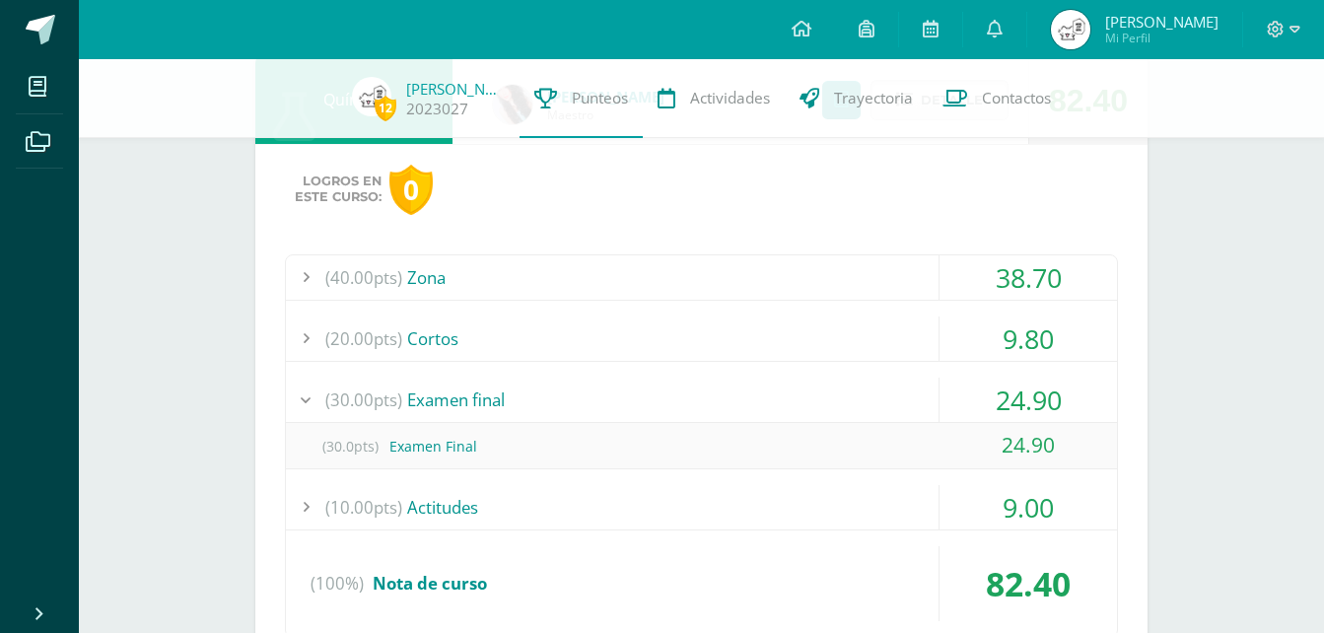
click at [1056, 396] on div "24.90" at bounding box center [1029, 400] width 178 height 44
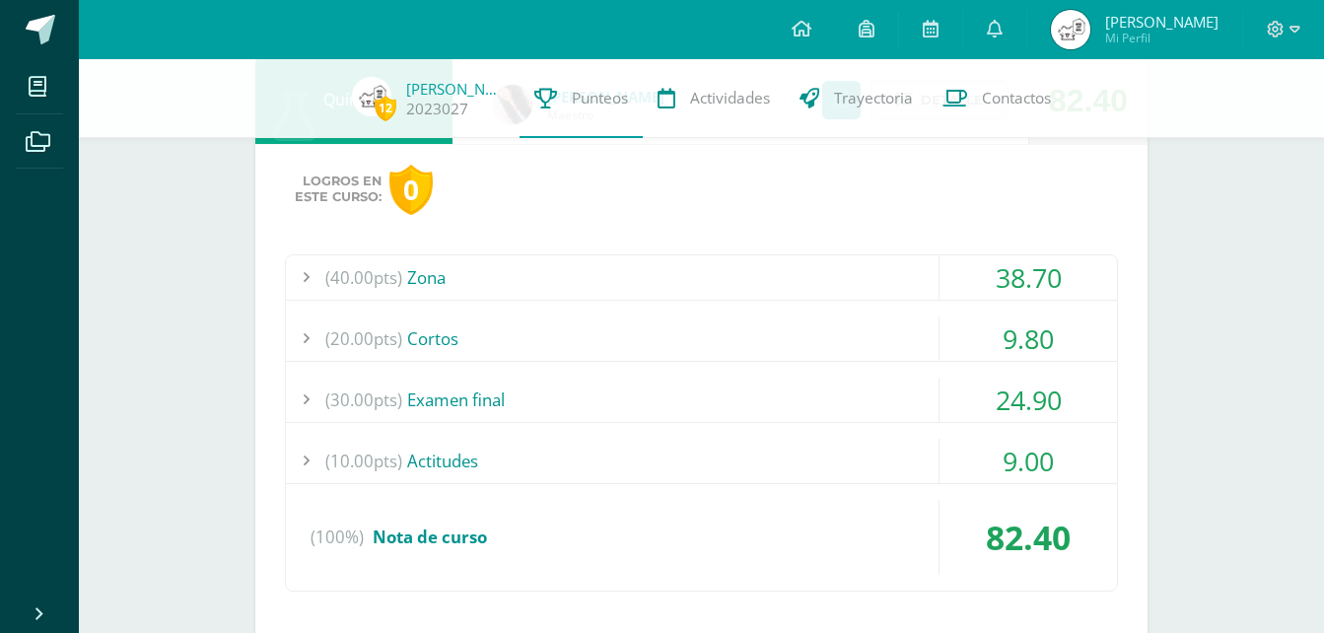
click at [1054, 399] on div "24.90" at bounding box center [1029, 400] width 178 height 44
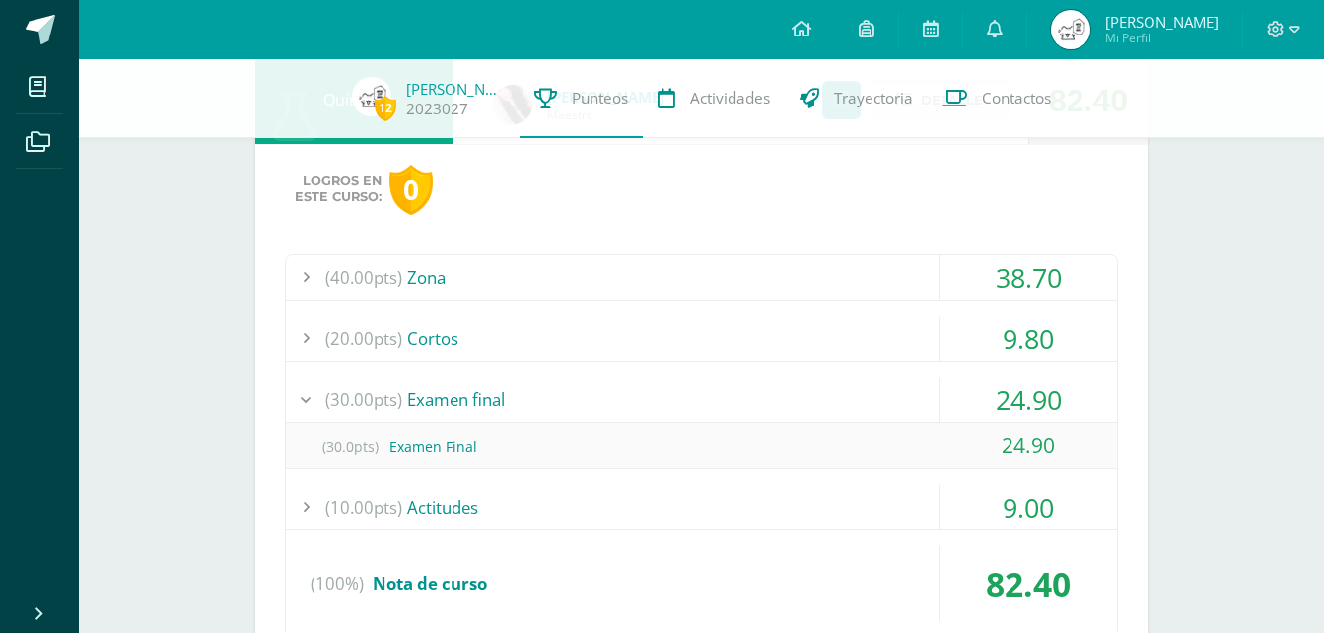
click at [1054, 399] on div "24.90" at bounding box center [1029, 400] width 178 height 44
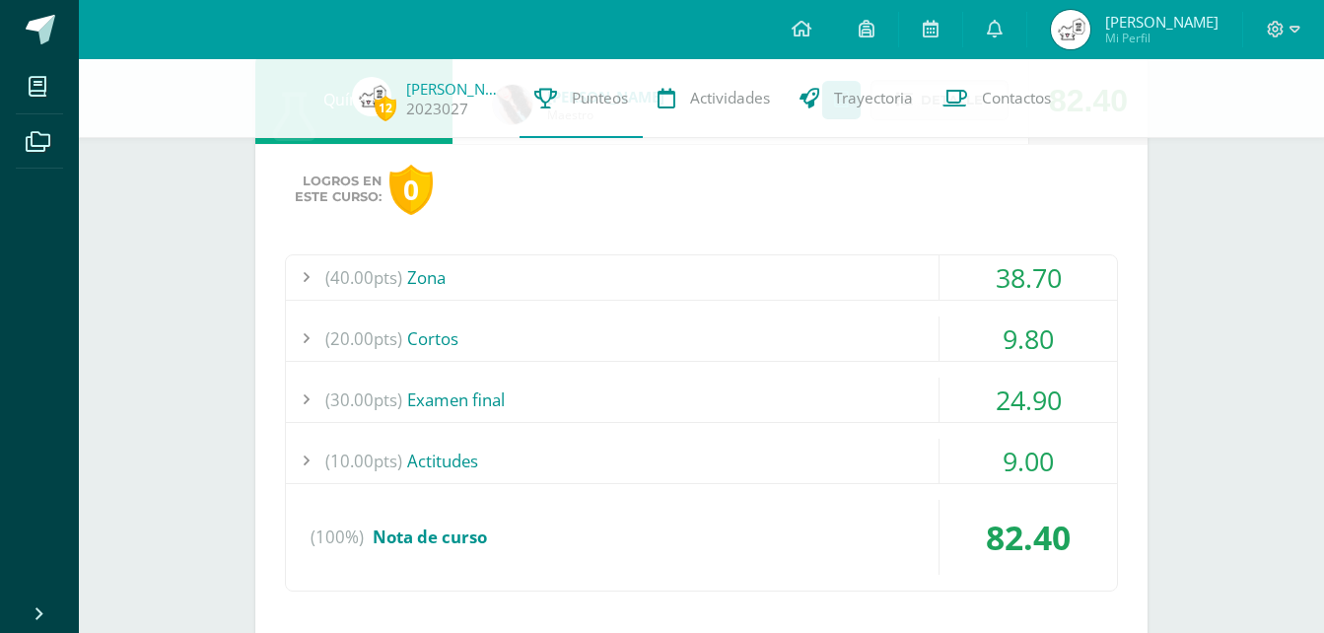
drag, startPoint x: 1054, startPoint y: 399, endPoint x: 1183, endPoint y: 439, distance: 135.1
click at [1043, 345] on div "9.80" at bounding box center [1029, 339] width 178 height 44
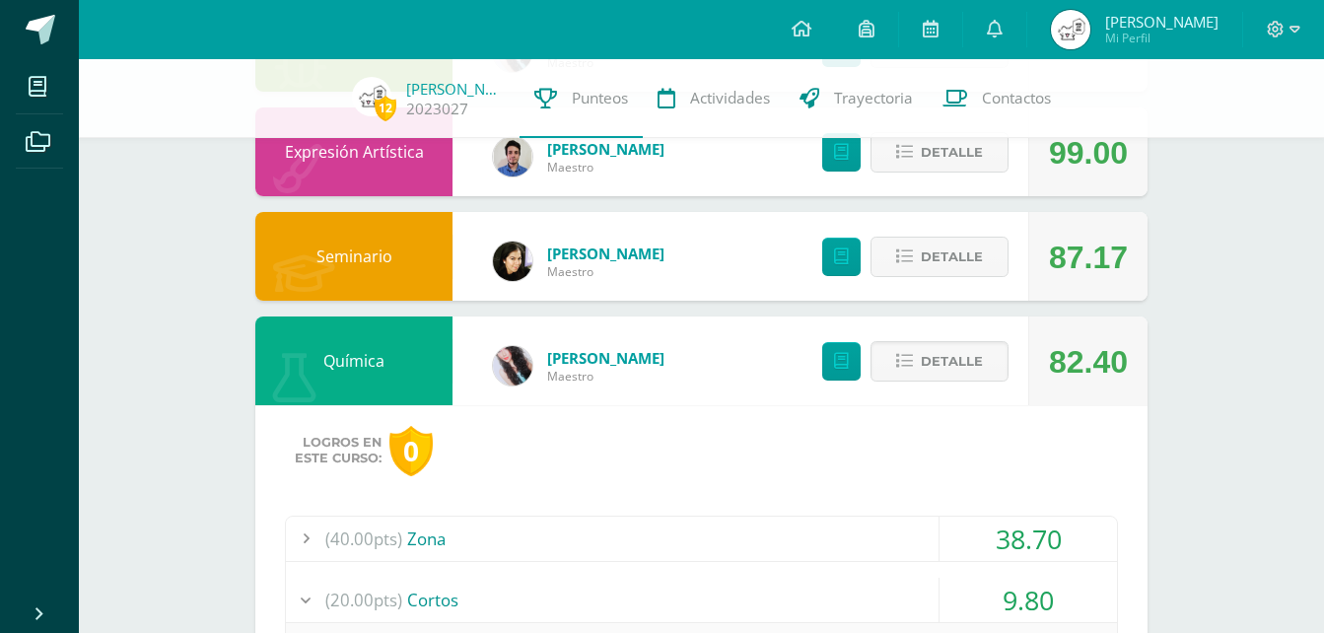
scroll to position [690, 0]
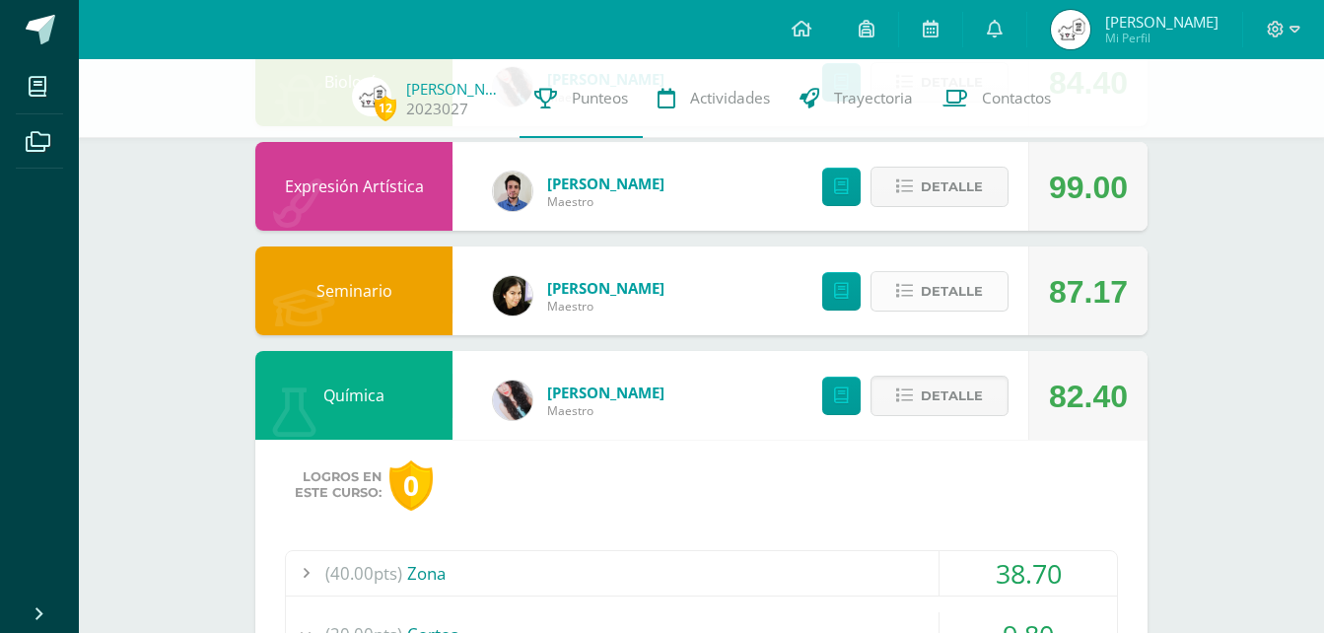
click at [952, 294] on span "Detalle" at bounding box center [952, 291] width 62 height 36
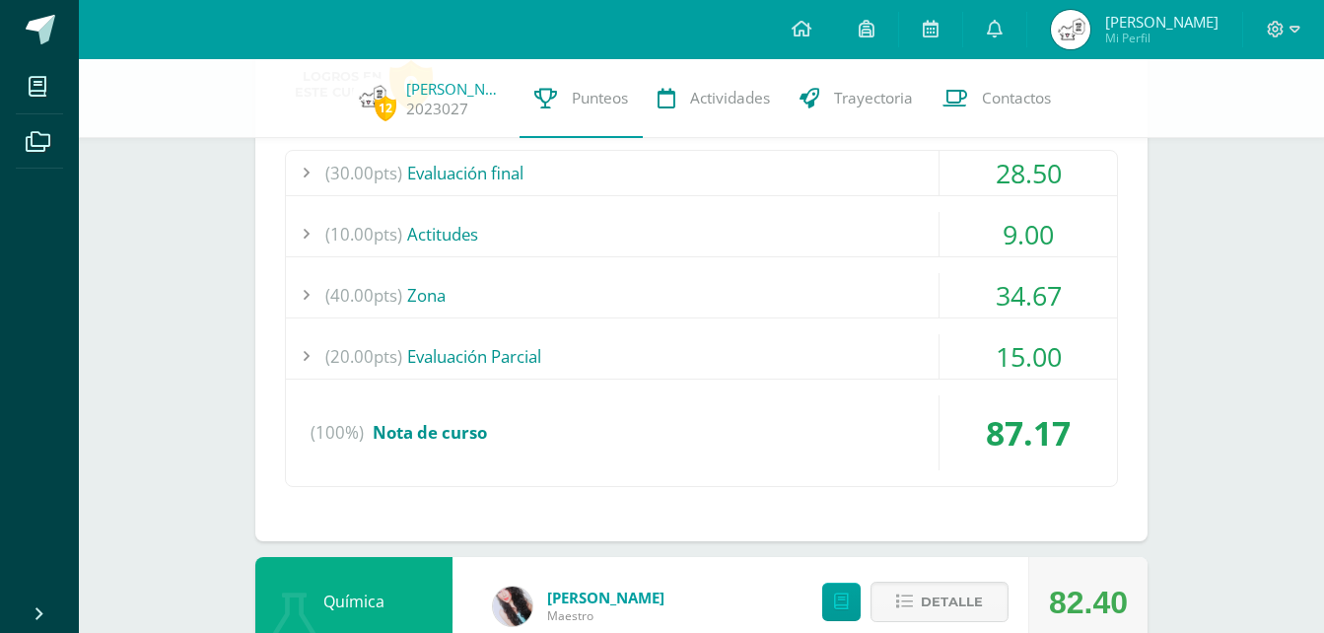
scroll to position [888, 0]
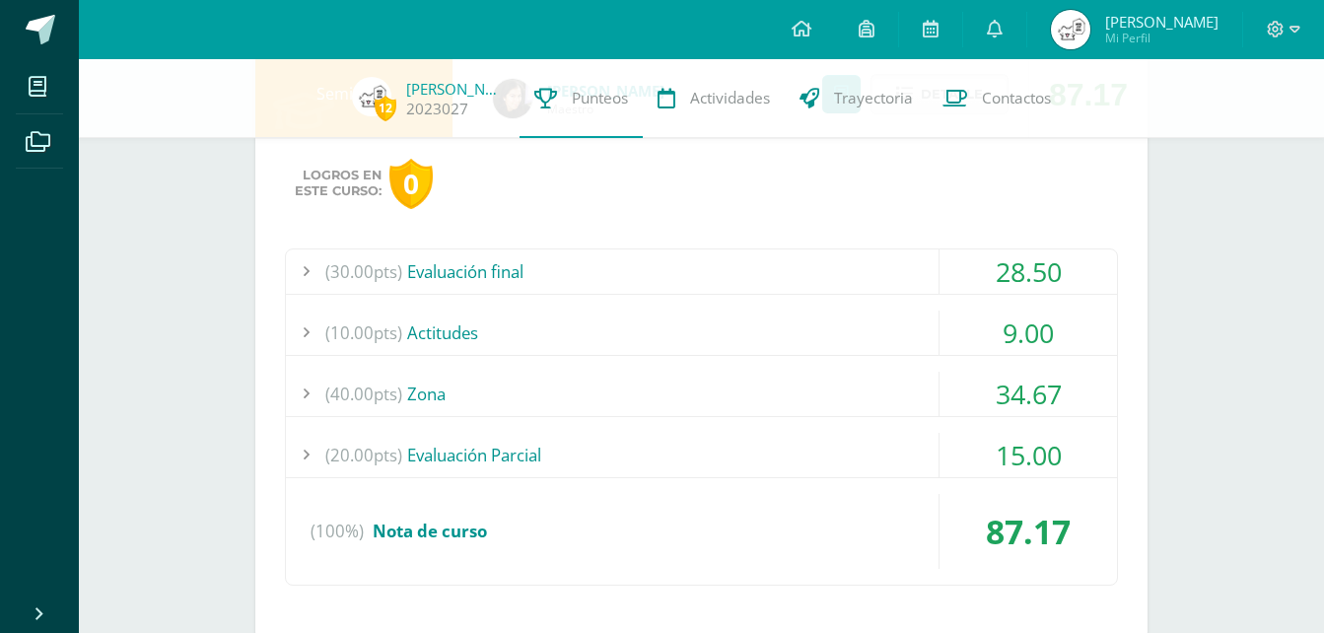
click at [737, 313] on div "(10.00pts) Actitudes" at bounding box center [701, 333] width 831 height 44
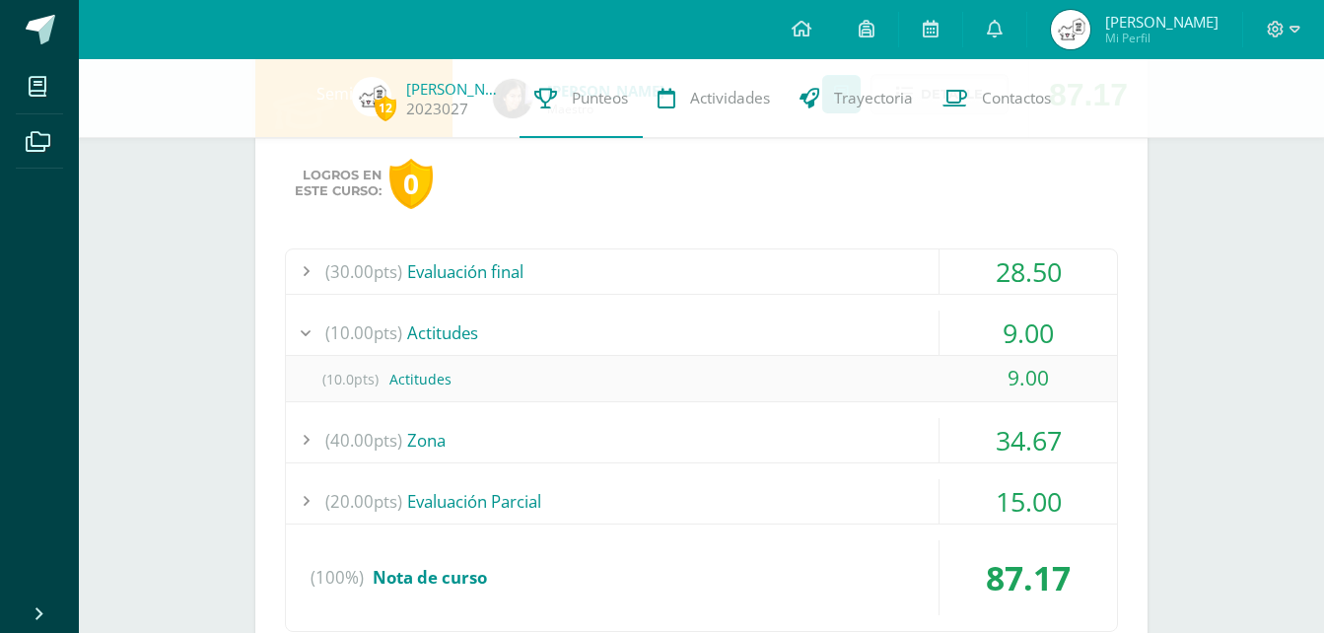
click at [737, 313] on div "(10.00pts) Actitudes" at bounding box center [701, 333] width 831 height 44
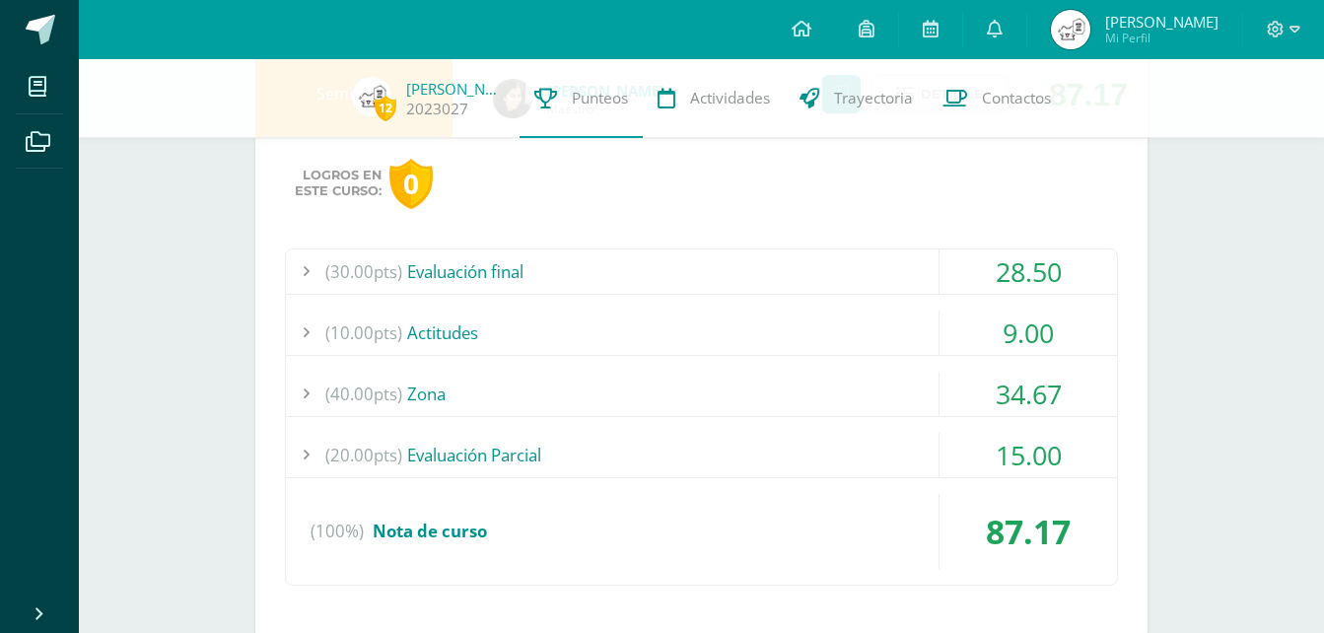
click at [687, 388] on div "(40.00pts) Zona" at bounding box center [701, 394] width 831 height 44
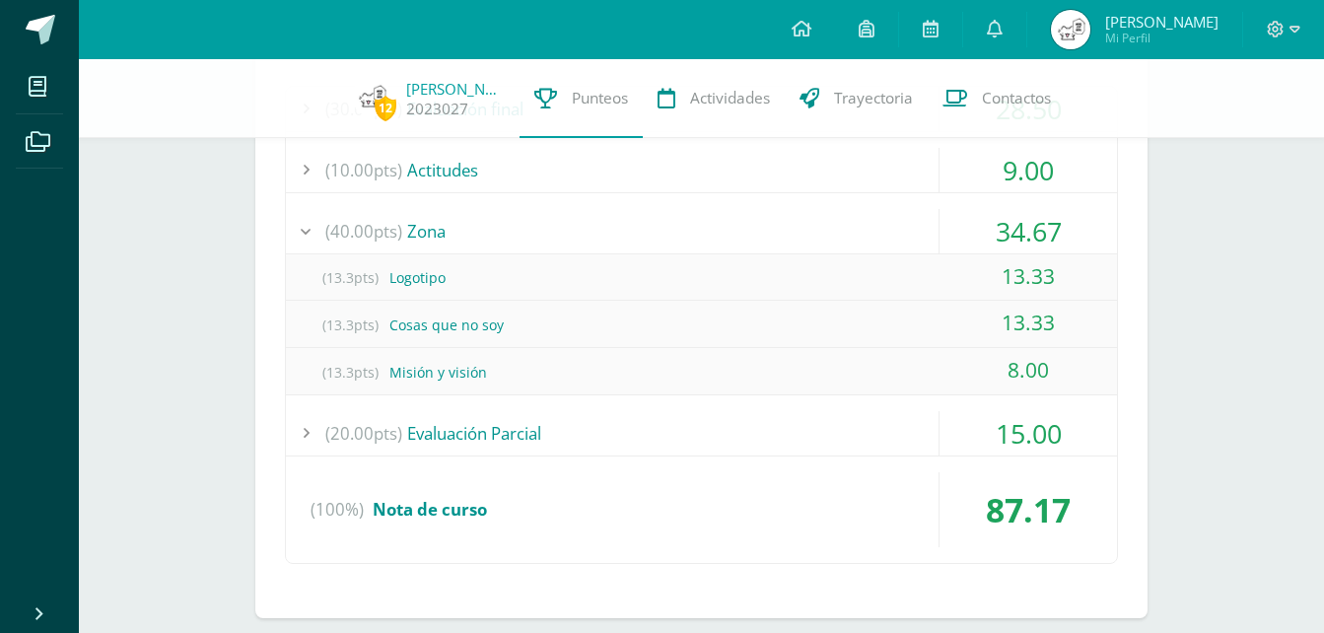
scroll to position [1085, 0]
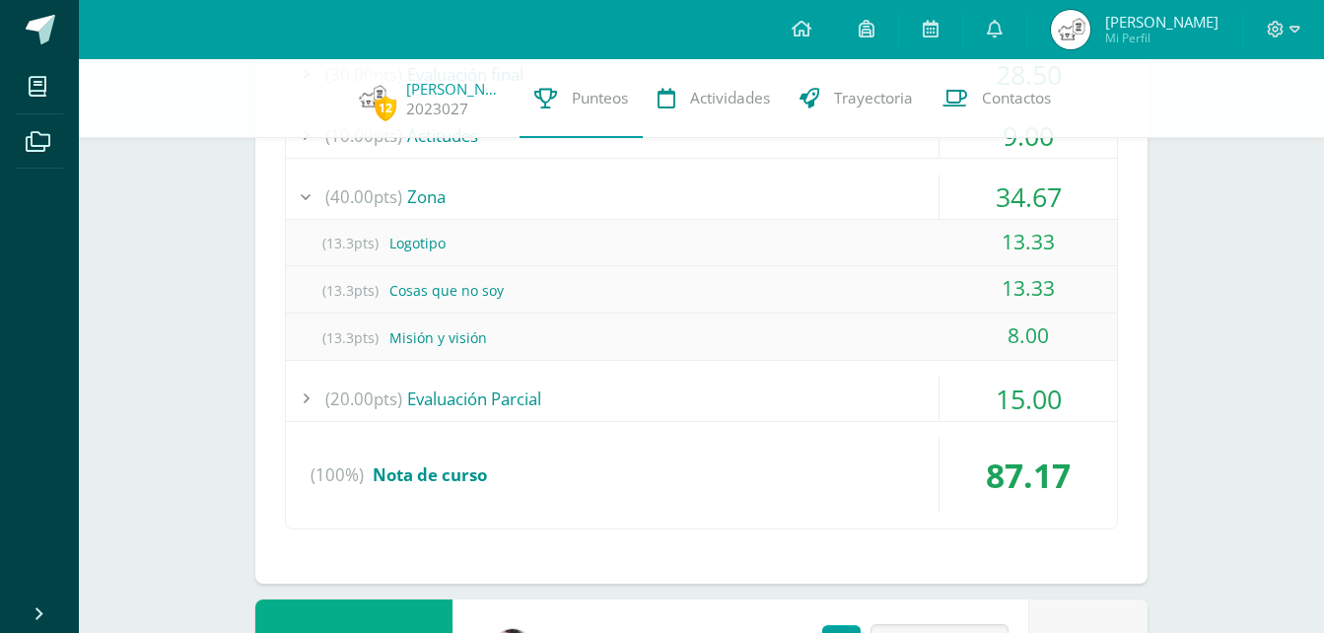
click at [696, 411] on div "(20.00pts) Evaluación Parcial" at bounding box center [701, 399] width 831 height 44
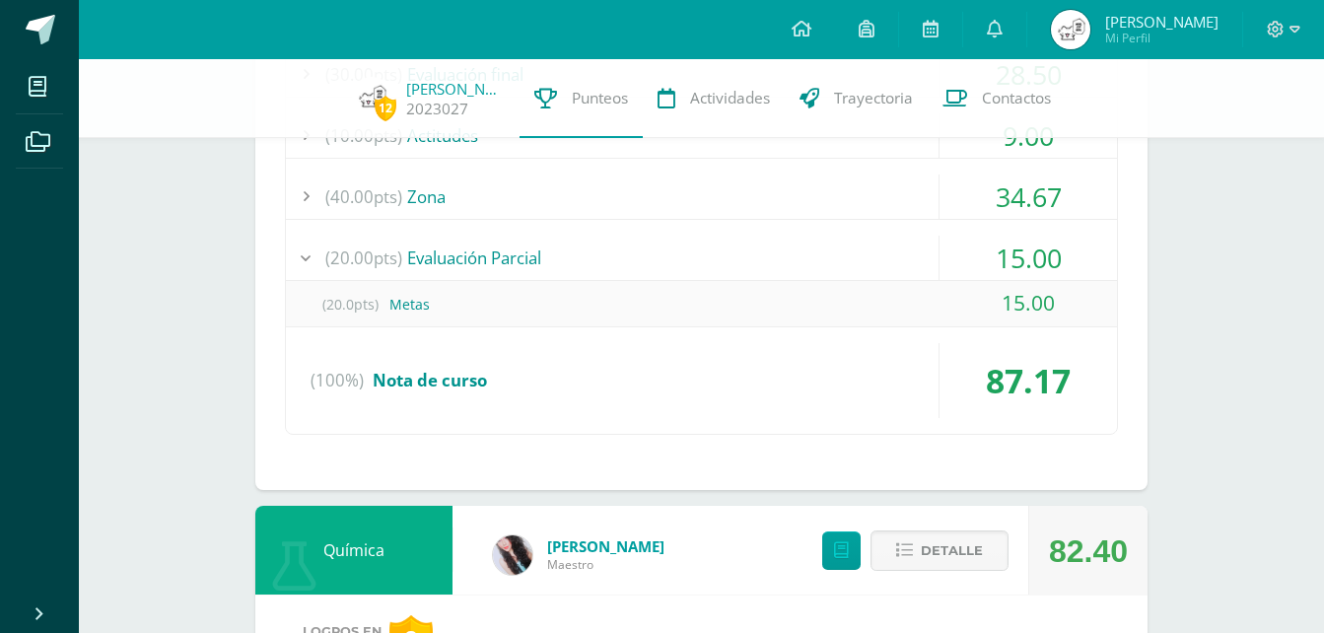
click at [702, 260] on div "(20.00pts) Evaluación Parcial" at bounding box center [701, 258] width 831 height 44
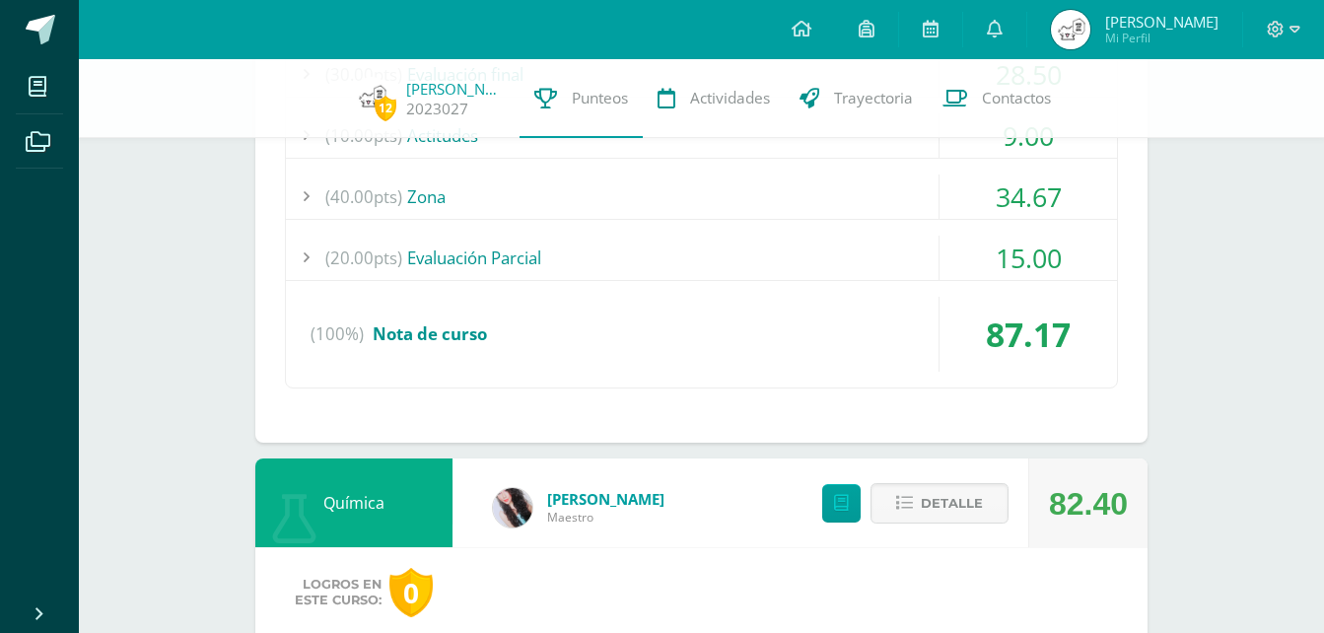
click at [702, 260] on div "(20.00pts) Evaluación Parcial" at bounding box center [701, 258] width 831 height 44
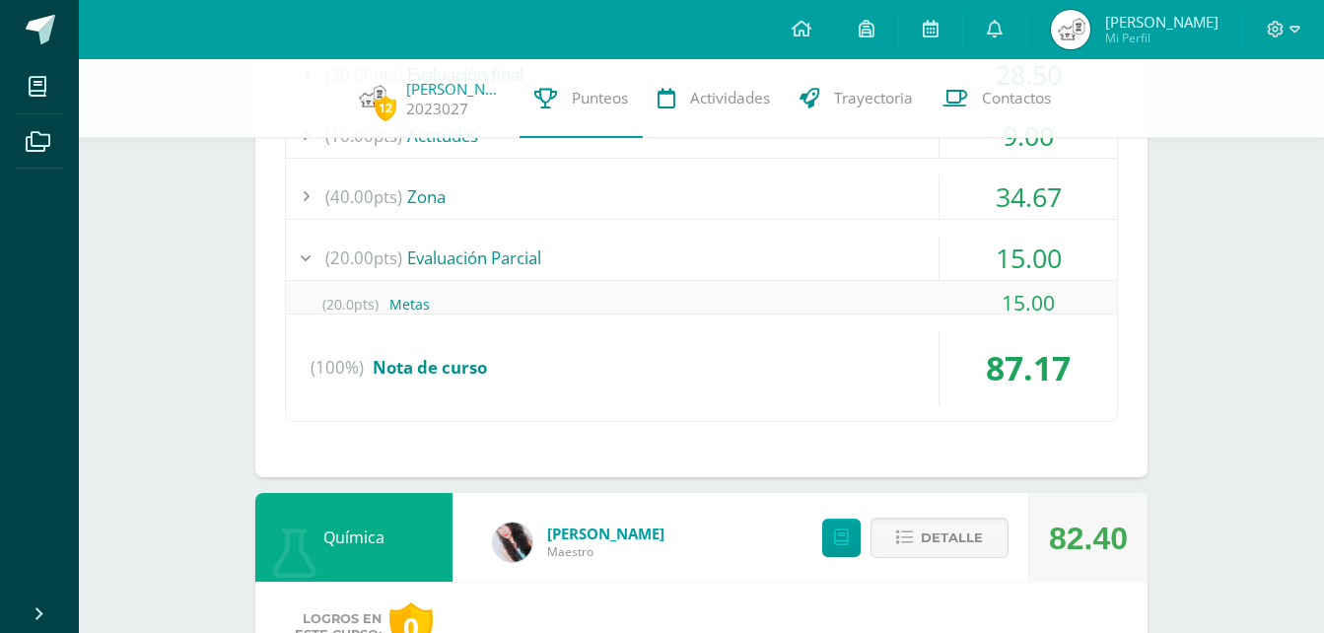
click at [702, 260] on div "(20.00pts) Evaluación Parcial" at bounding box center [701, 258] width 831 height 44
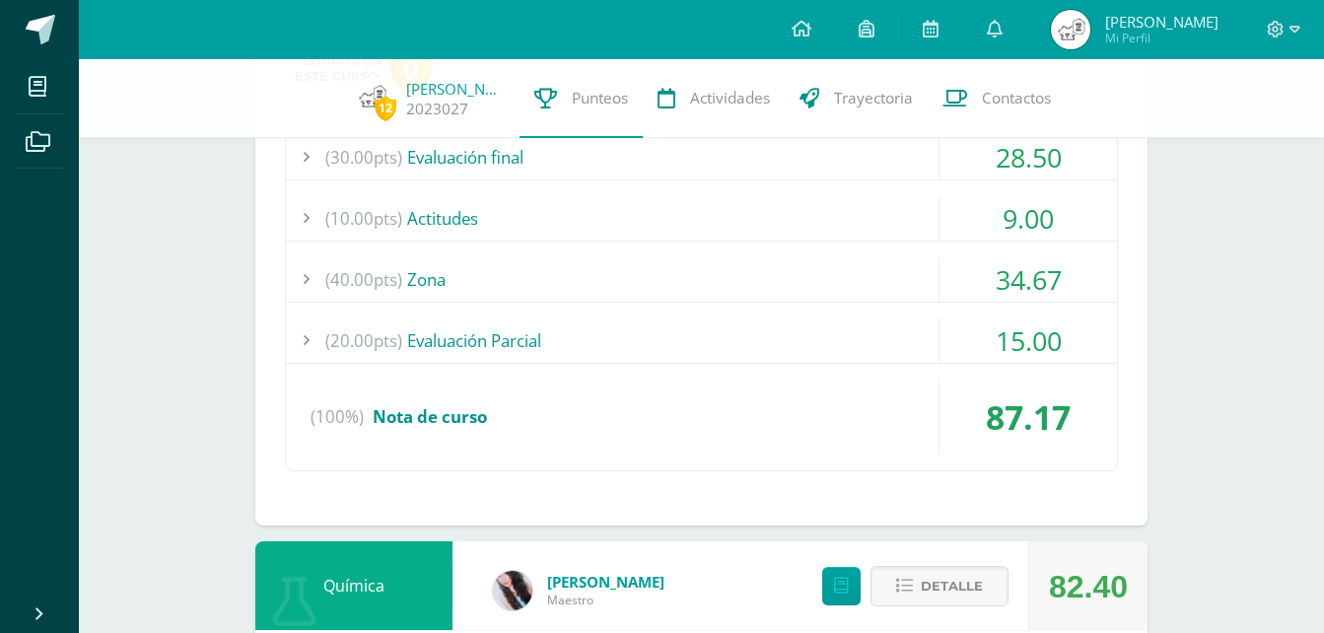
scroll to position [888, 0]
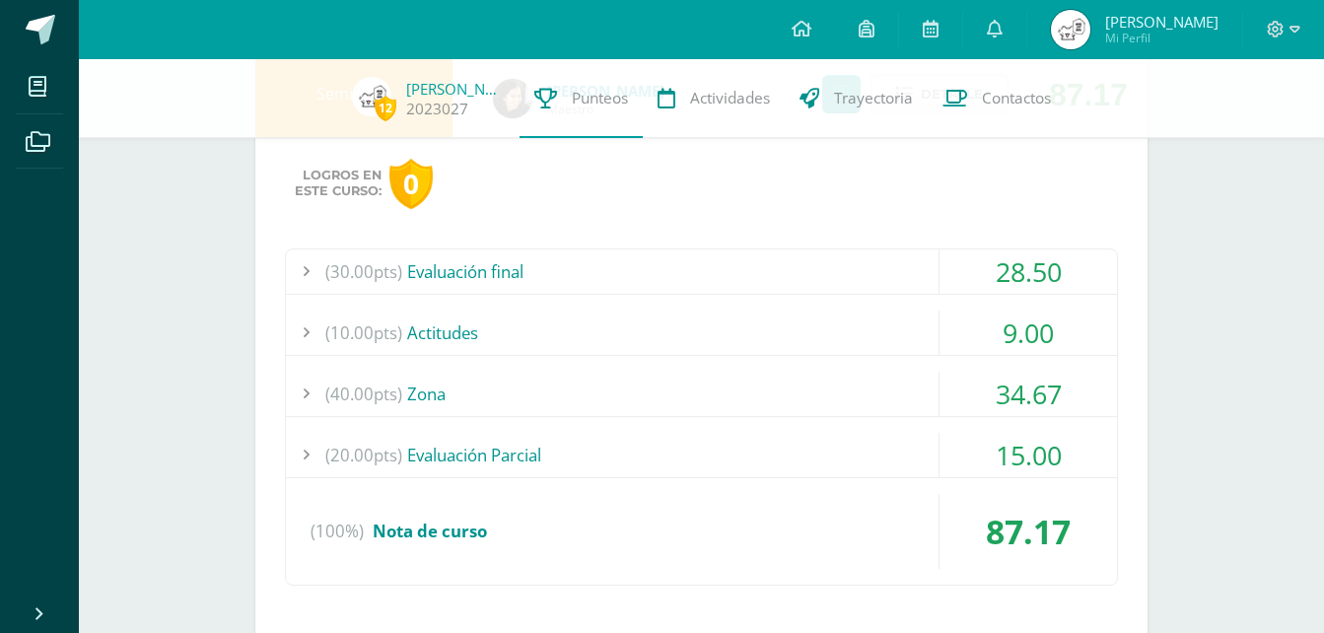
click at [720, 260] on div "(30.00pts) Evaluación final" at bounding box center [701, 271] width 831 height 44
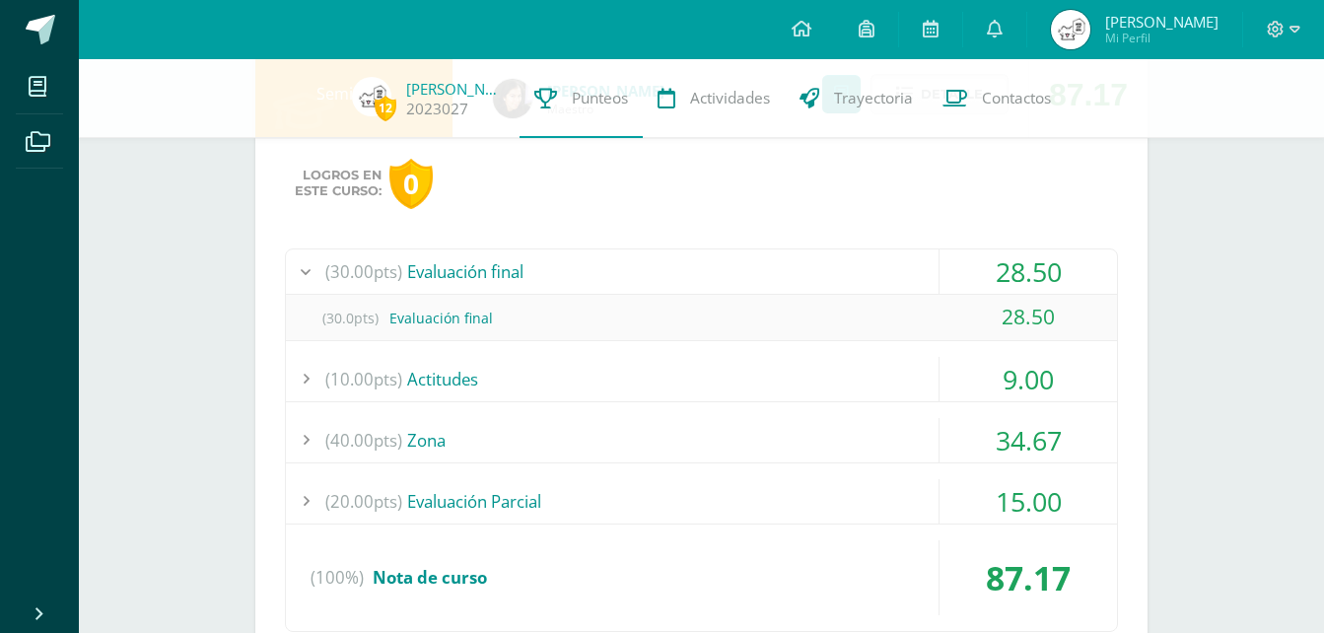
click at [721, 262] on div "(30.00pts) Evaluación final" at bounding box center [701, 271] width 831 height 44
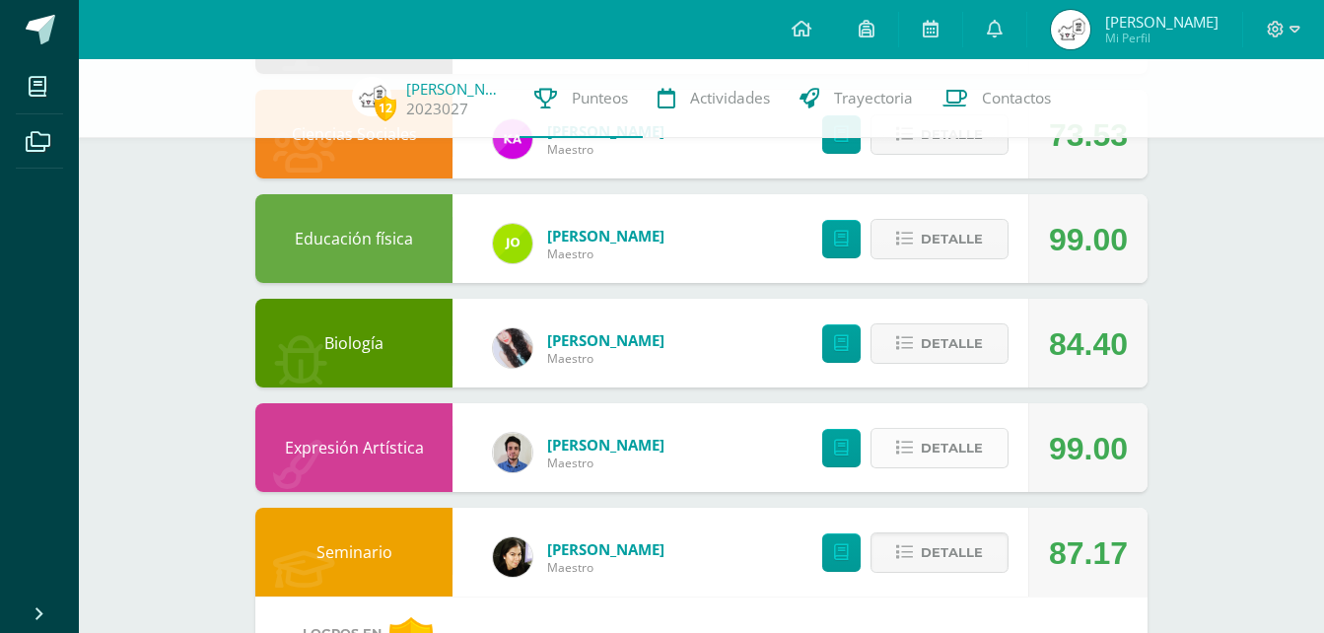
scroll to position [394, 0]
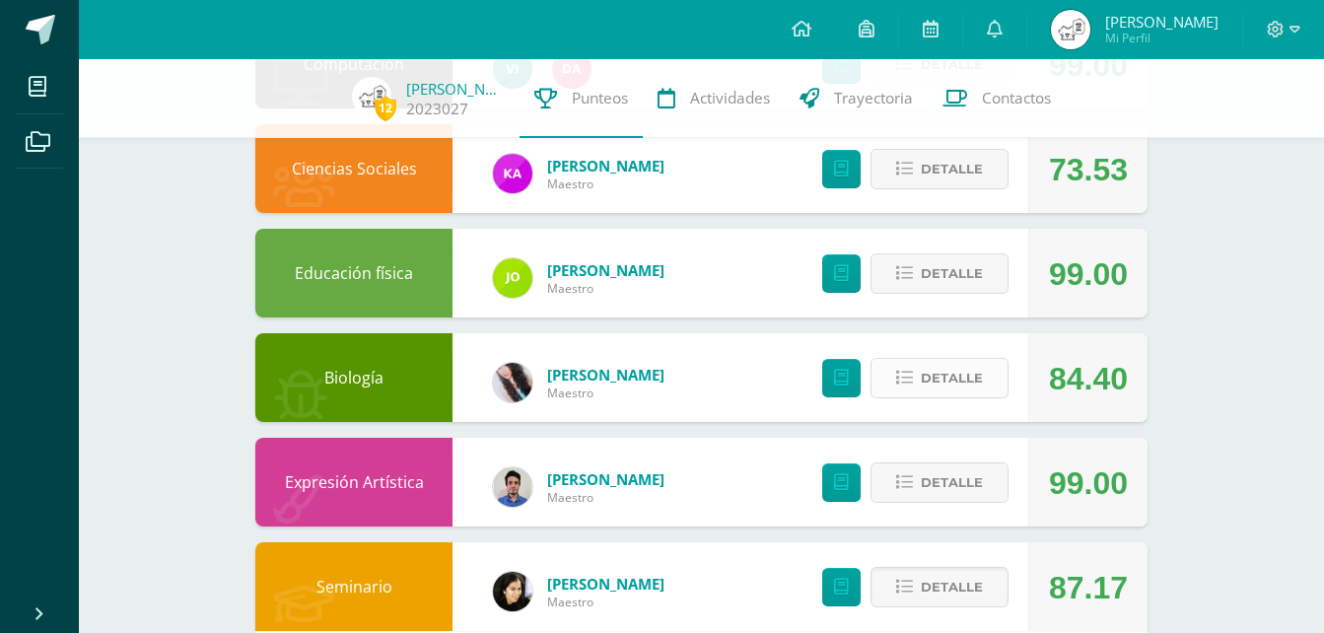
click at [899, 383] on icon at bounding box center [904, 378] width 17 height 17
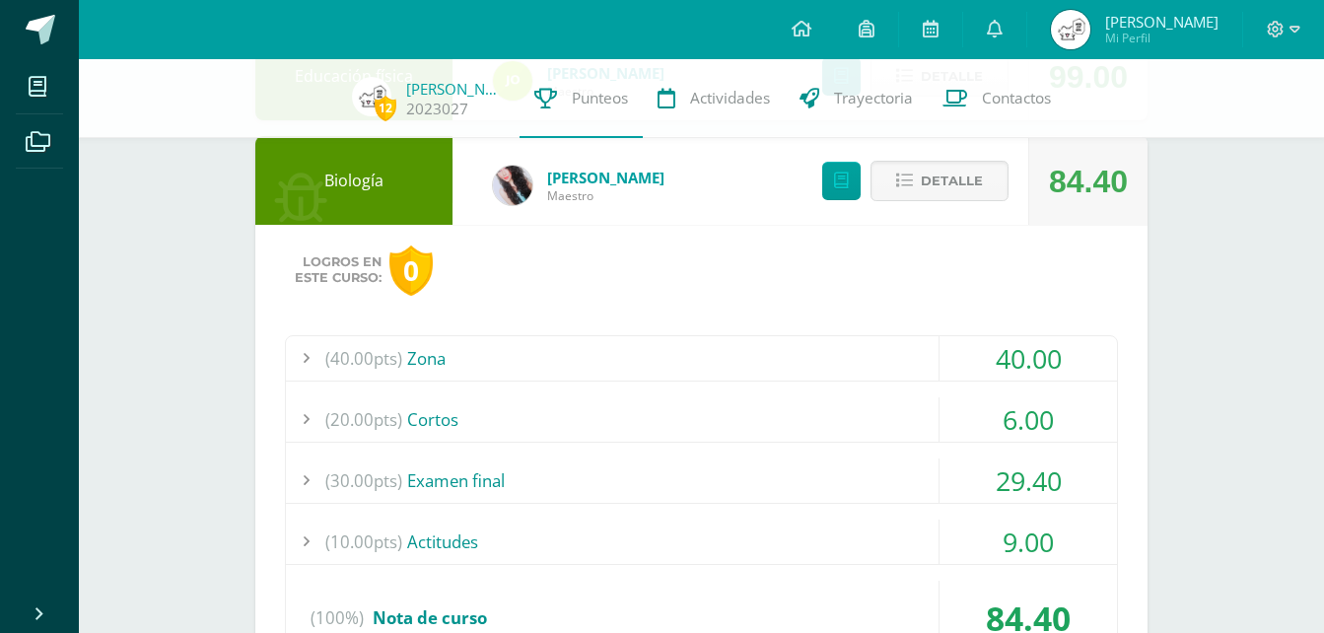
scroll to position [690, 0]
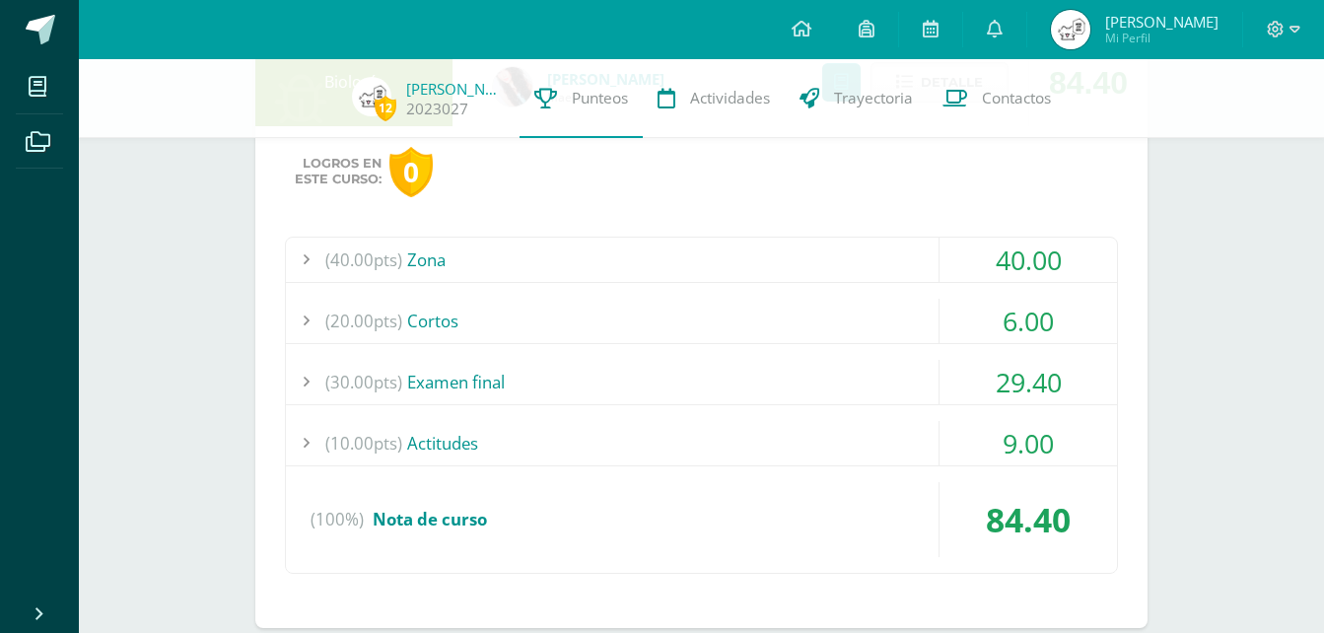
click at [724, 312] on div "(20.00pts) Cortos" at bounding box center [701, 321] width 831 height 44
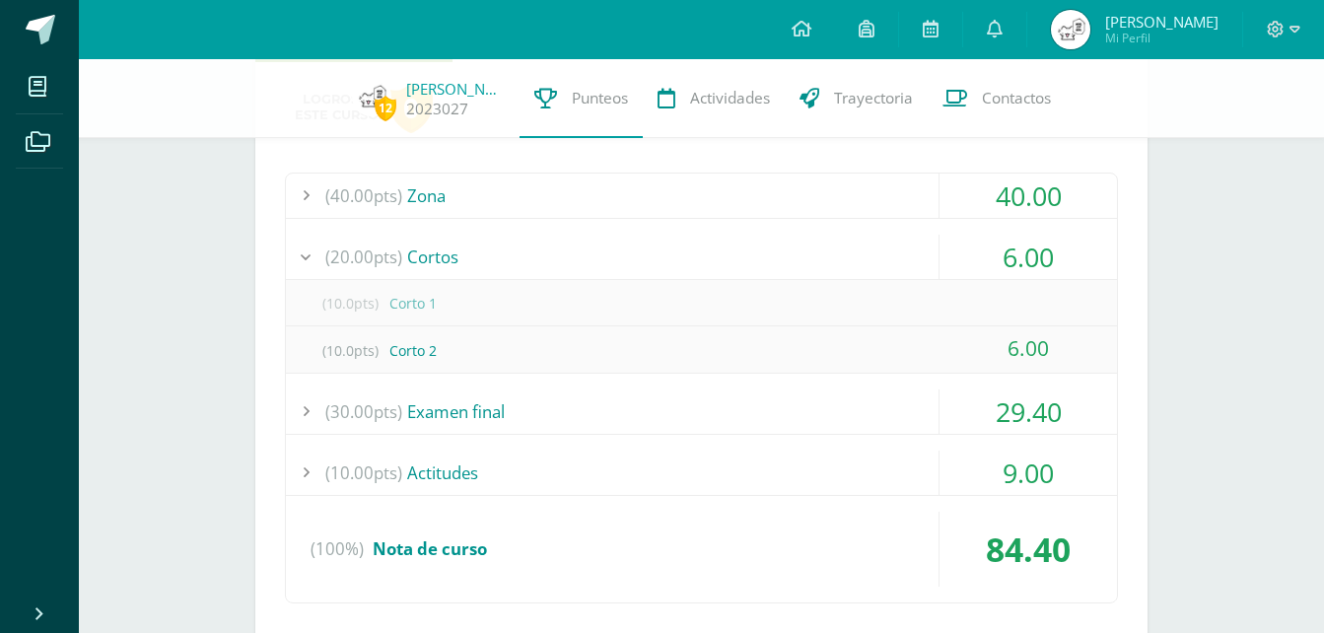
scroll to position [789, 0]
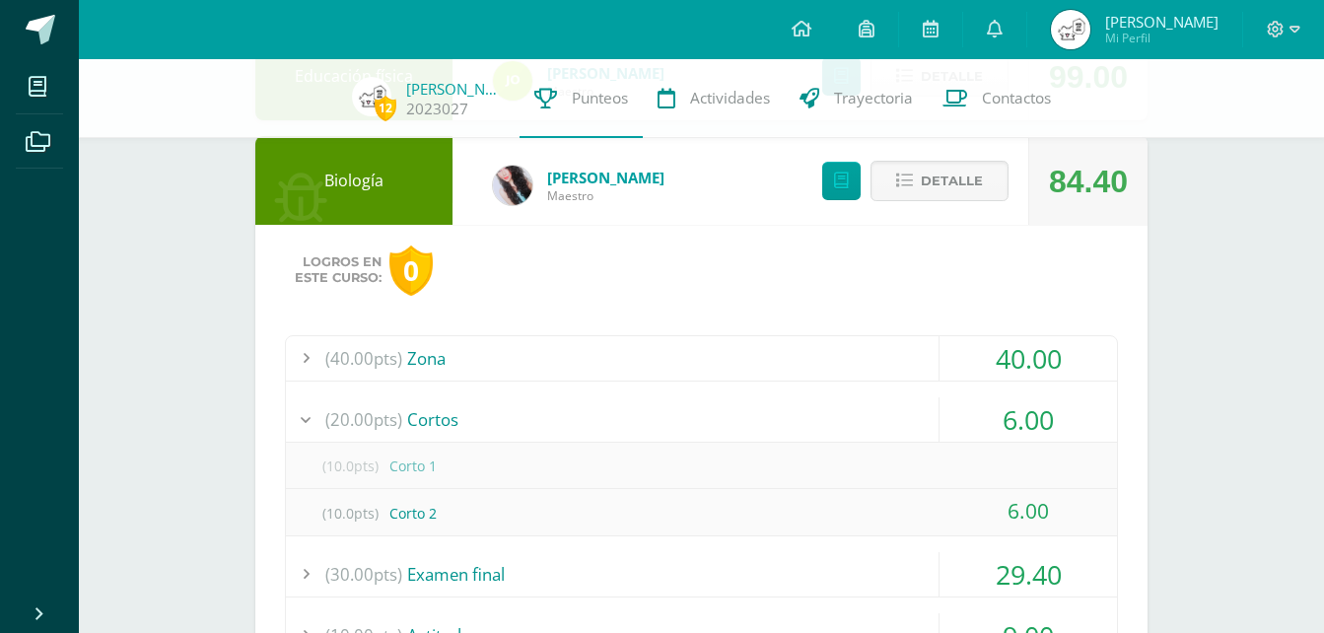
click at [785, 359] on div "(40.00pts) Zona" at bounding box center [701, 358] width 831 height 44
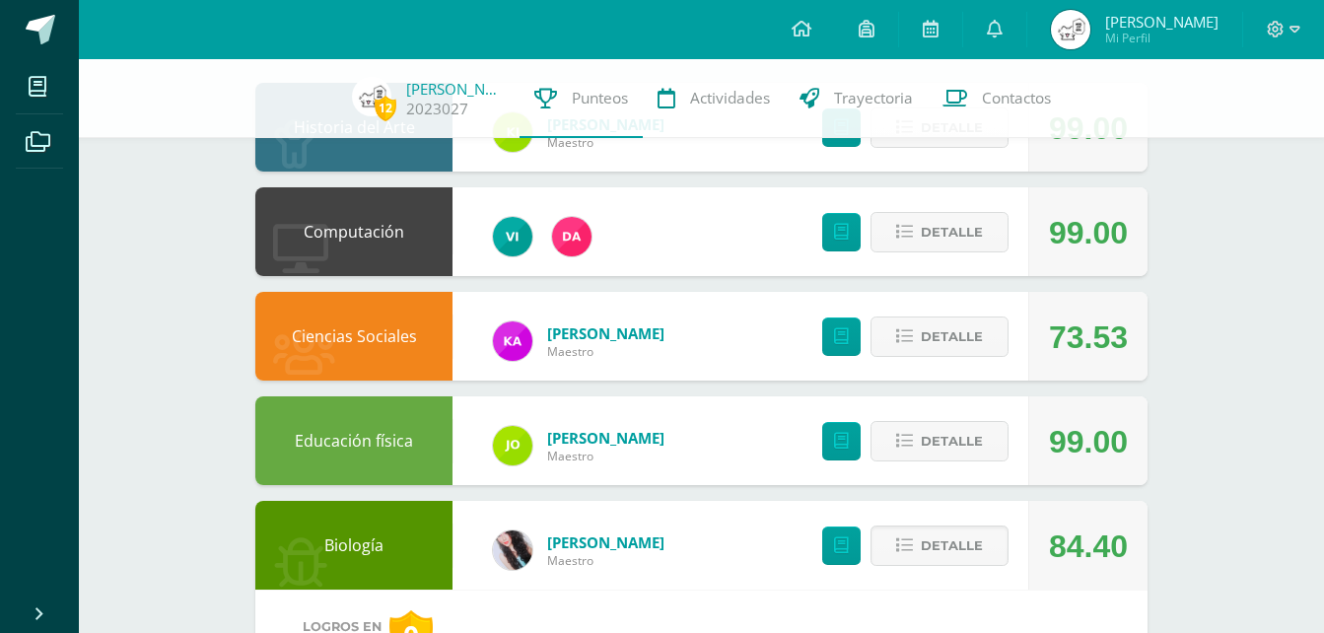
scroll to position [197, 0]
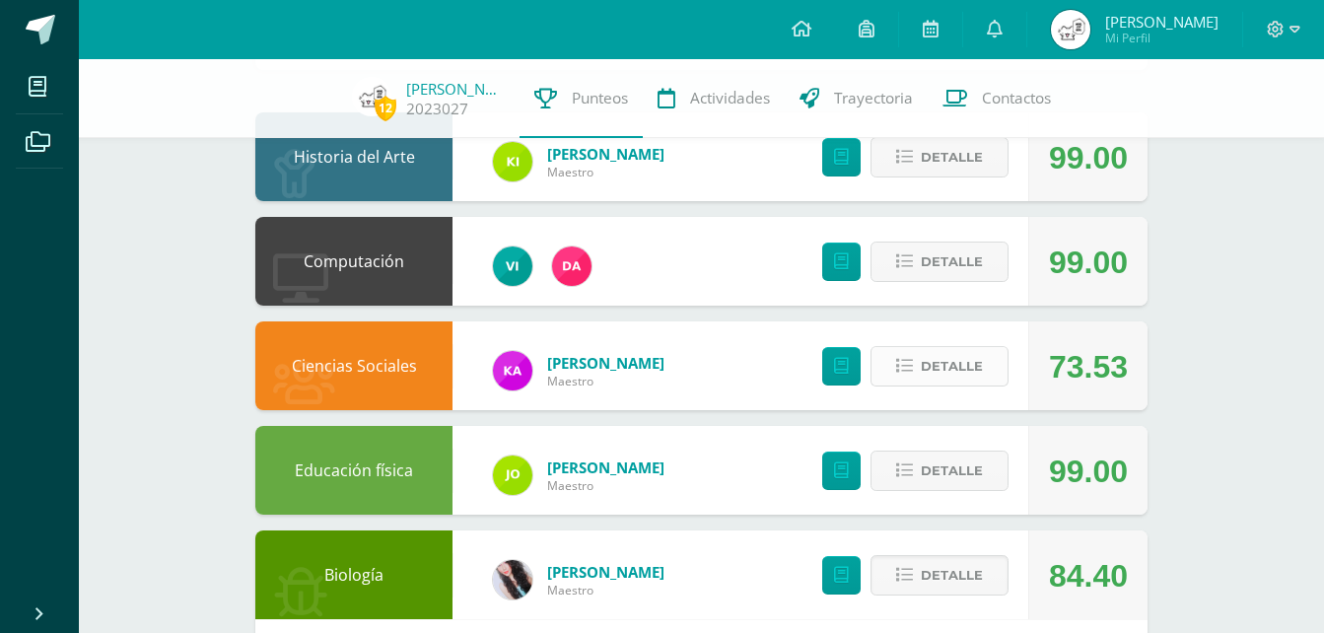
click at [906, 362] on icon at bounding box center [904, 366] width 17 height 17
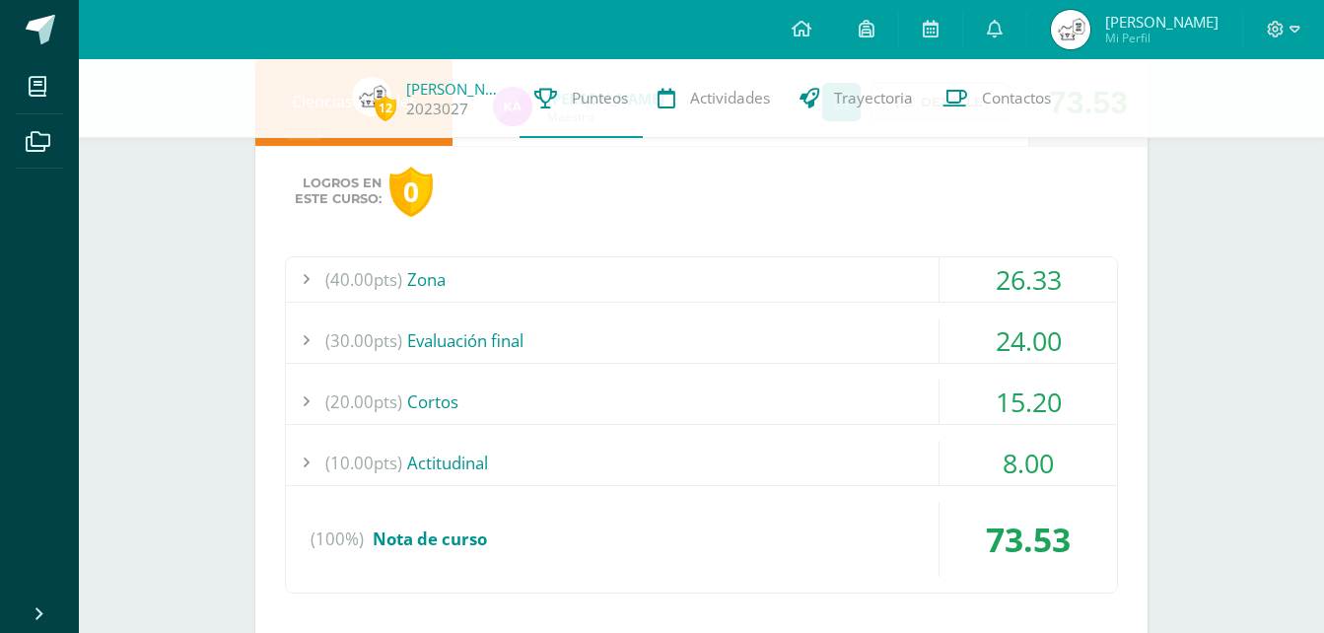
scroll to position [493, 0]
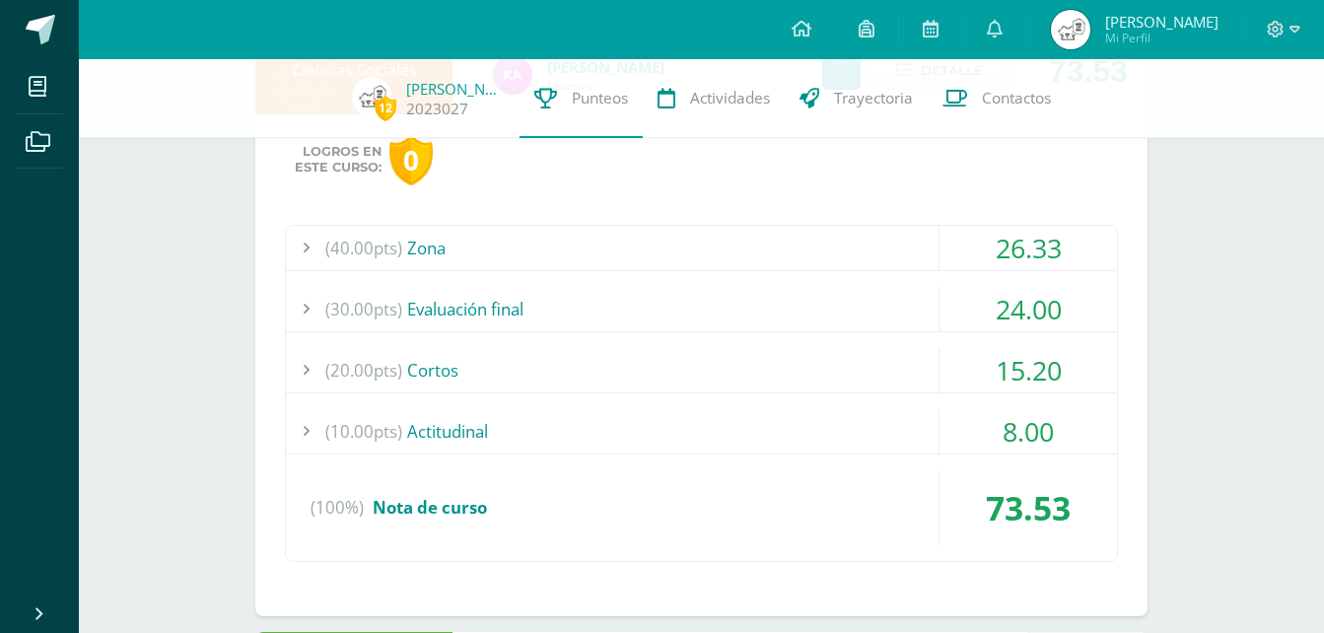
click at [810, 251] on div "(40.00pts) Zona" at bounding box center [701, 248] width 831 height 44
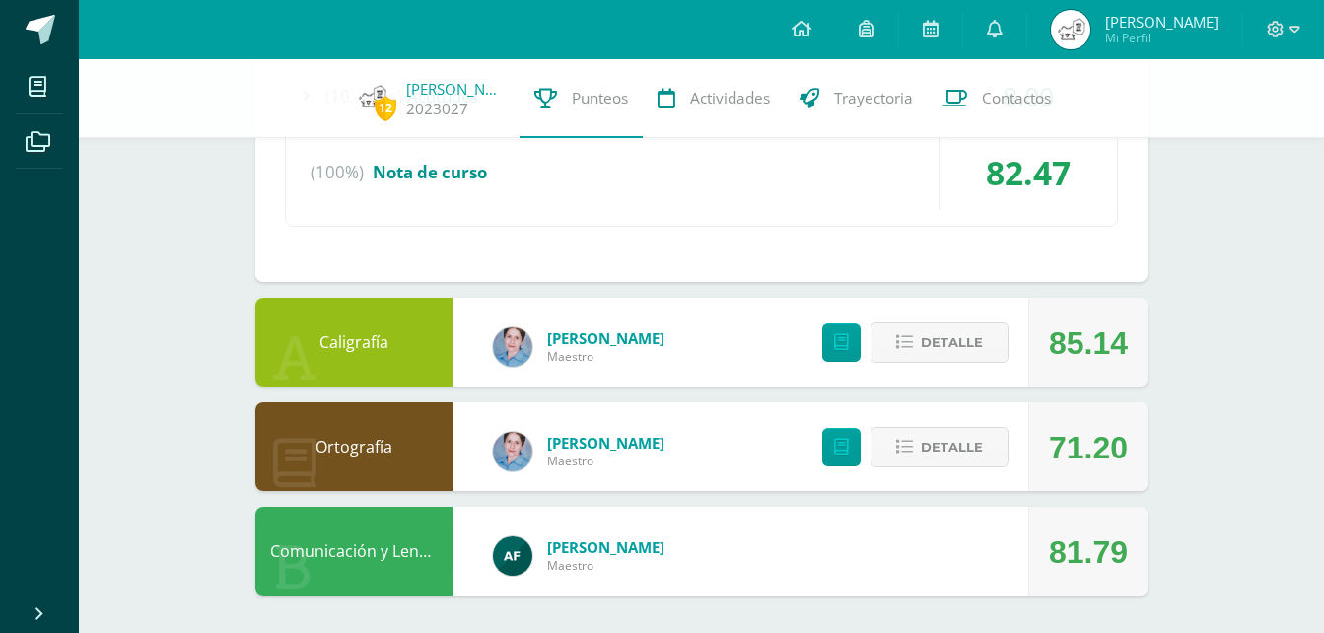
scroll to position [6078, 0]
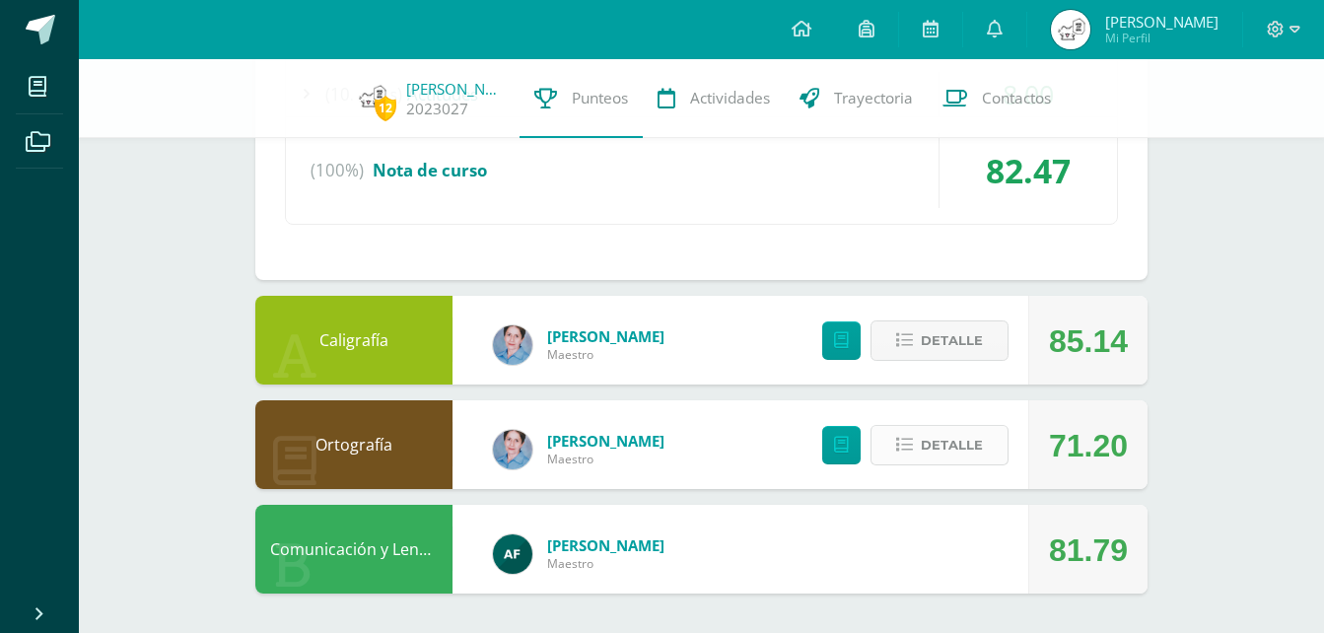
click at [908, 440] on icon at bounding box center [904, 445] width 17 height 17
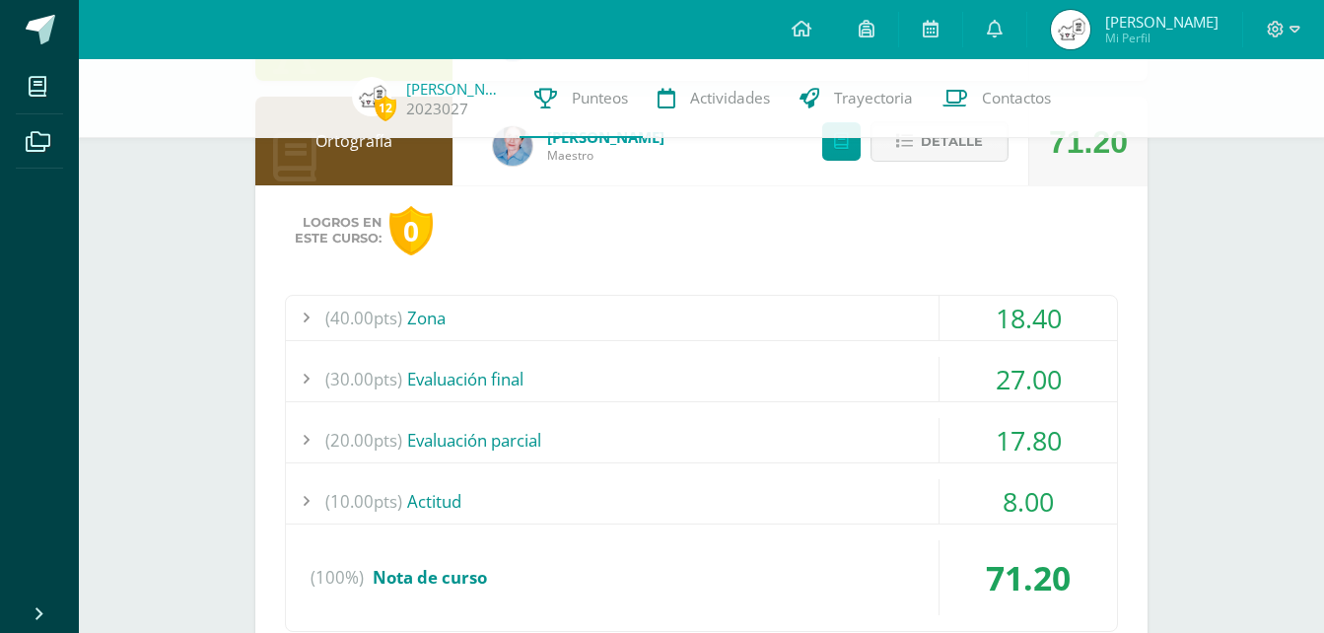
scroll to position [6480, 0]
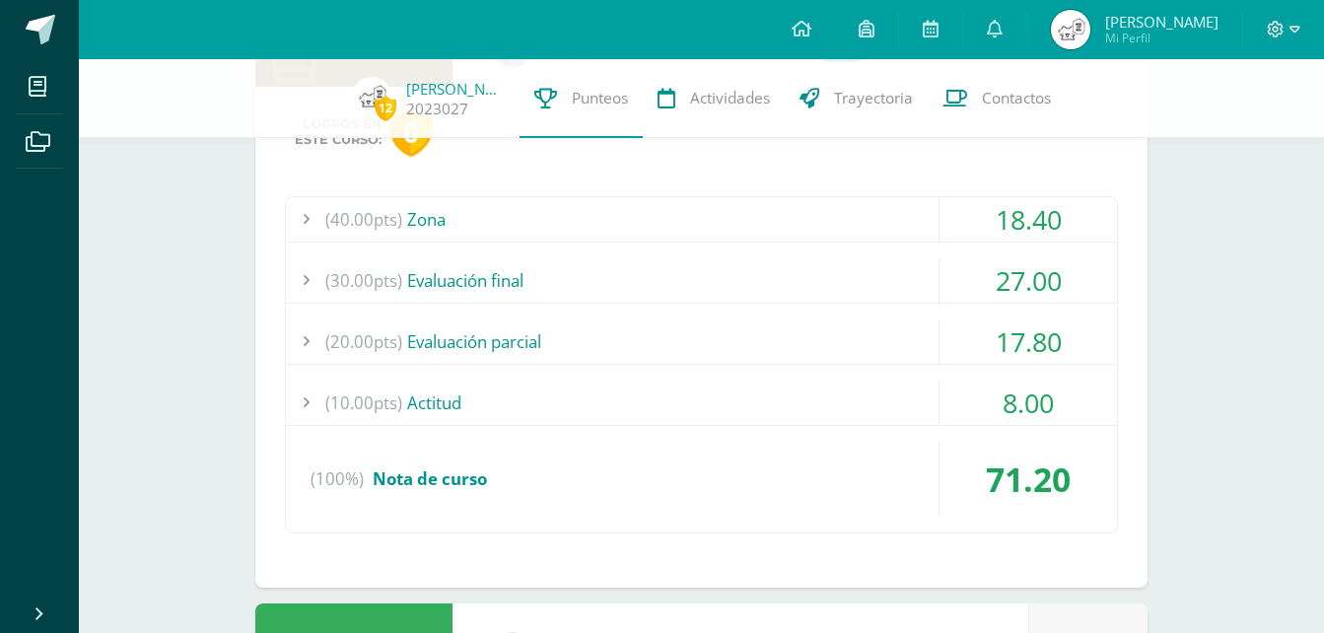
click at [830, 393] on div "(10.00pts) Actitud" at bounding box center [701, 403] width 831 height 44
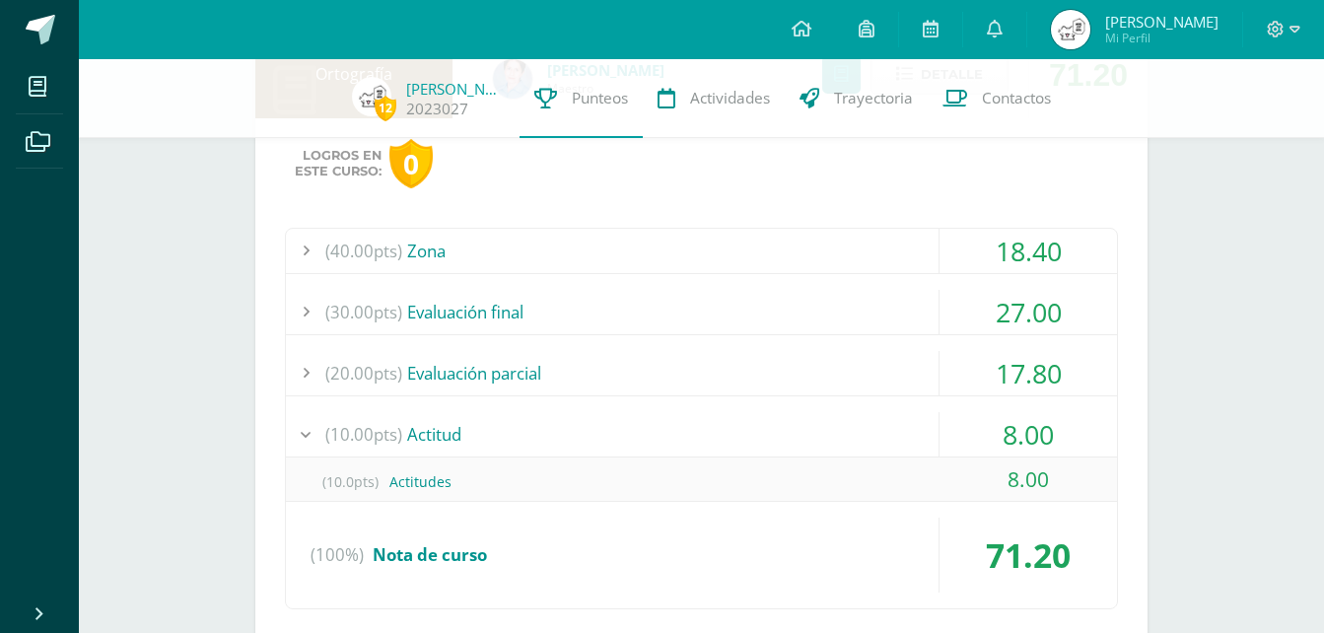
scroll to position [5915, 0]
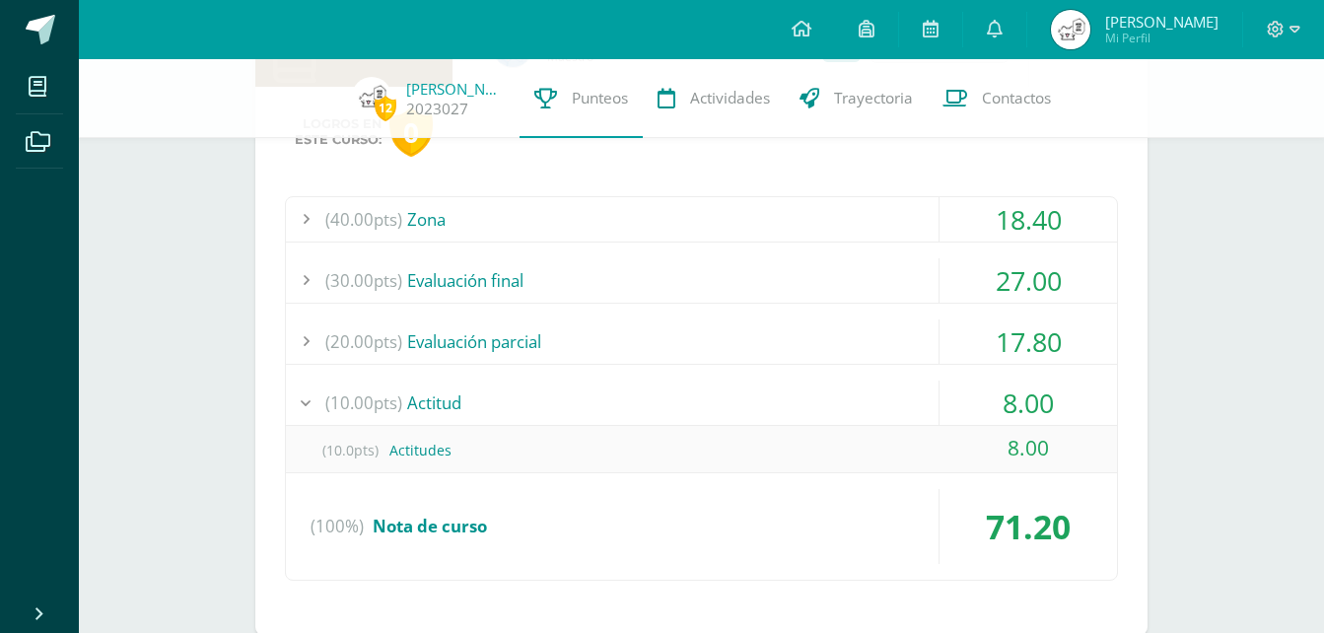
click at [830, 393] on div "(10.00pts) Actitud" at bounding box center [701, 403] width 831 height 44
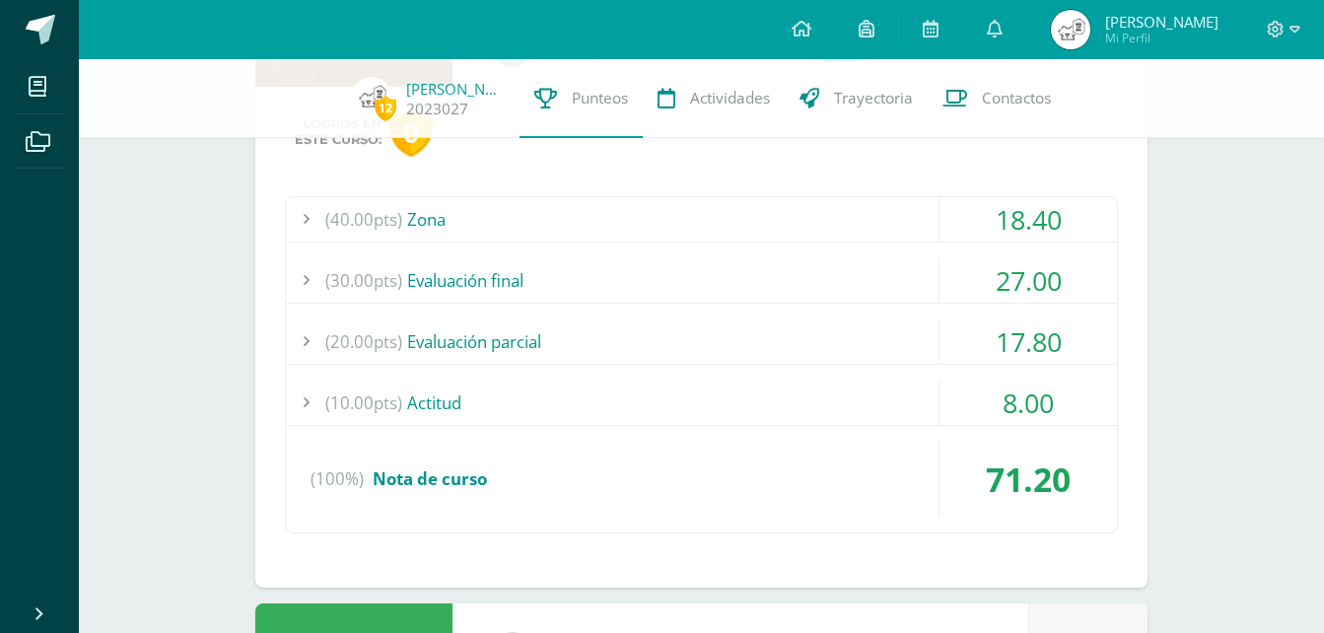
click at [816, 349] on div "(20.00pts) Evaluación parcial" at bounding box center [701, 342] width 831 height 44
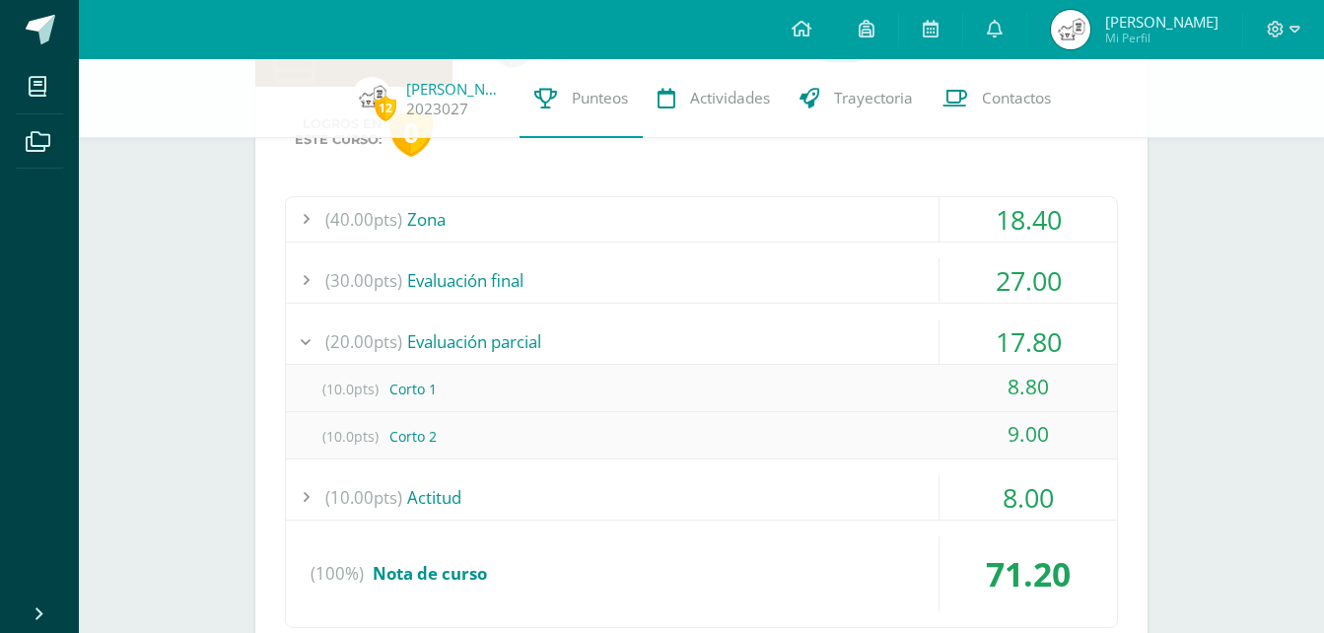
click at [816, 349] on div "(20.00pts) Evaluación parcial" at bounding box center [701, 342] width 831 height 44
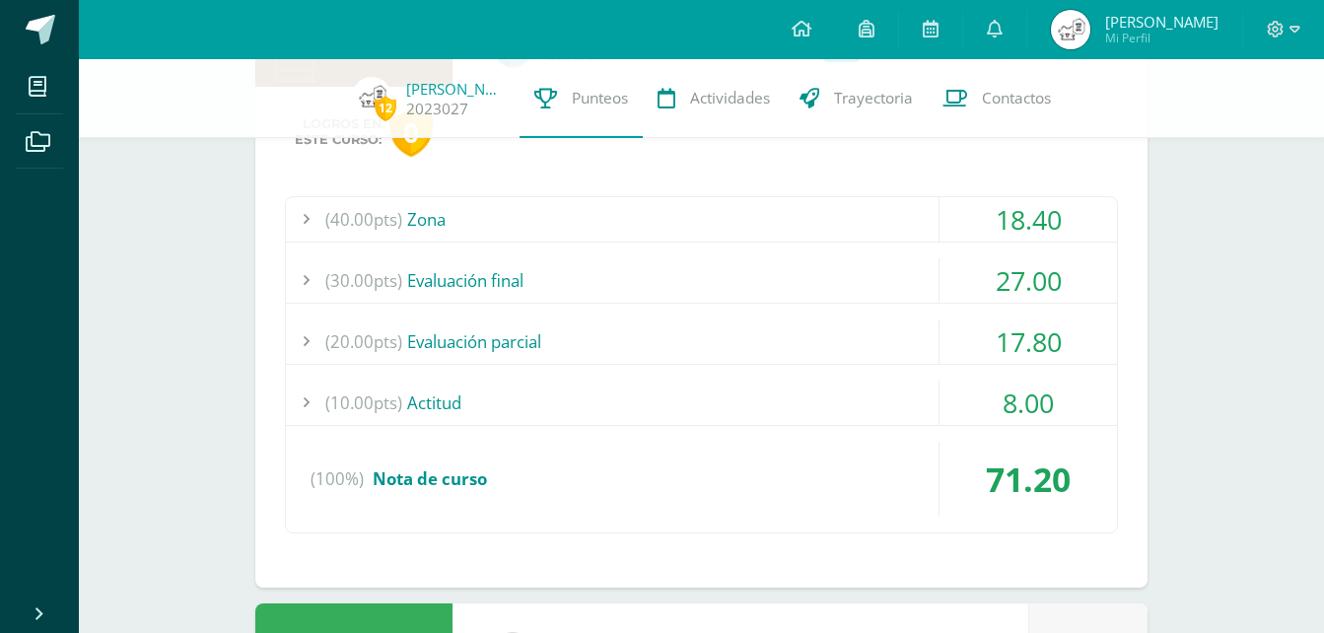
click at [723, 276] on div "(30.00pts) Evaluación final" at bounding box center [701, 280] width 831 height 44
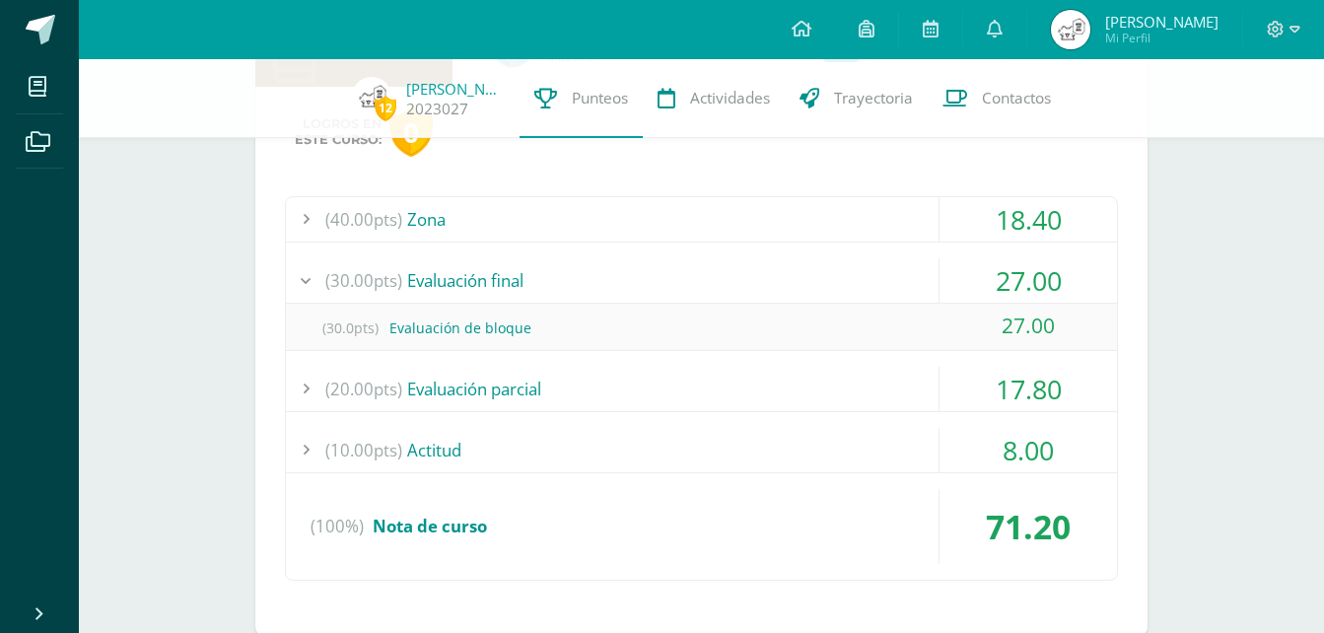
click at [723, 276] on div "(30.00pts) Evaluación final" at bounding box center [701, 280] width 831 height 44
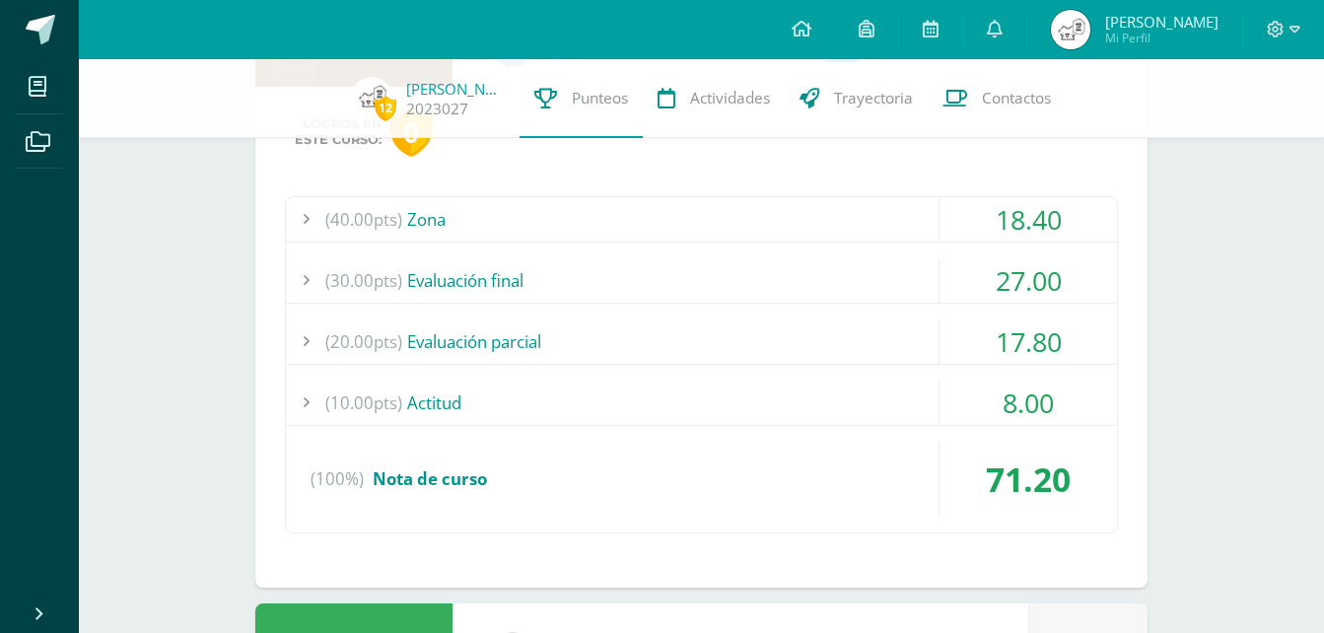
click at [717, 222] on div "(40.00pts) Zona" at bounding box center [701, 219] width 831 height 44
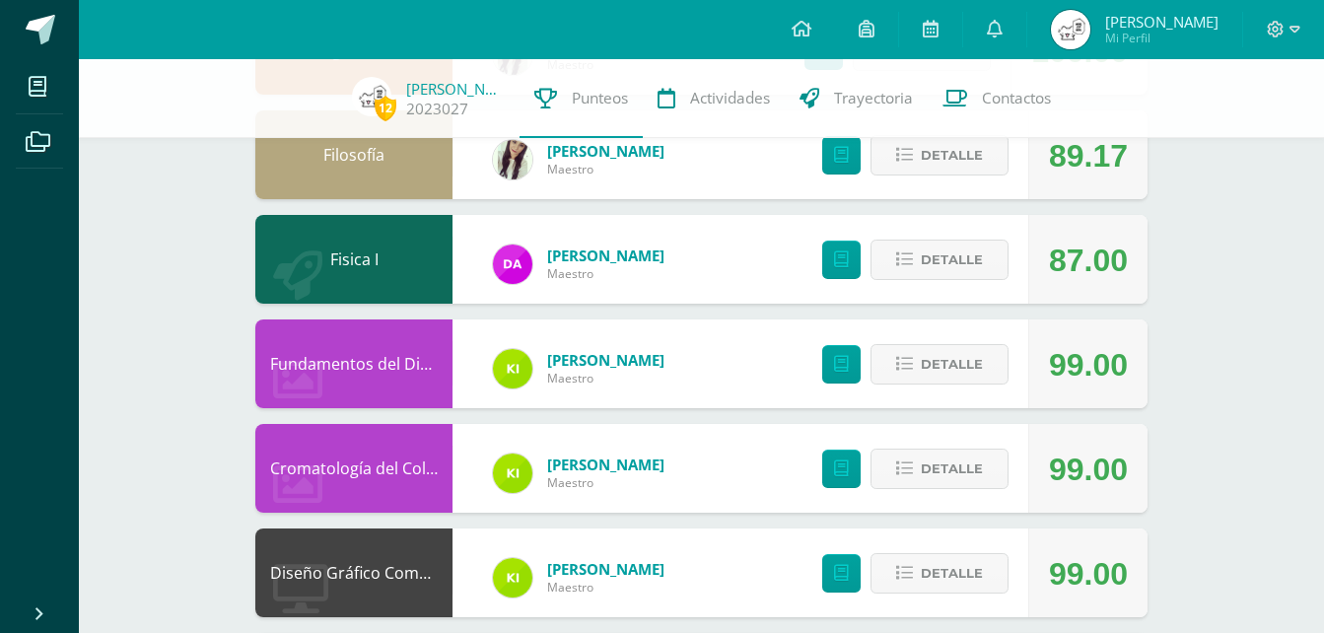
scroll to position [4337, 0]
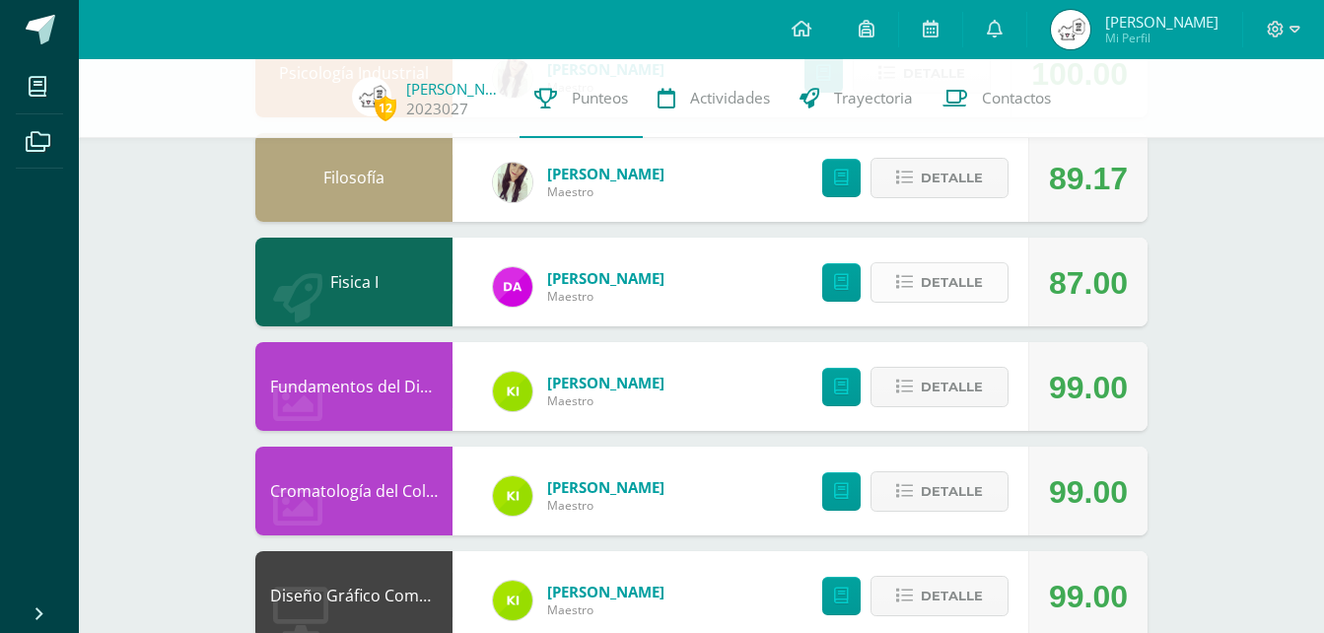
click at [925, 293] on span "Detalle" at bounding box center [952, 282] width 62 height 36
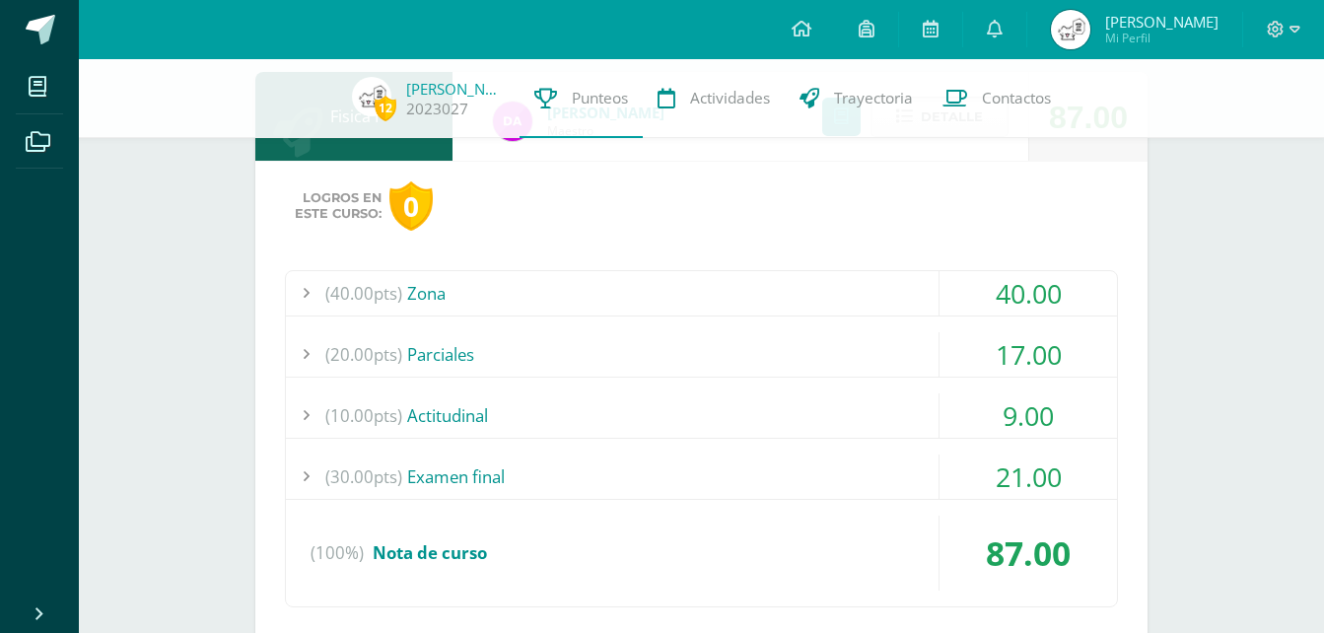
scroll to position [4534, 0]
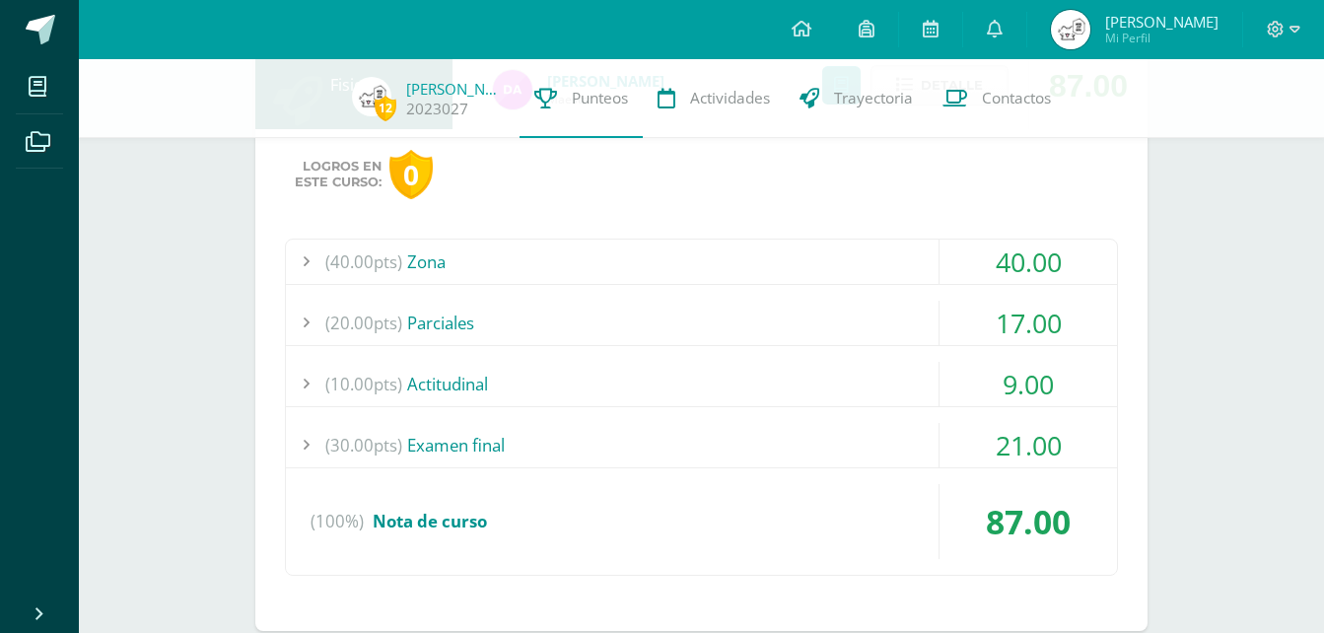
click at [670, 430] on div "(30.00pts) Examen final" at bounding box center [701, 445] width 831 height 44
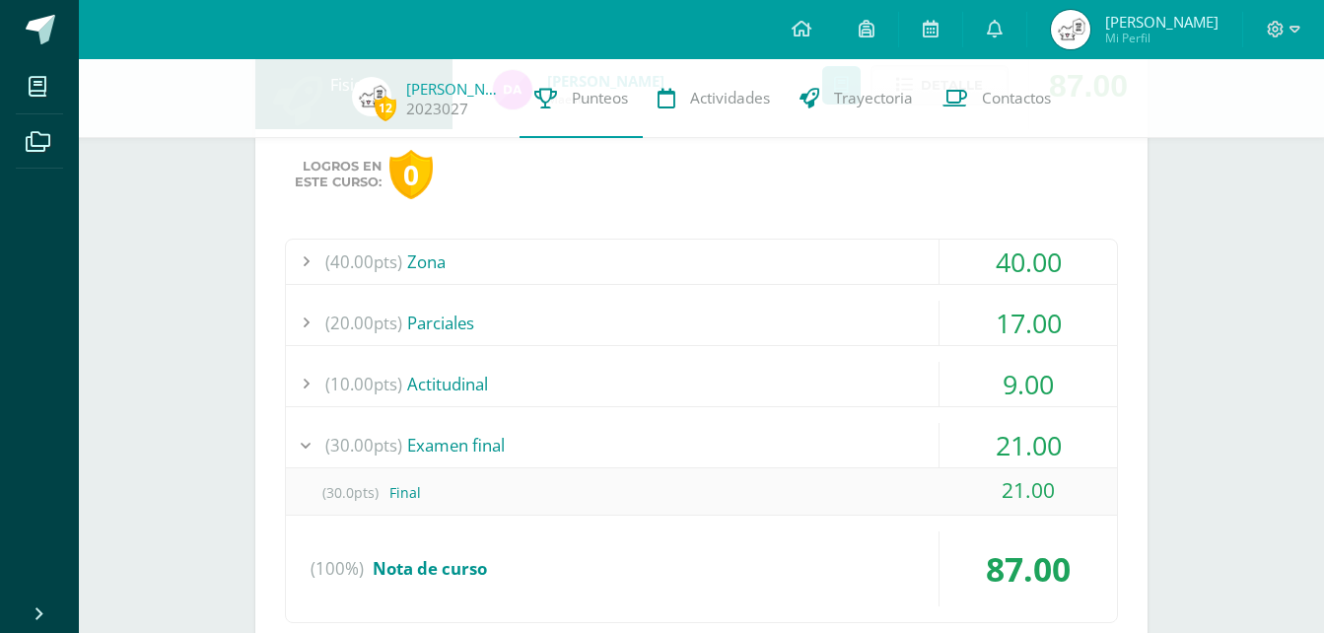
click at [670, 430] on div "(30.00pts) Examen final" at bounding box center [701, 445] width 831 height 44
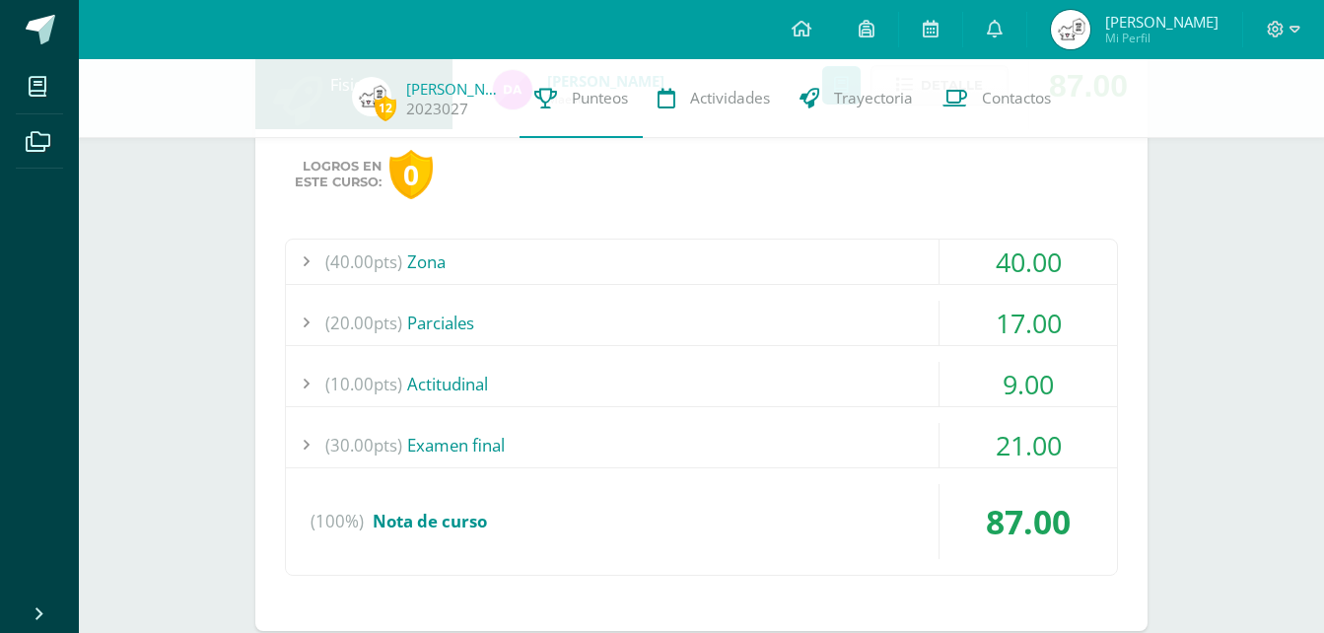
click at [747, 261] on div "(40.00pts) Zona" at bounding box center [701, 262] width 831 height 44
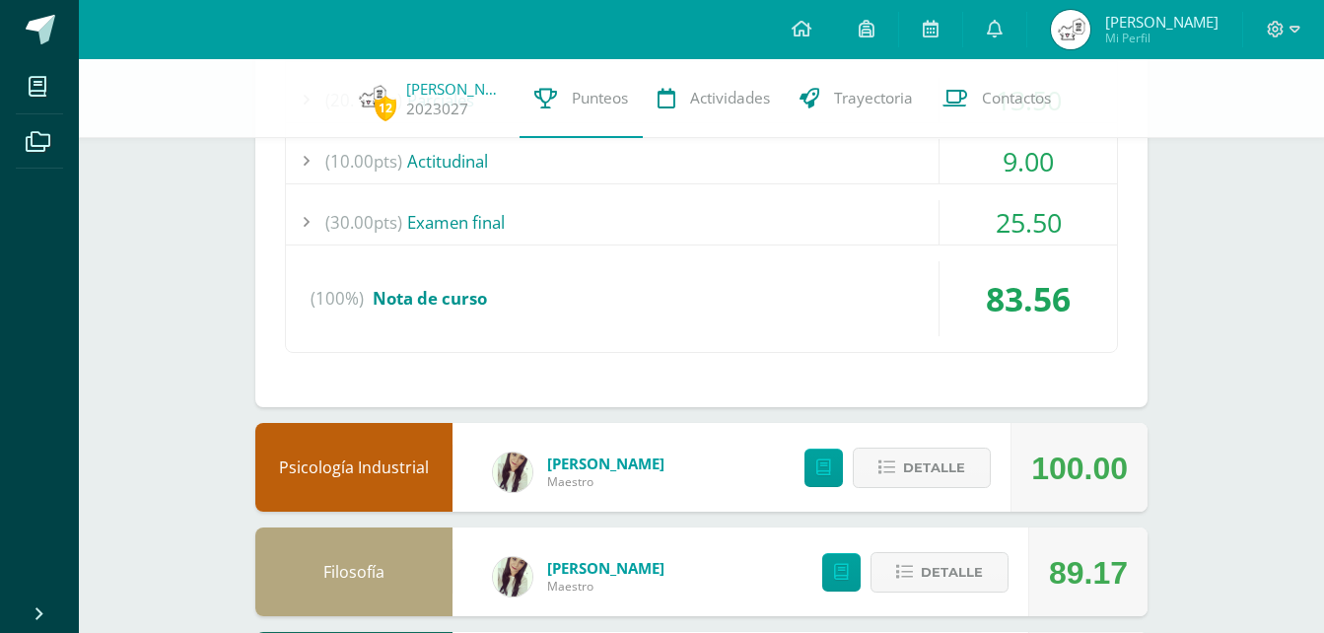
scroll to position [4140, 0]
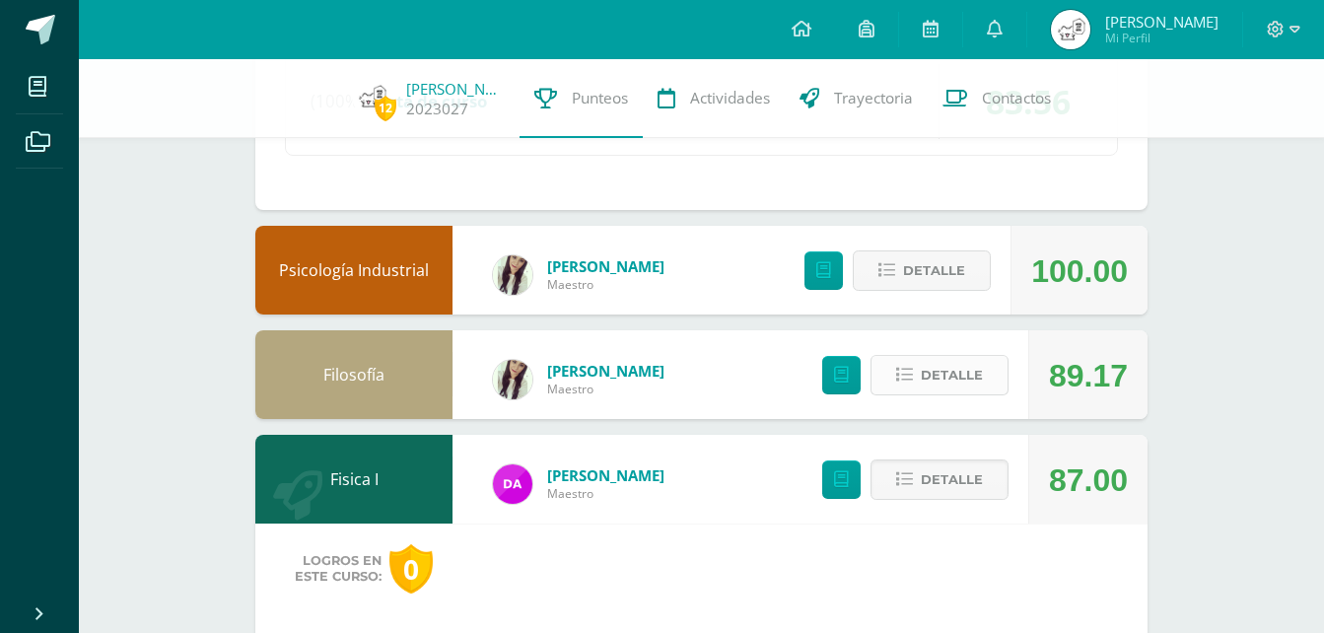
click at [935, 365] on span "Detalle" at bounding box center [952, 375] width 62 height 36
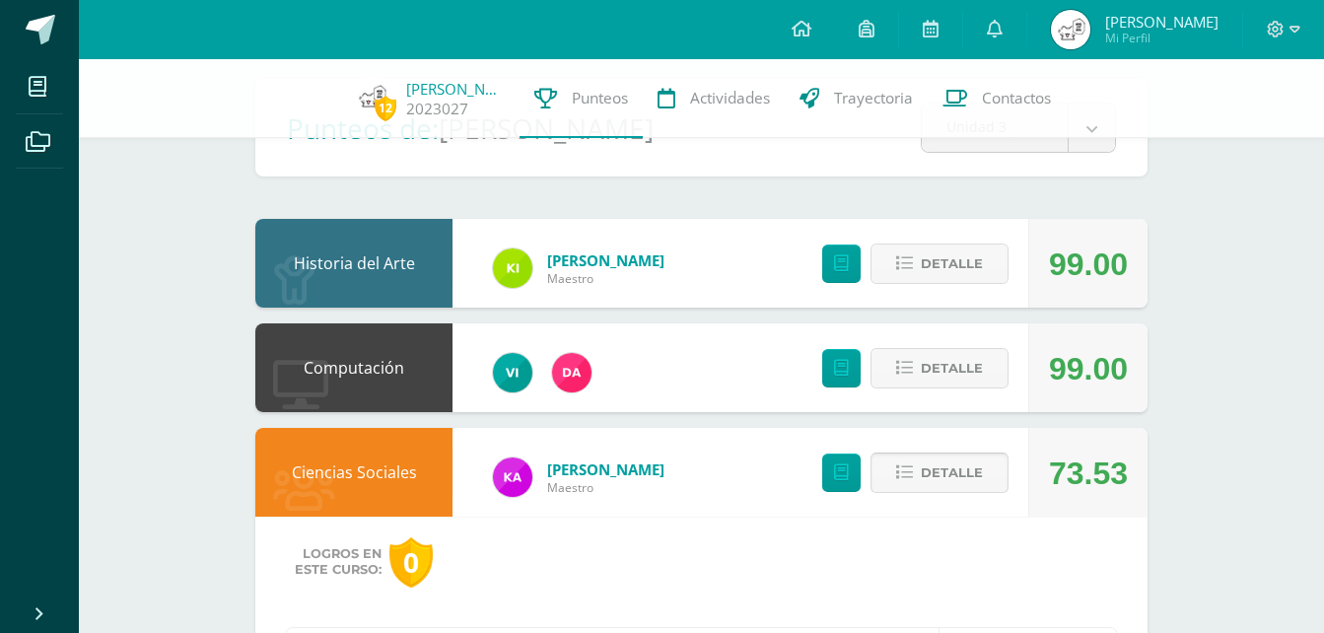
scroll to position [0, 0]
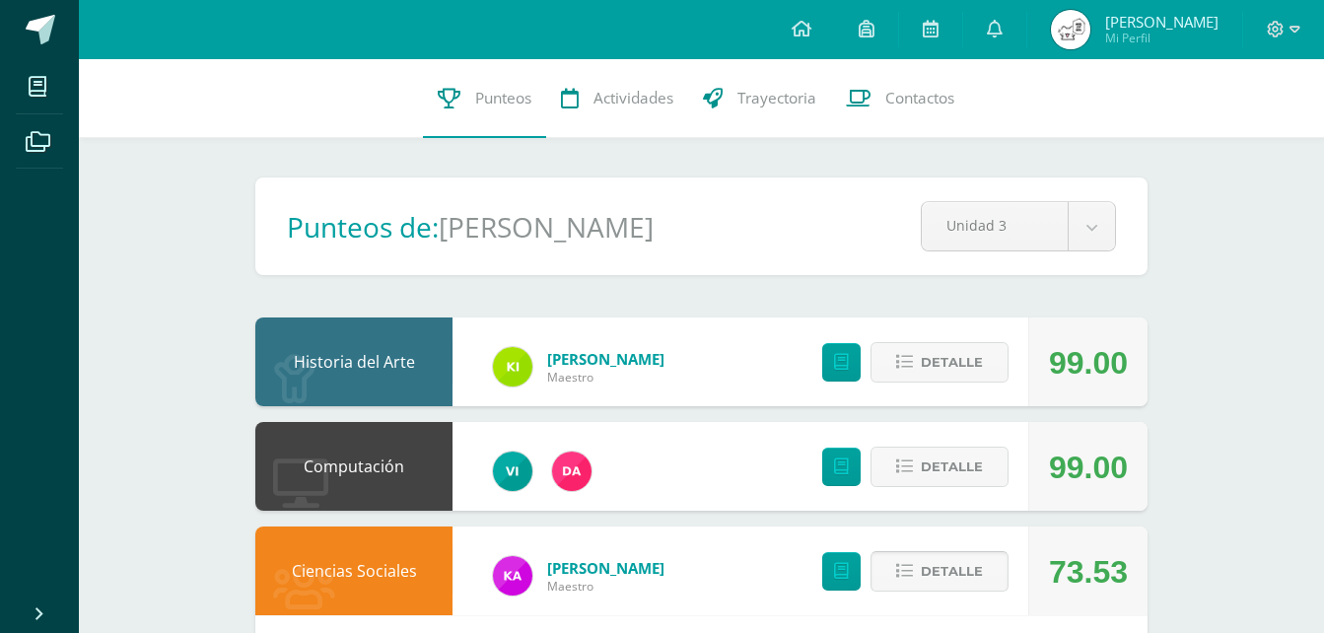
click at [956, 579] on span "Detalle" at bounding box center [952, 571] width 62 height 36
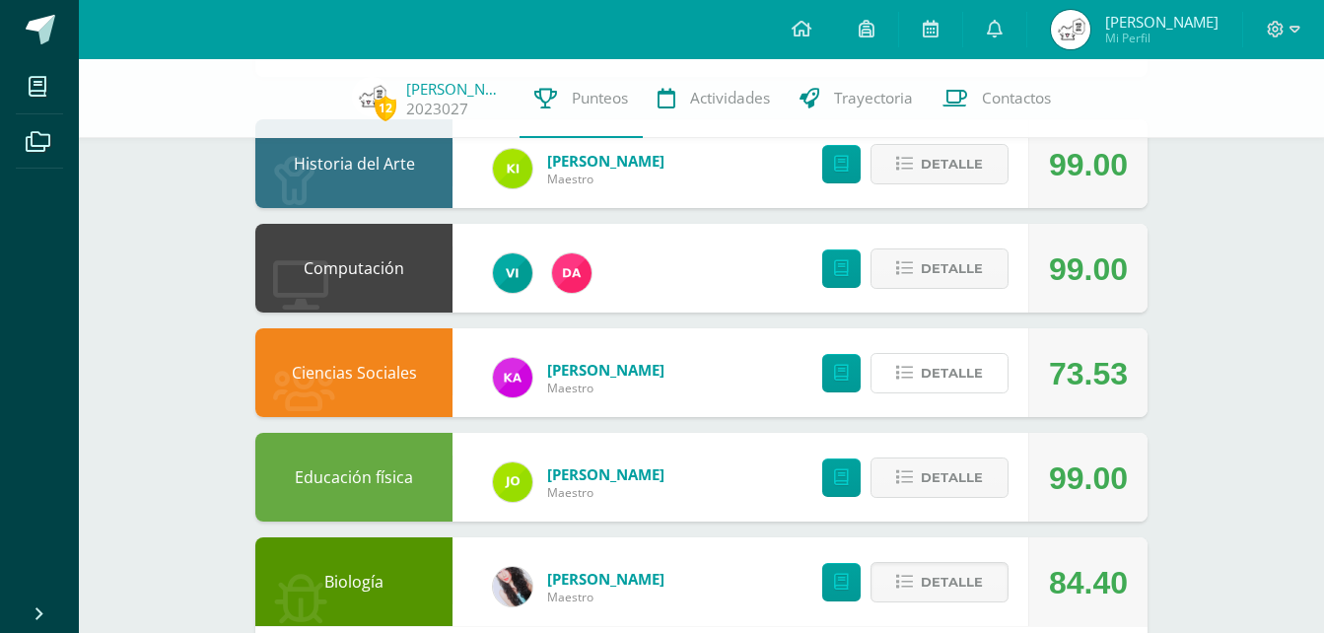
scroll to position [197, 0]
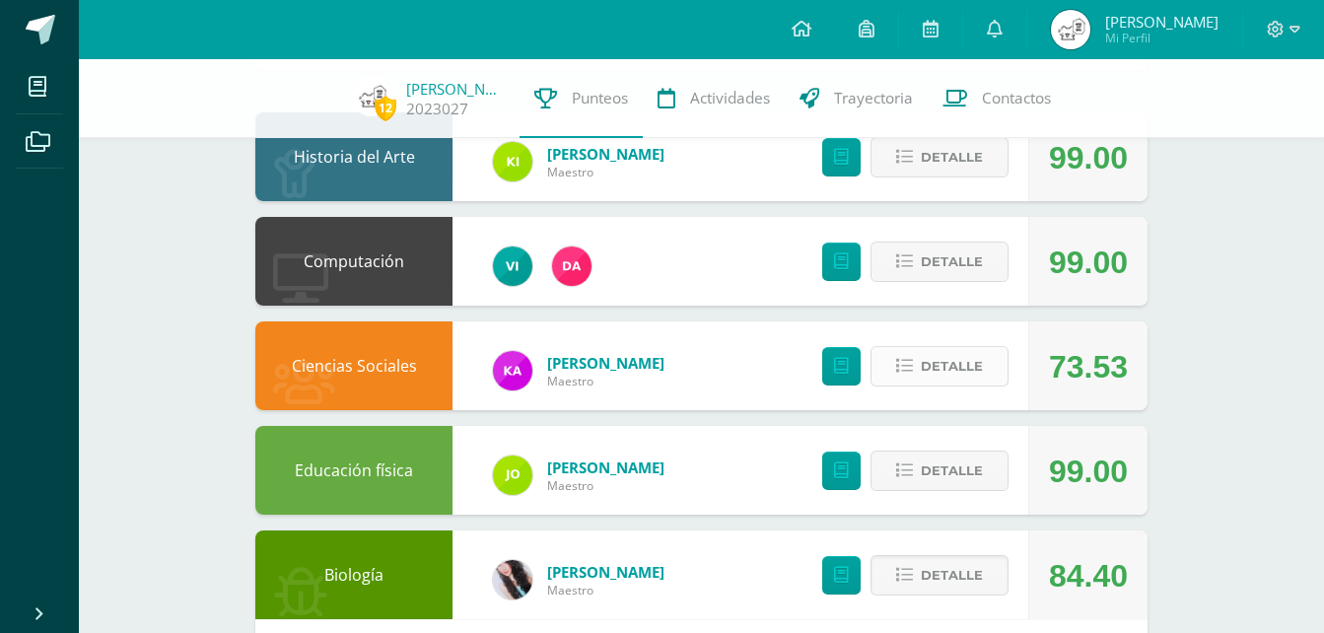
click at [925, 365] on span "Detalle" at bounding box center [952, 366] width 62 height 36
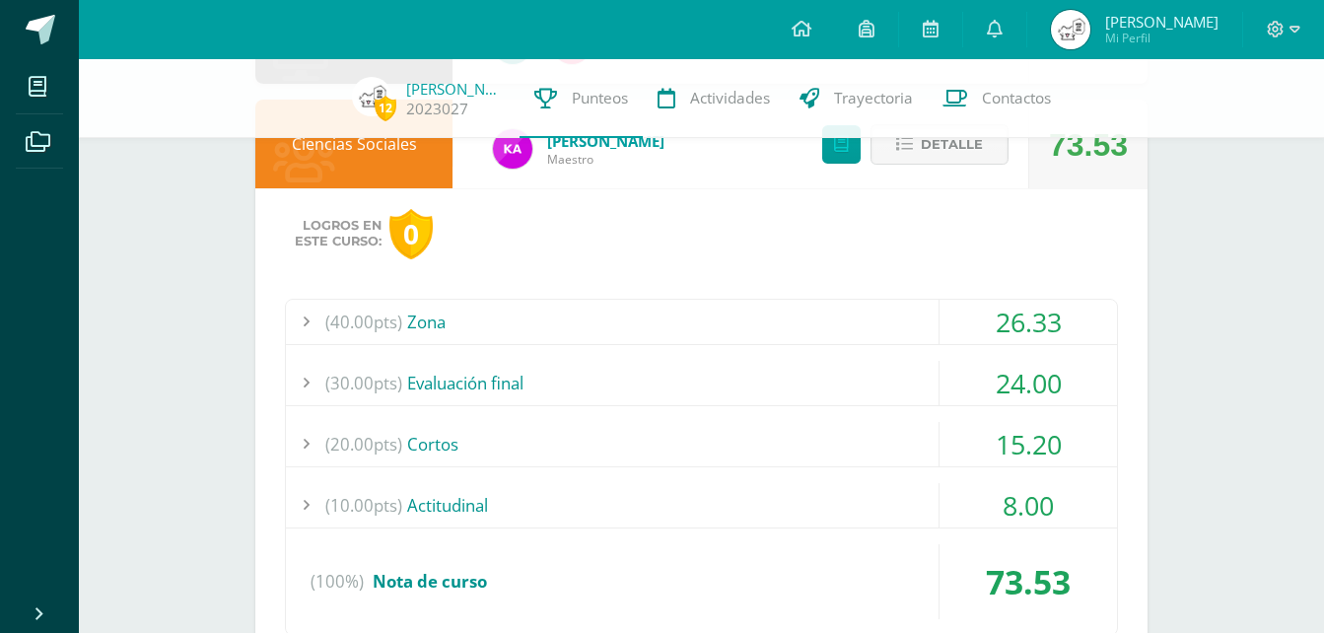
scroll to position [493, 0]
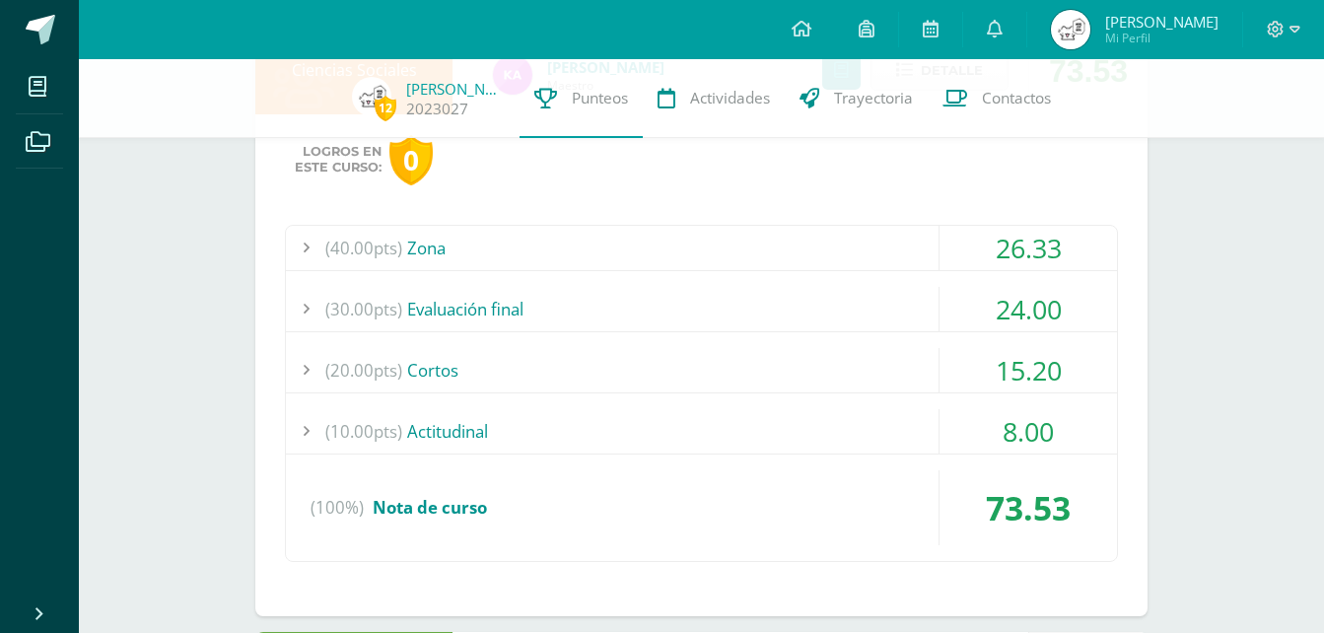
click at [884, 249] on div "(40.00pts) Zona" at bounding box center [701, 248] width 831 height 44
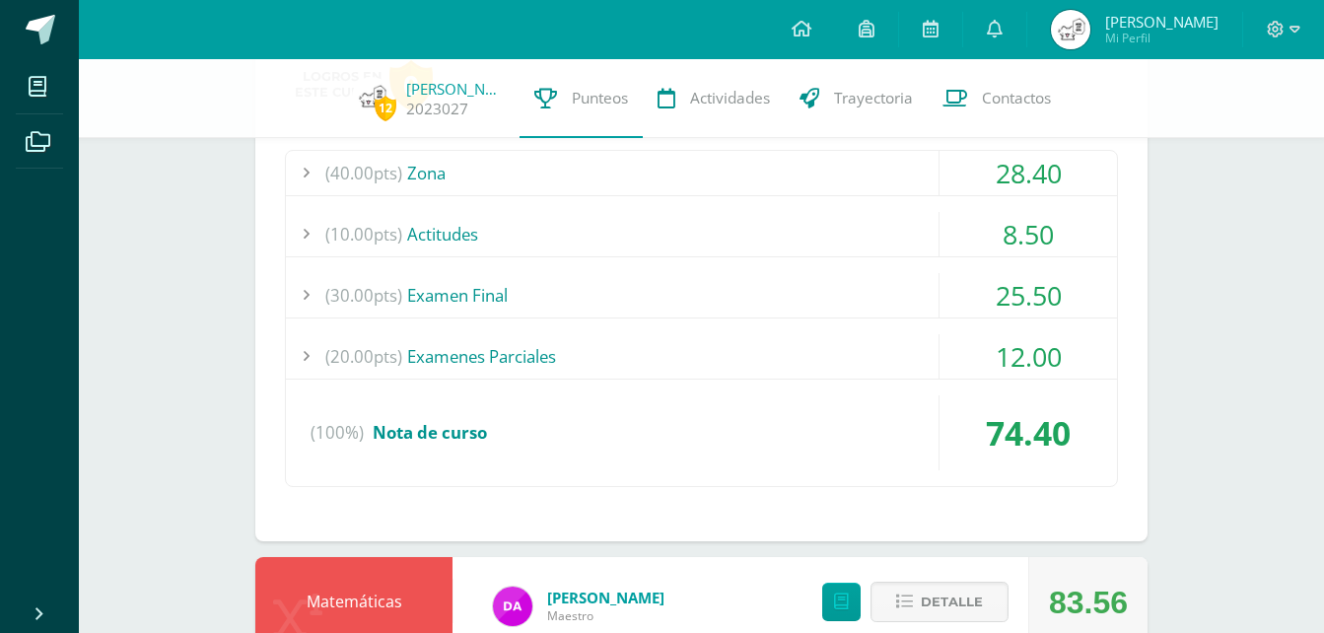
scroll to position [3649, 0]
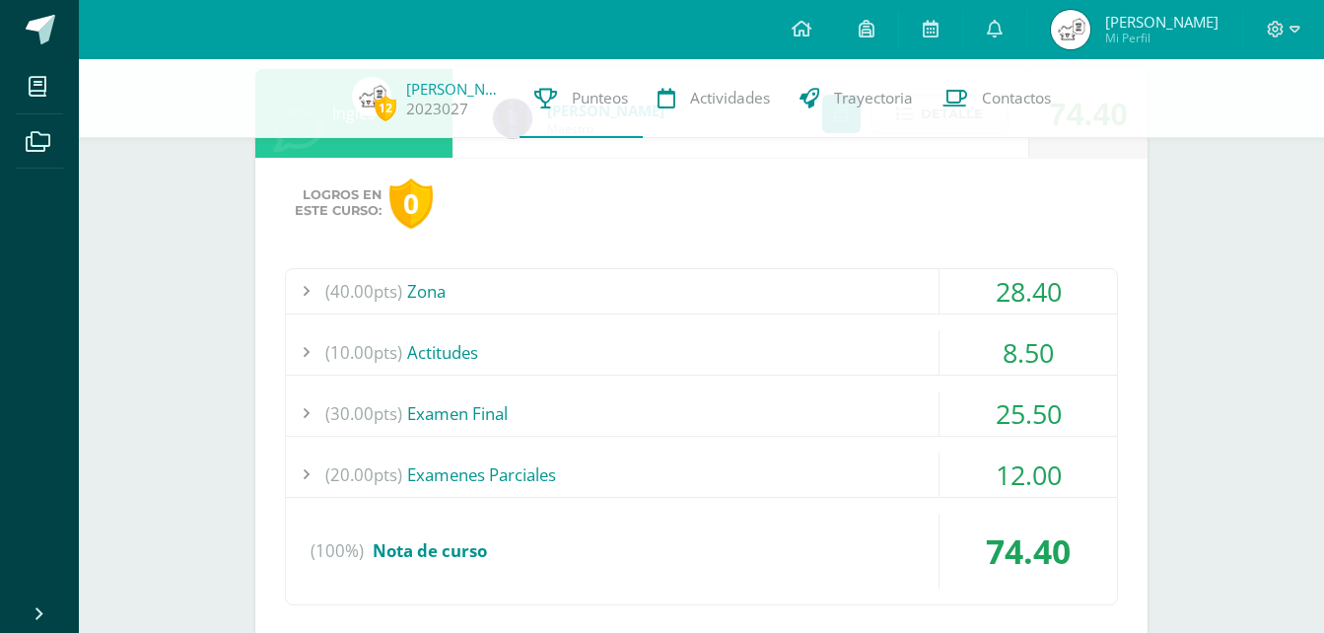
click at [855, 451] on div "(40.00pts) Zona 28.40 (8.0pts) Zona Activity Week 1 Unit 3 5.60 (8.0pts) Unit 3…" at bounding box center [701, 436] width 833 height 337
click at [855, 465] on div "(20.00pts) Examenes Parciales" at bounding box center [701, 475] width 831 height 44
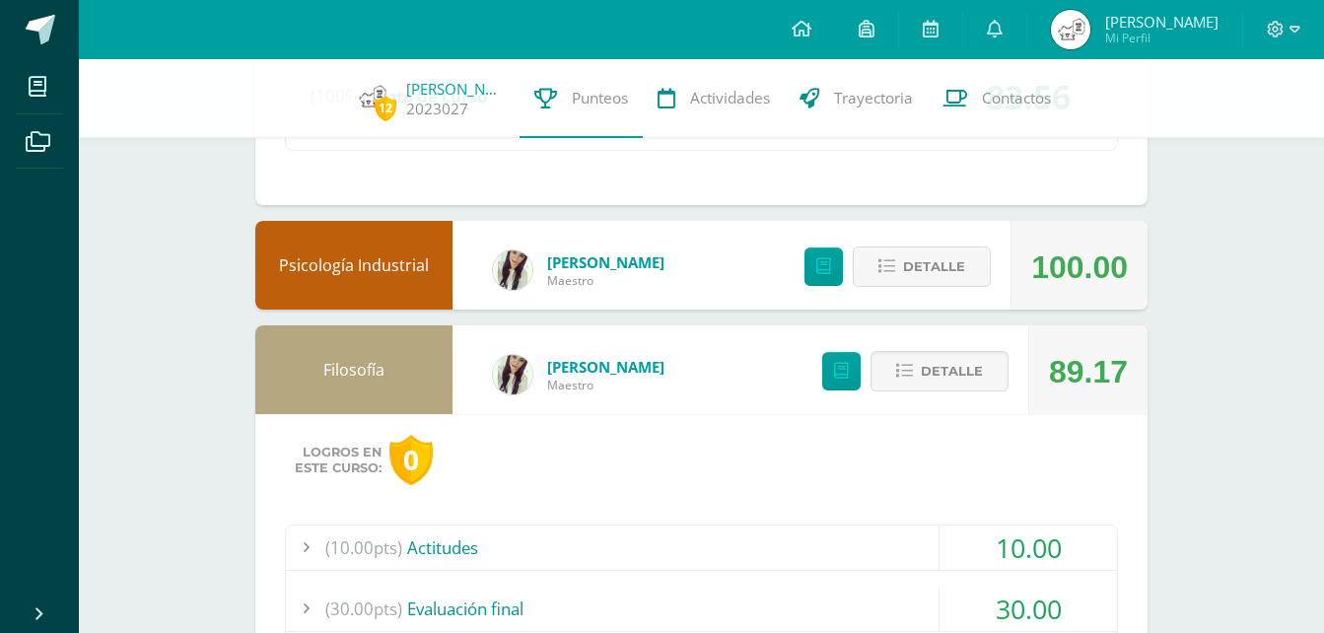
scroll to position [4267, 0]
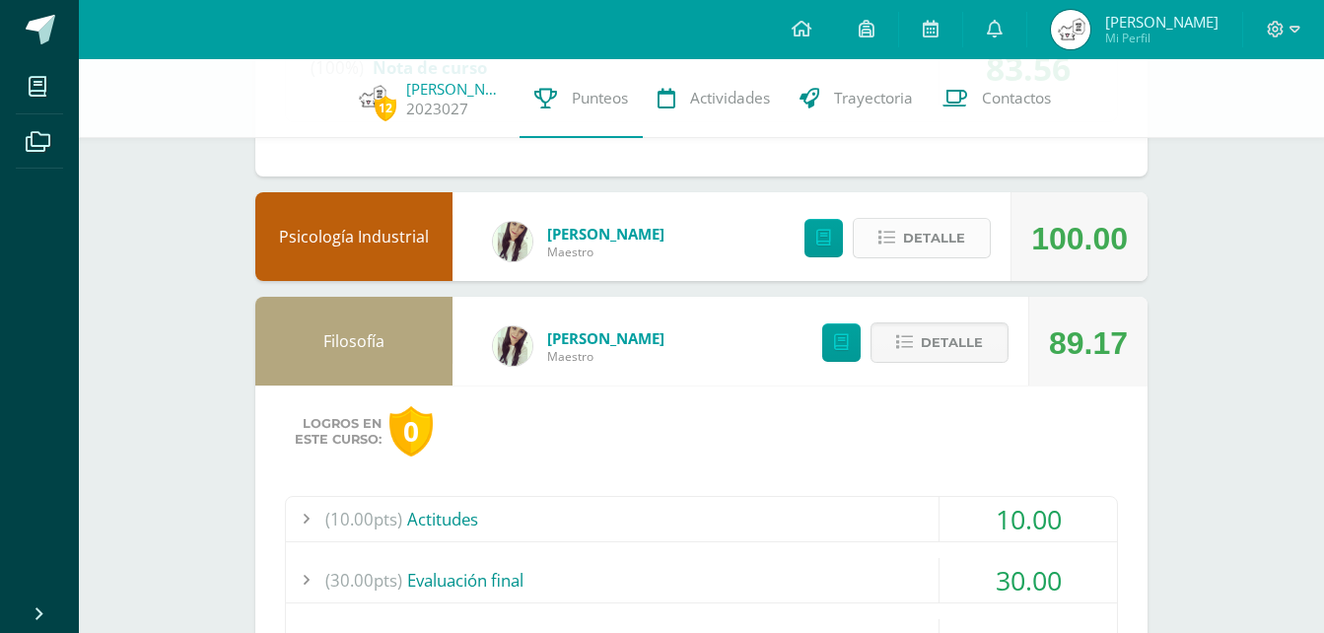
click at [905, 238] on span "Detalle" at bounding box center [934, 238] width 62 height 36
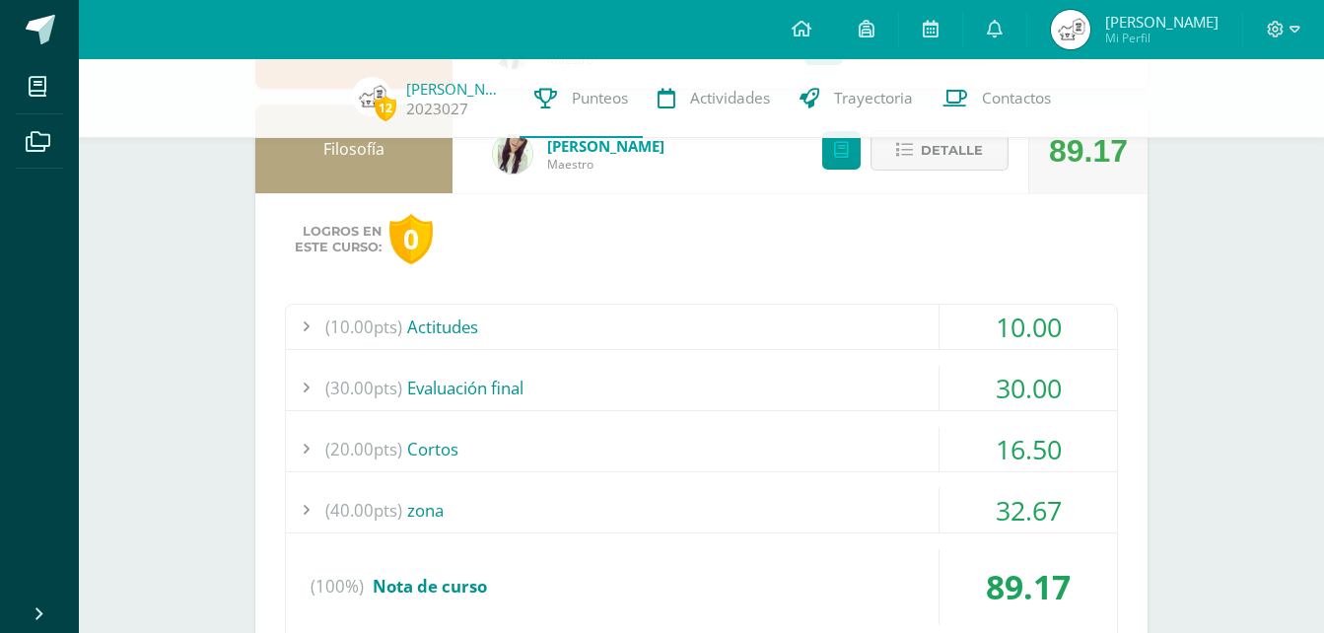
scroll to position [4563, 0]
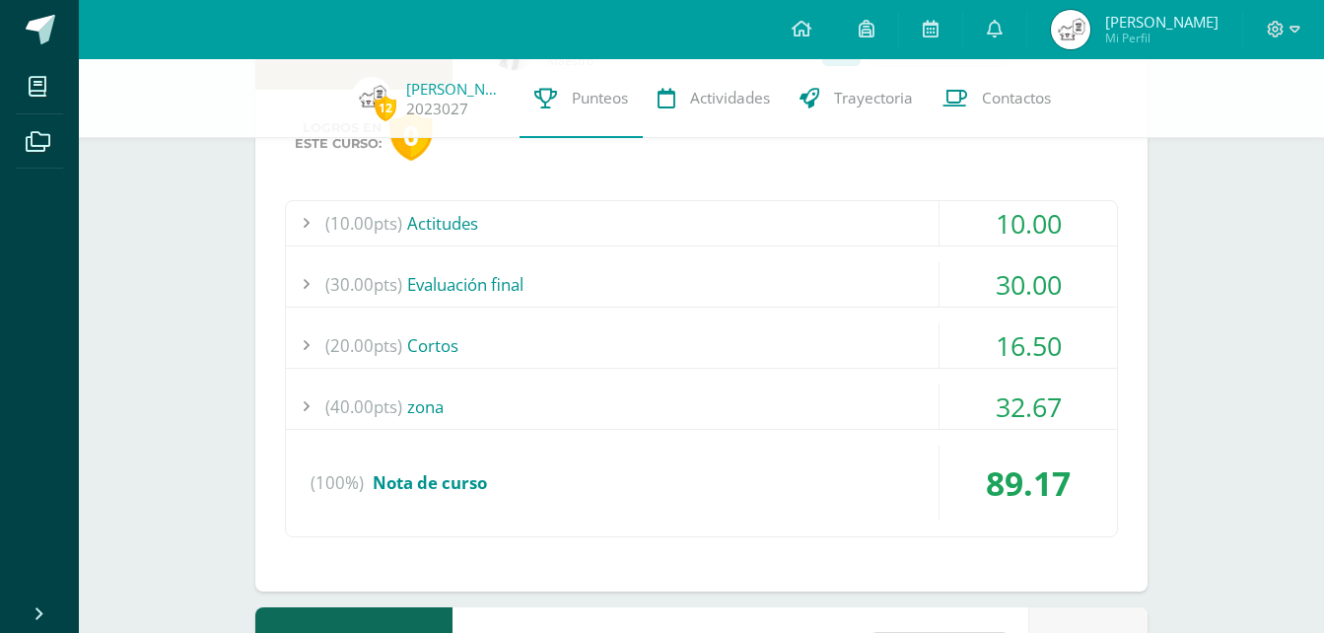
click at [892, 346] on div "(20.00pts) Cortos" at bounding box center [701, 345] width 831 height 44
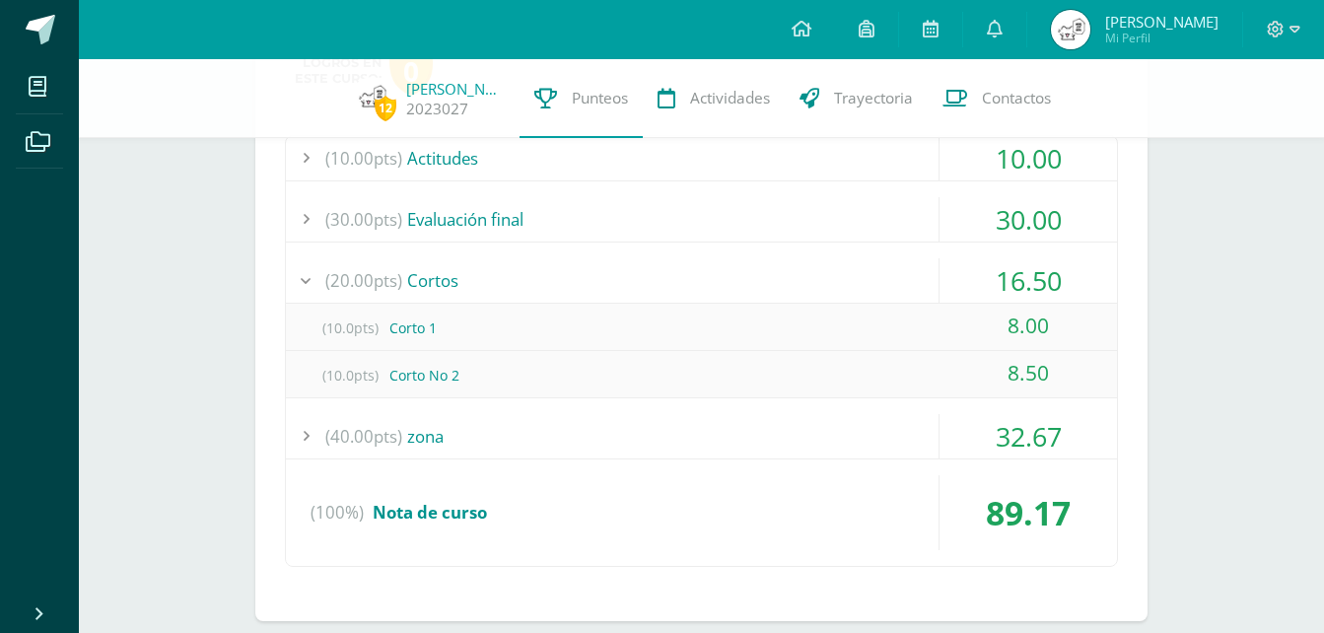
scroll to position [4568, 0]
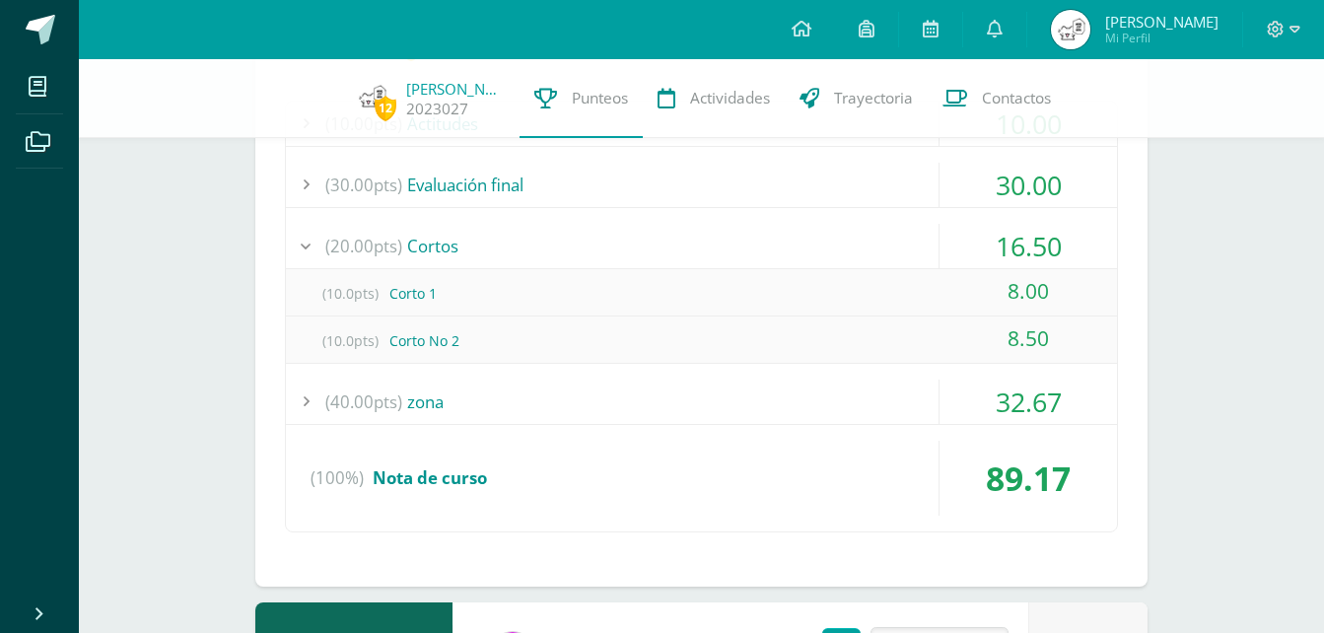
click at [832, 390] on div "(40.00pts) zona" at bounding box center [701, 402] width 831 height 44
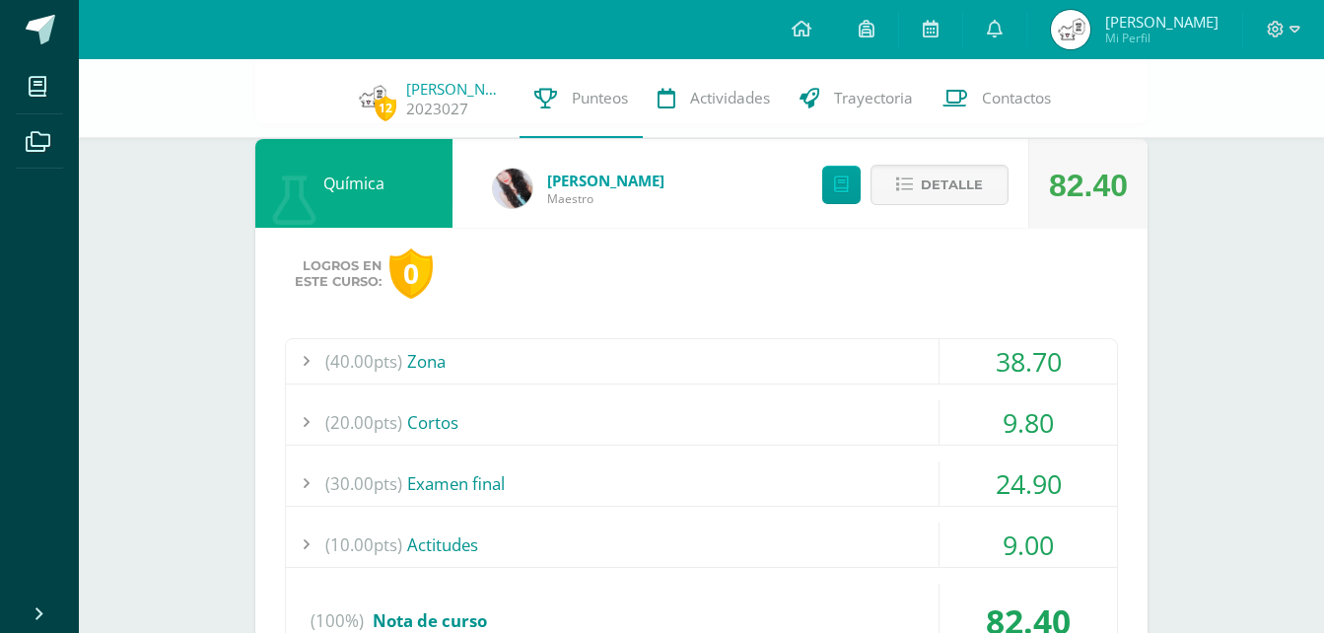
scroll to position [2506, 0]
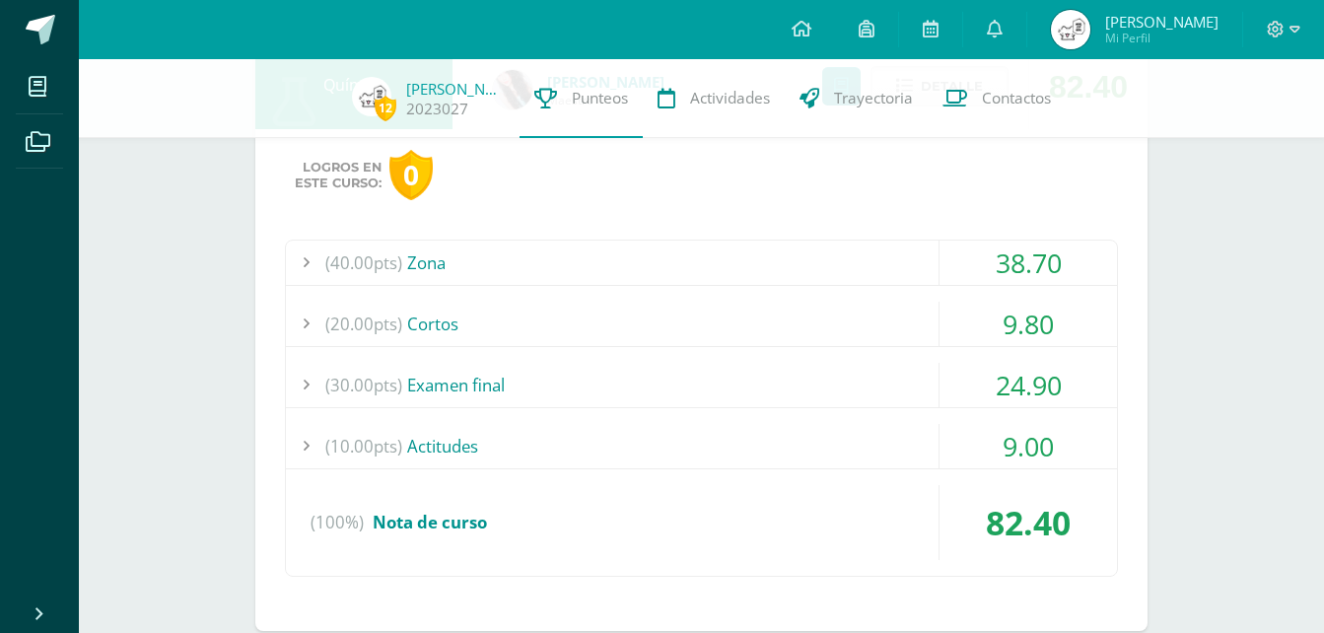
click at [718, 319] on div "(20.00pts) Cortos" at bounding box center [701, 324] width 831 height 44
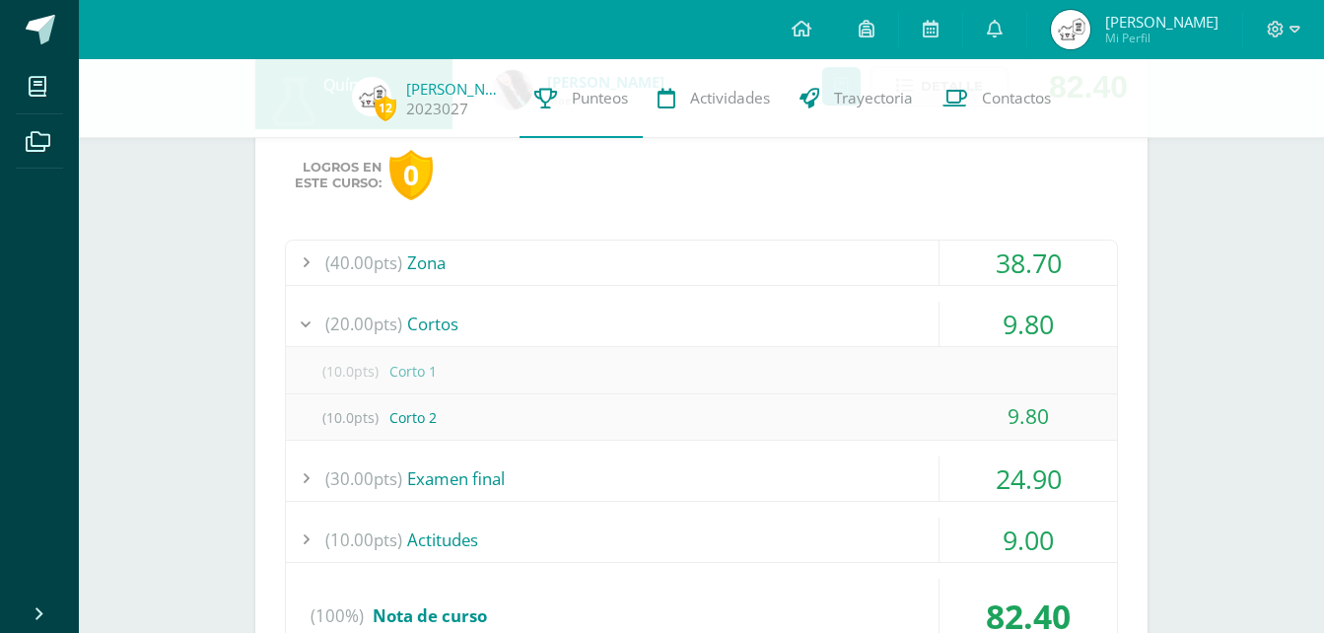
scroll to position [2604, 0]
